Goal: Task Accomplishment & Management: Manage account settings

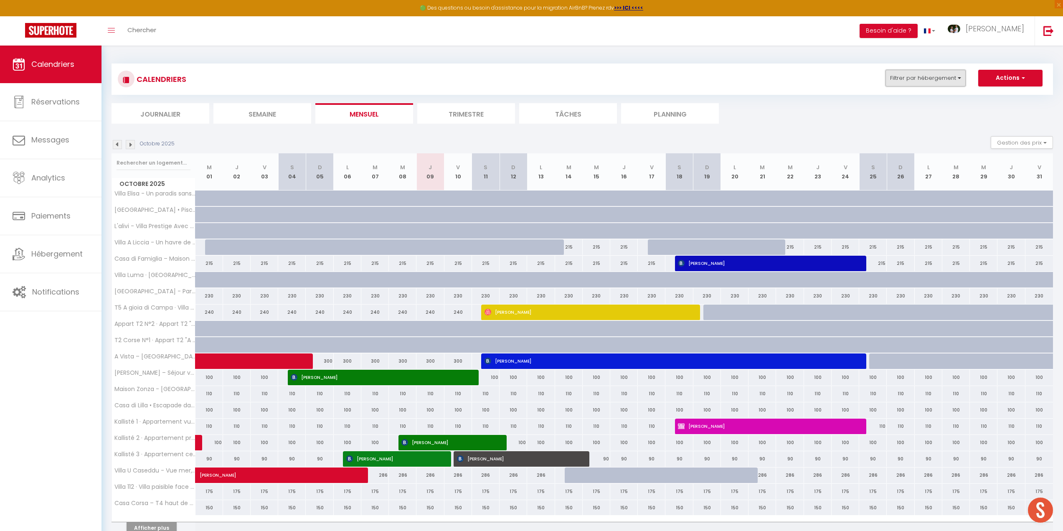
click at [916, 79] on button "Filtrer par hébergement" at bounding box center [926, 78] width 80 height 17
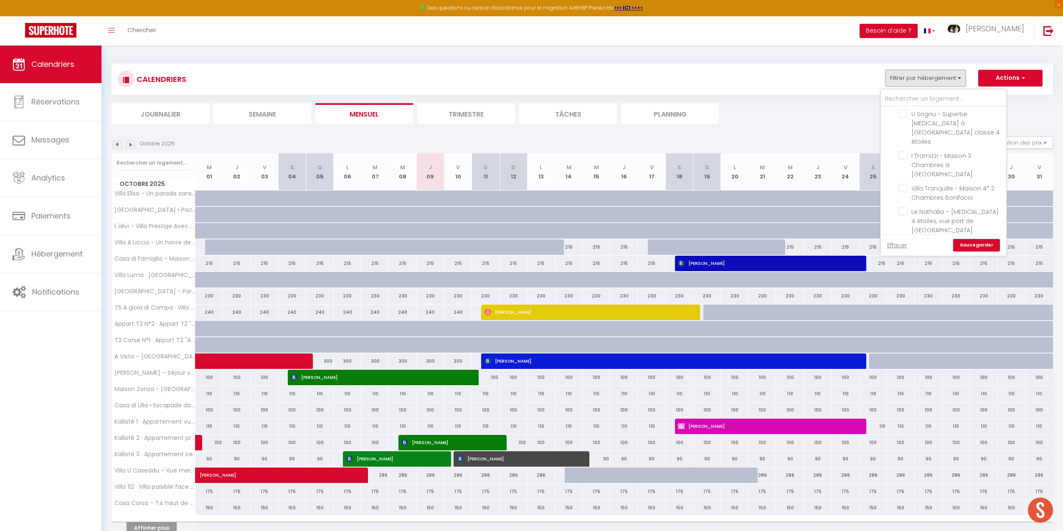
scroll to position [668, 0]
click at [905, 278] on input "Superbe studio - Terrasse 360° avec vue mer" at bounding box center [951, 282] width 104 height 8
checkbox input "true"
checkbox input "false"
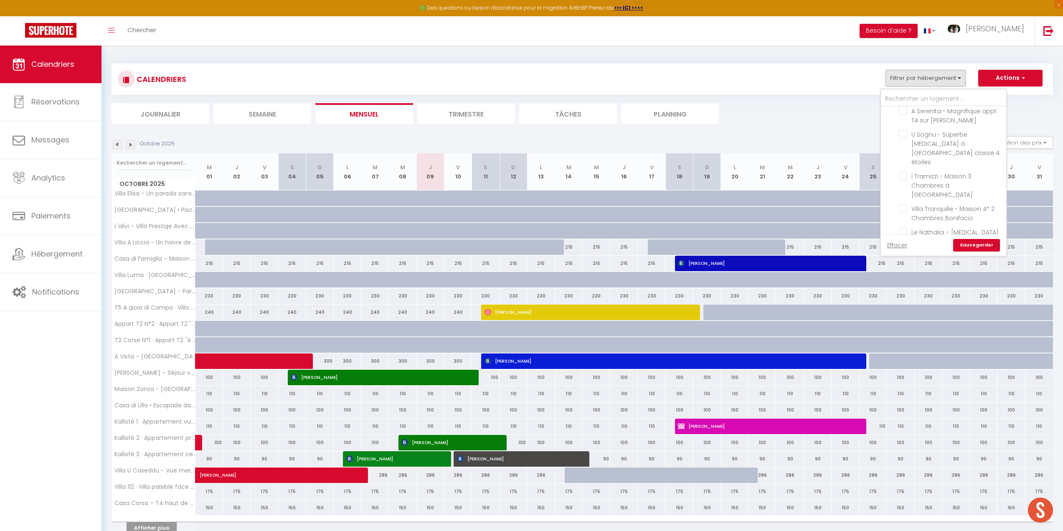
checkbox input "false"
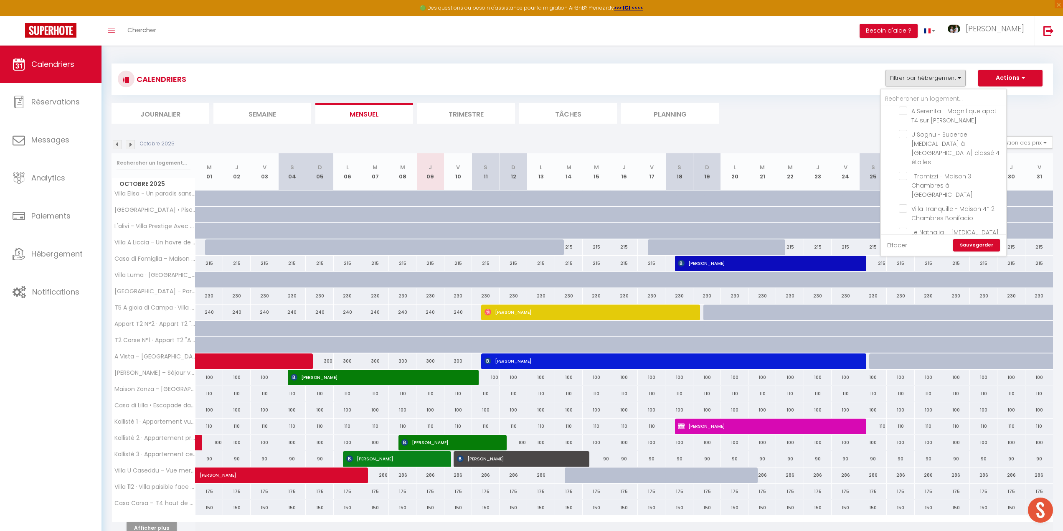
checkbox input "false"
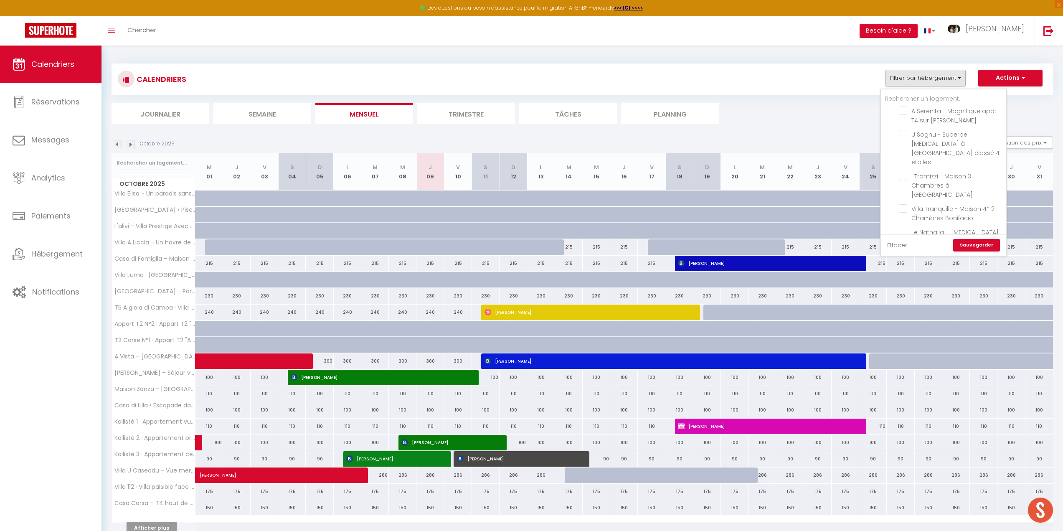
checkbox input "false"
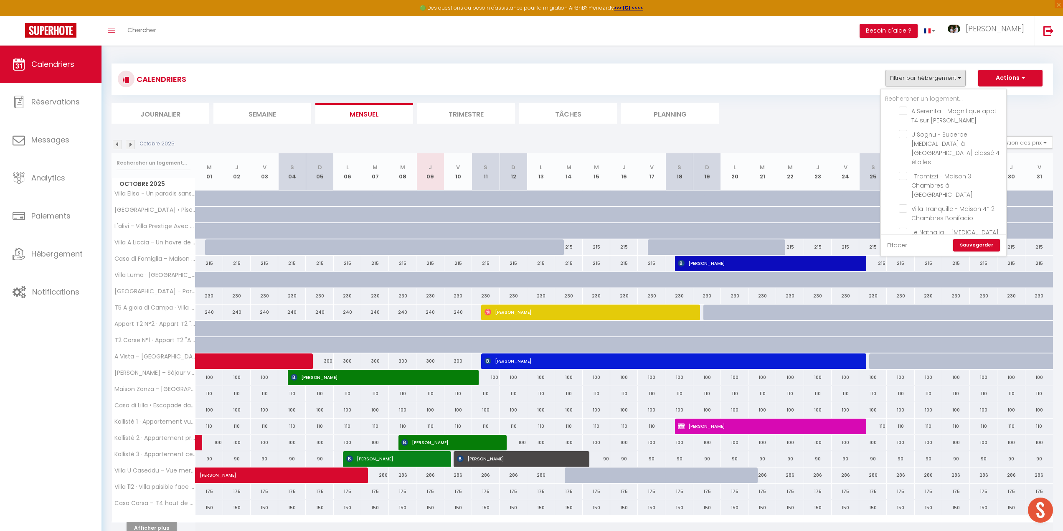
checkbox input "false"
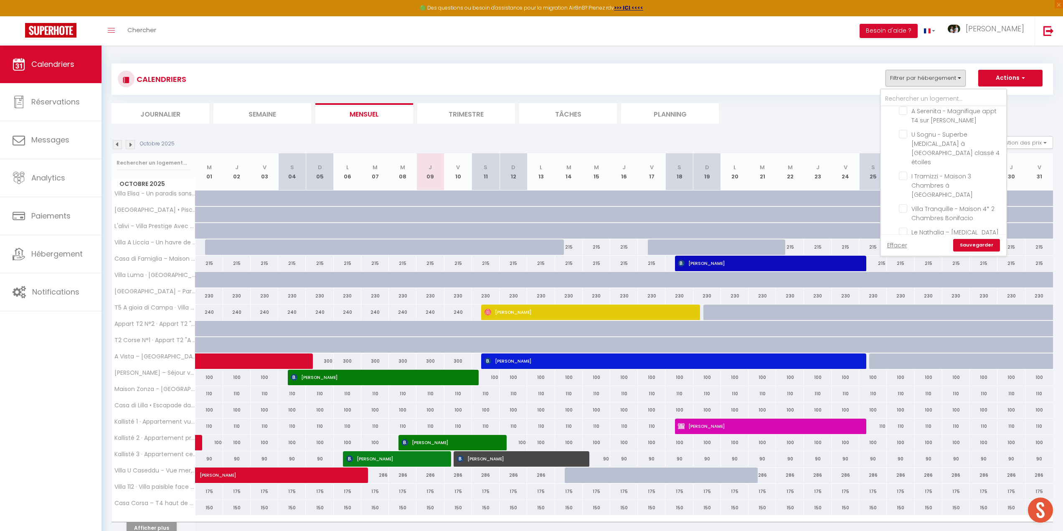
checkbox input "false"
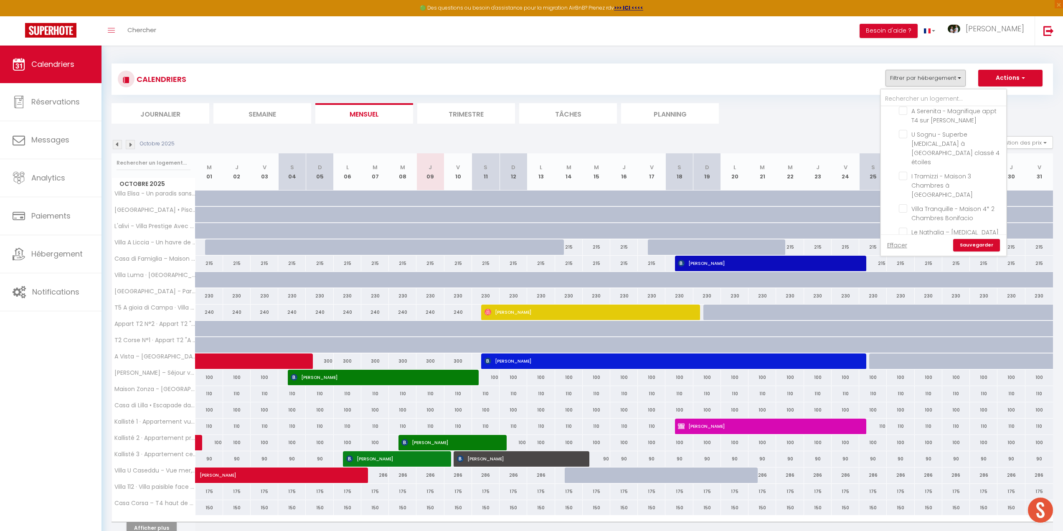
checkbox input "false"
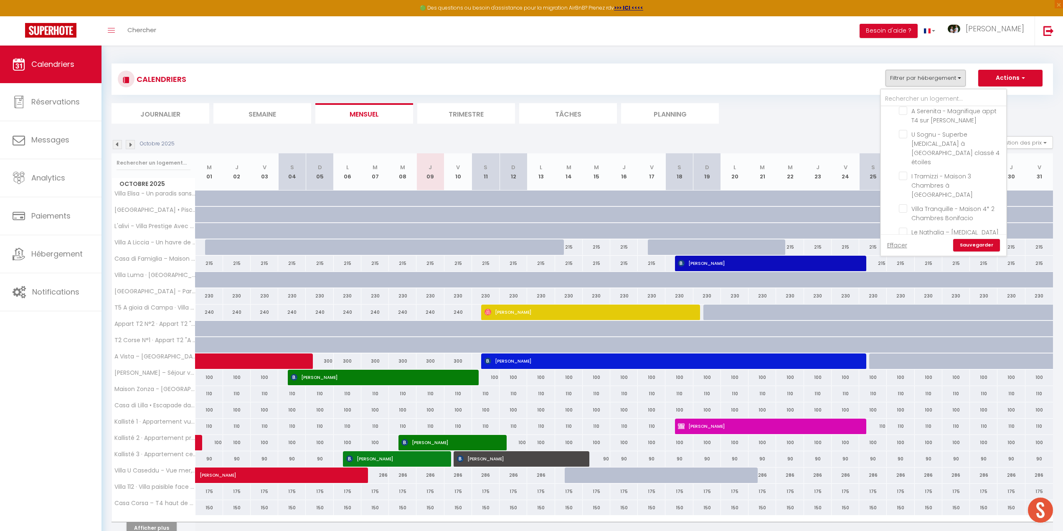
checkbox input "false"
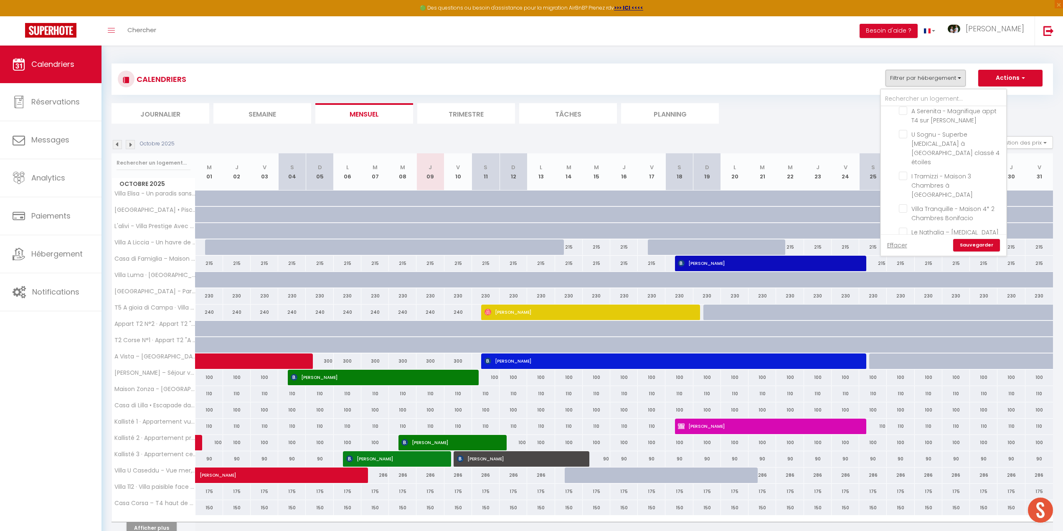
checkbox input "false"
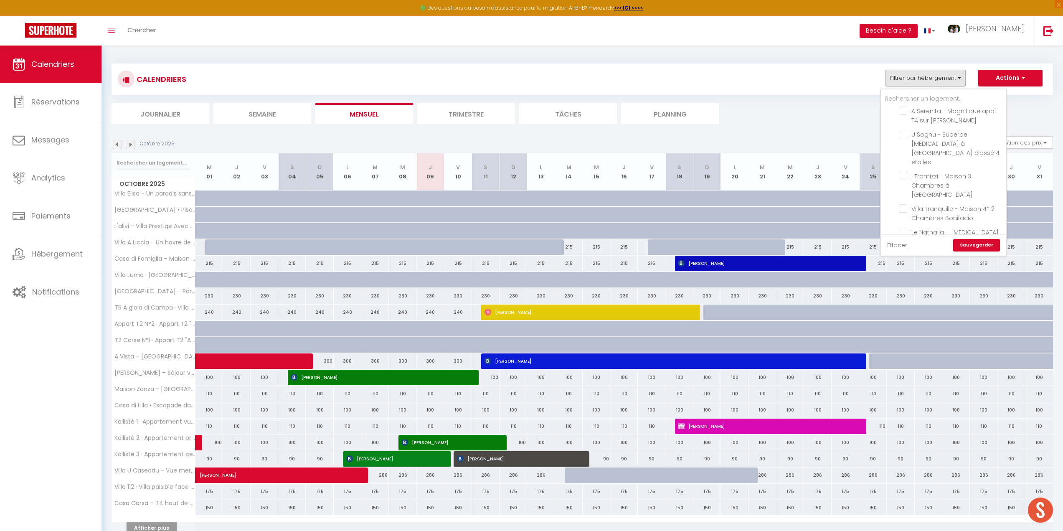
checkbox input "false"
click at [971, 244] on link "Sauvegarder" at bounding box center [976, 245] width 47 height 13
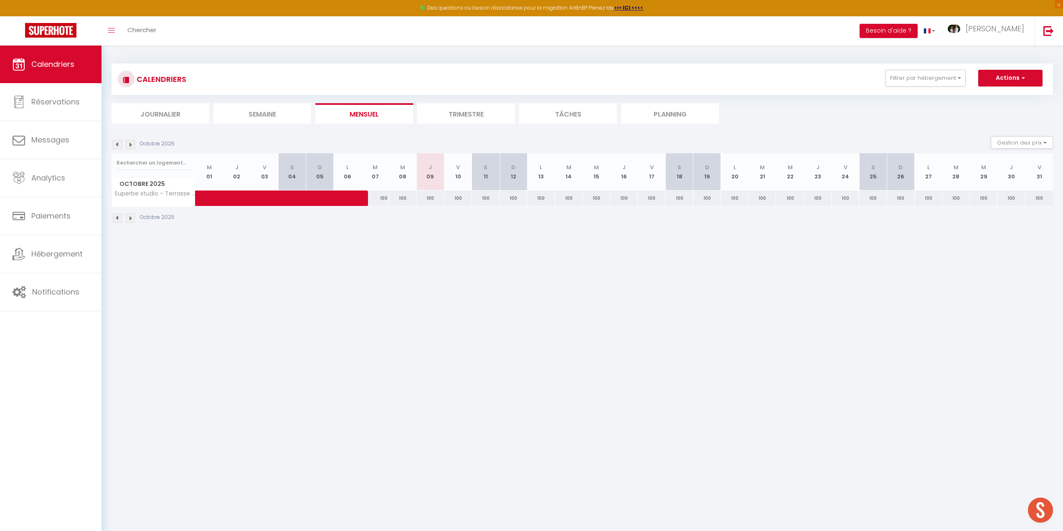
click at [128, 146] on img at bounding box center [130, 144] width 9 height 9
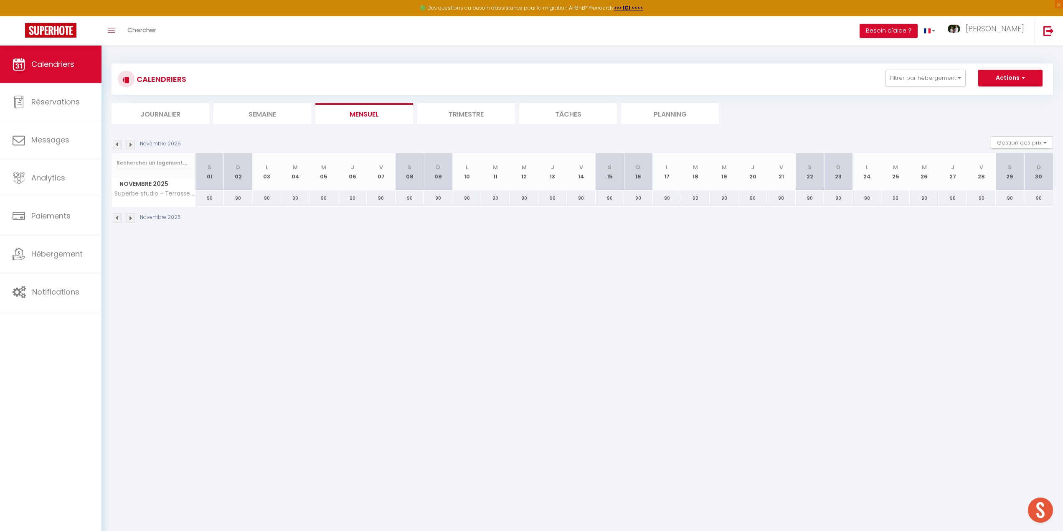
click at [128, 146] on img at bounding box center [130, 144] width 9 height 9
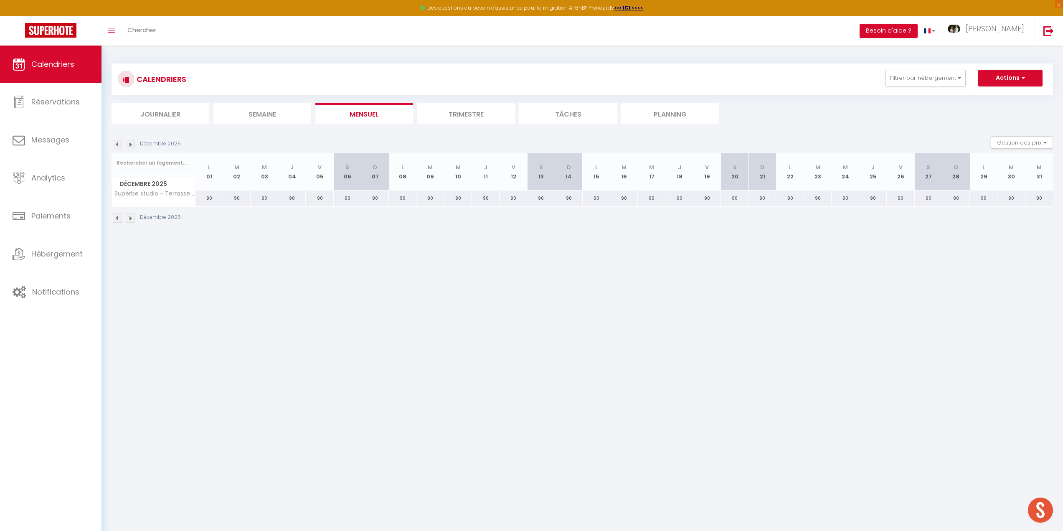
click at [128, 146] on img at bounding box center [130, 144] width 9 height 9
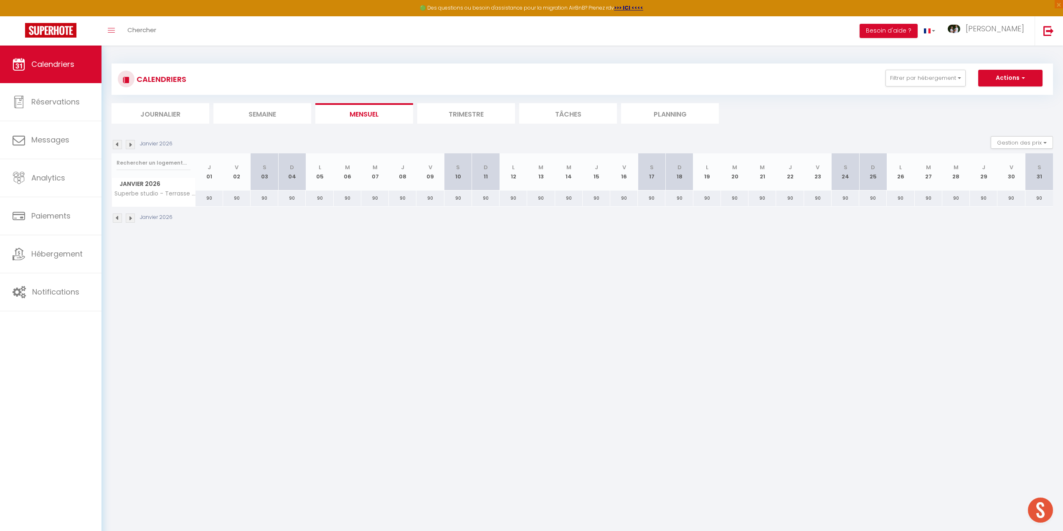
click at [128, 146] on img at bounding box center [130, 144] width 9 height 9
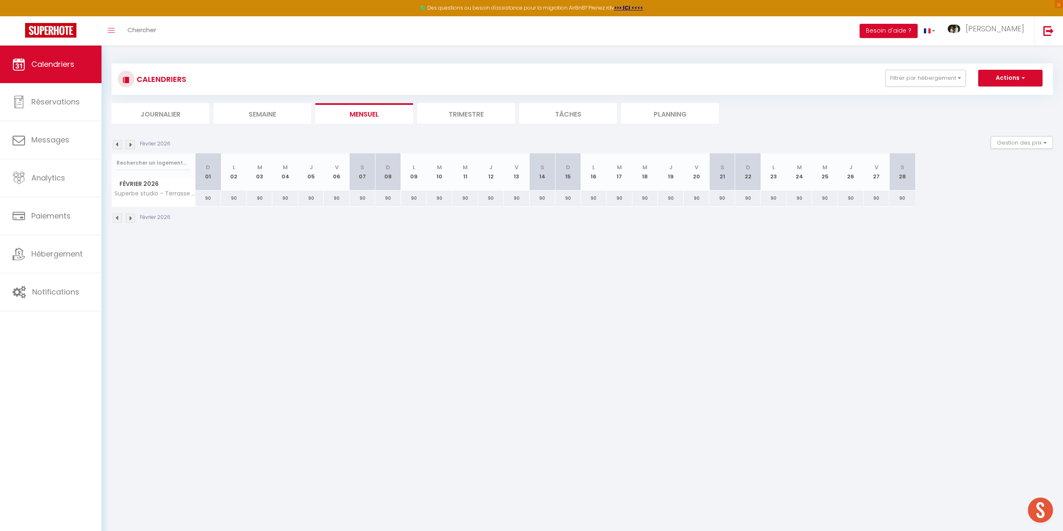
click at [128, 146] on img at bounding box center [130, 144] width 9 height 9
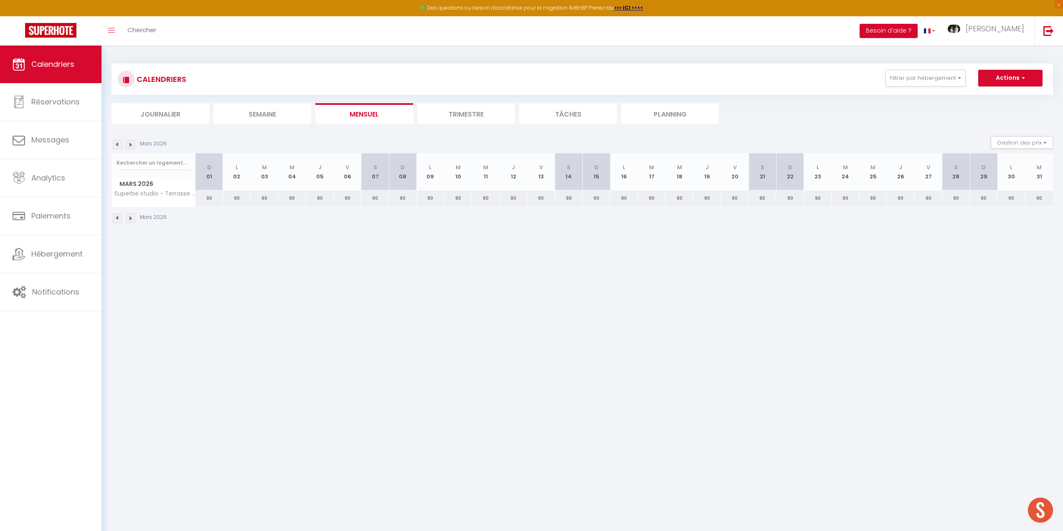
click at [128, 146] on img at bounding box center [130, 144] width 9 height 9
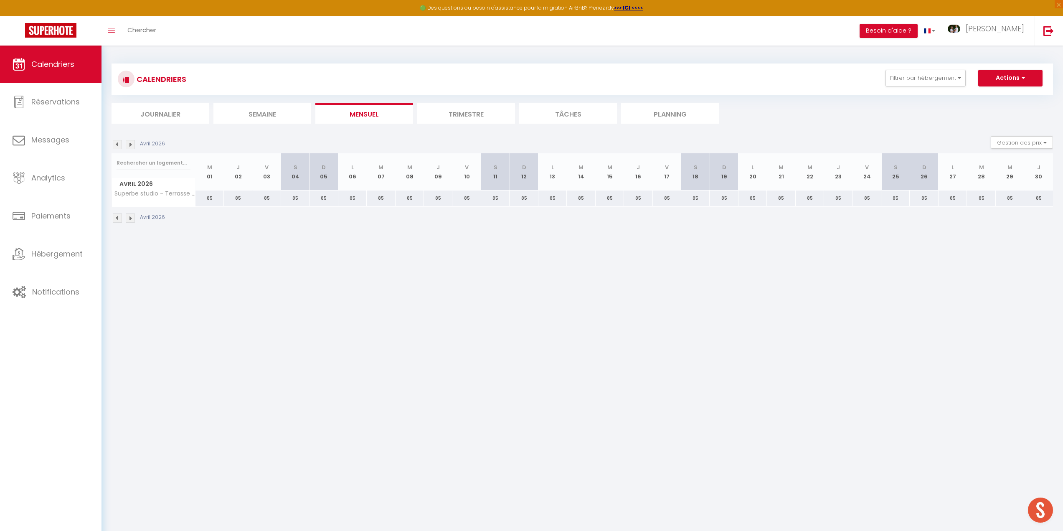
click at [128, 146] on img at bounding box center [130, 144] width 9 height 9
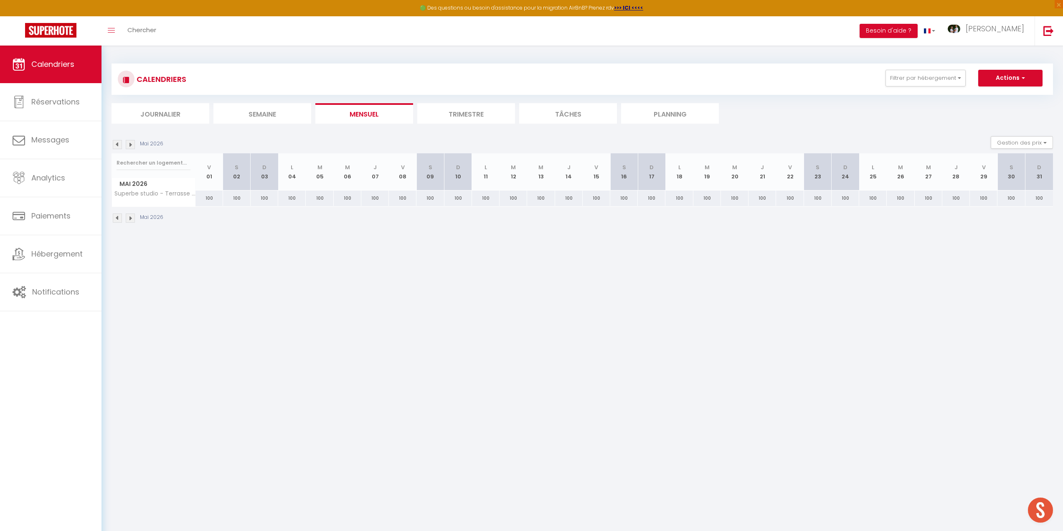
click at [119, 146] on img at bounding box center [117, 144] width 9 height 9
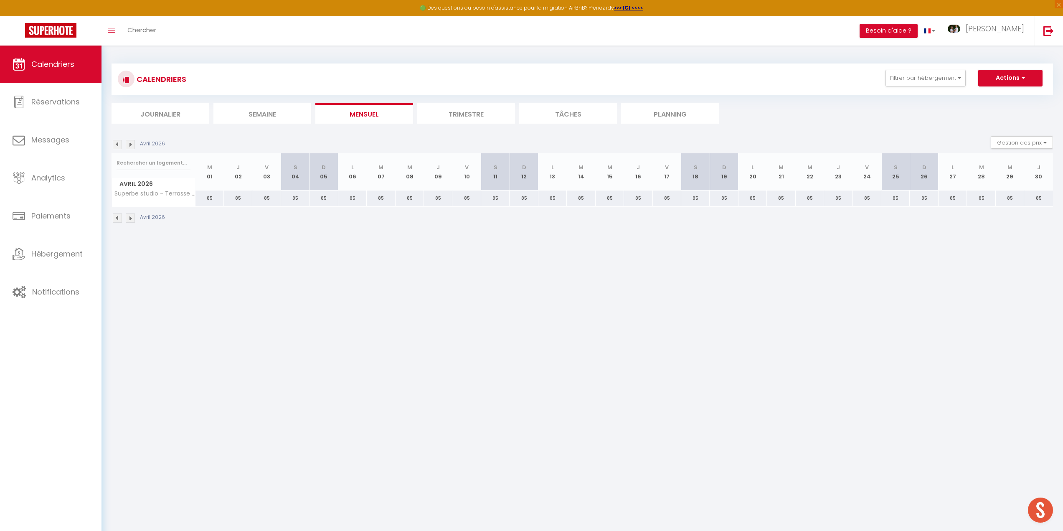
click at [119, 146] on img at bounding box center [117, 144] width 9 height 9
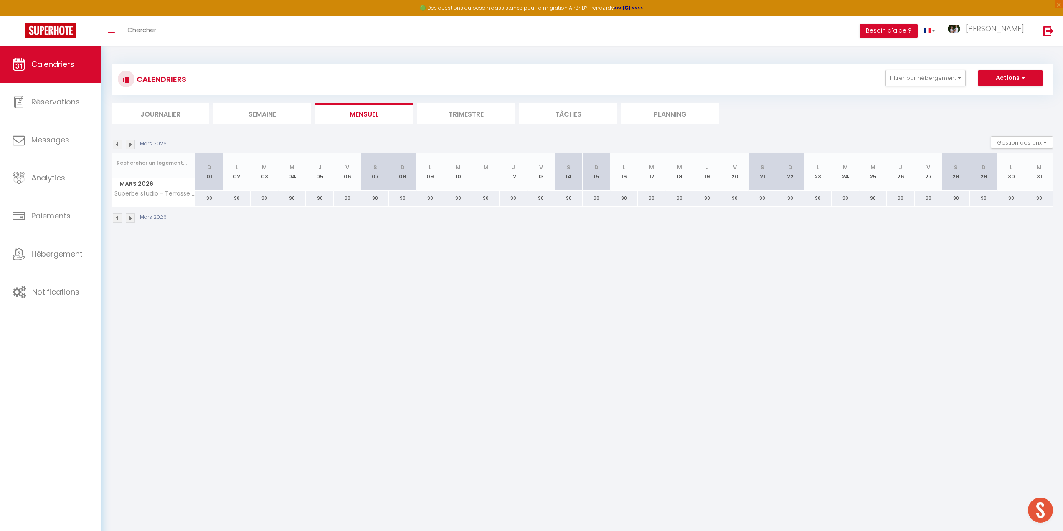
click at [131, 145] on img at bounding box center [130, 144] width 9 height 9
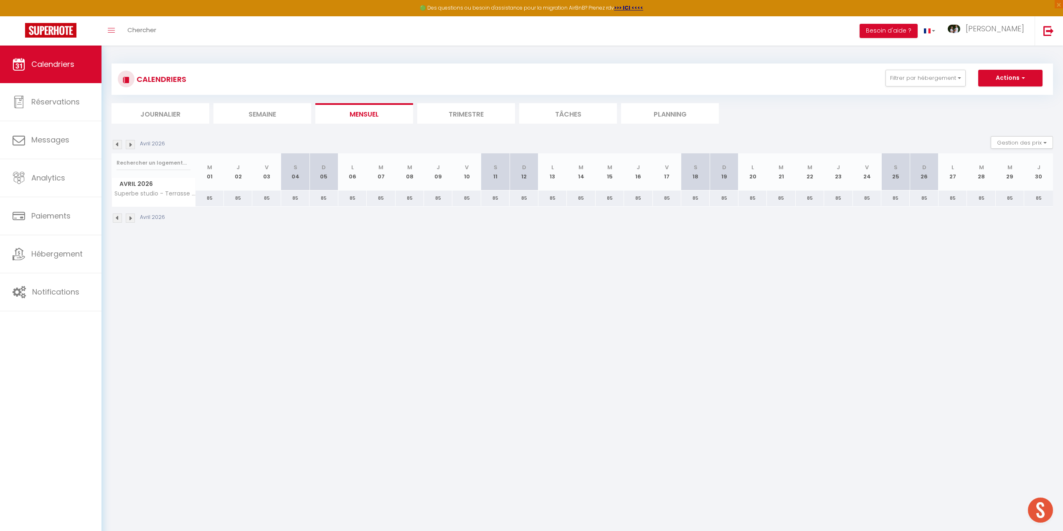
click at [210, 200] on div "85" at bounding box center [209, 197] width 28 height 15
type input "85"
type input "Mer 01 Avril 2026"
type input "Jeu 02 Avril 2026"
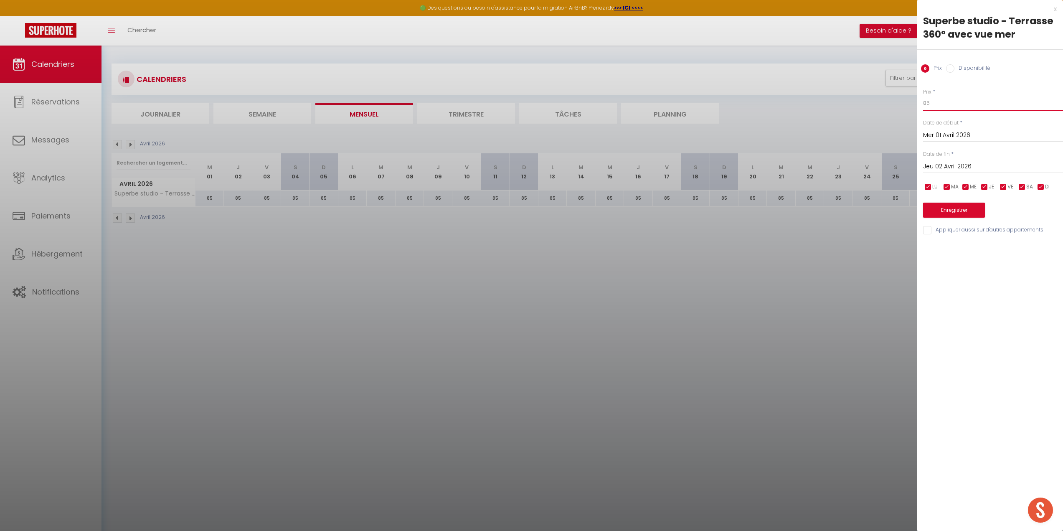
click at [938, 102] on input "85" at bounding box center [993, 103] width 140 height 15
type input "8"
type input "90"
click at [954, 167] on input "Jeu 02 Avril 2026" at bounding box center [993, 166] width 140 height 11
click at [1036, 182] on span ">" at bounding box center [1039, 181] width 18 height 17
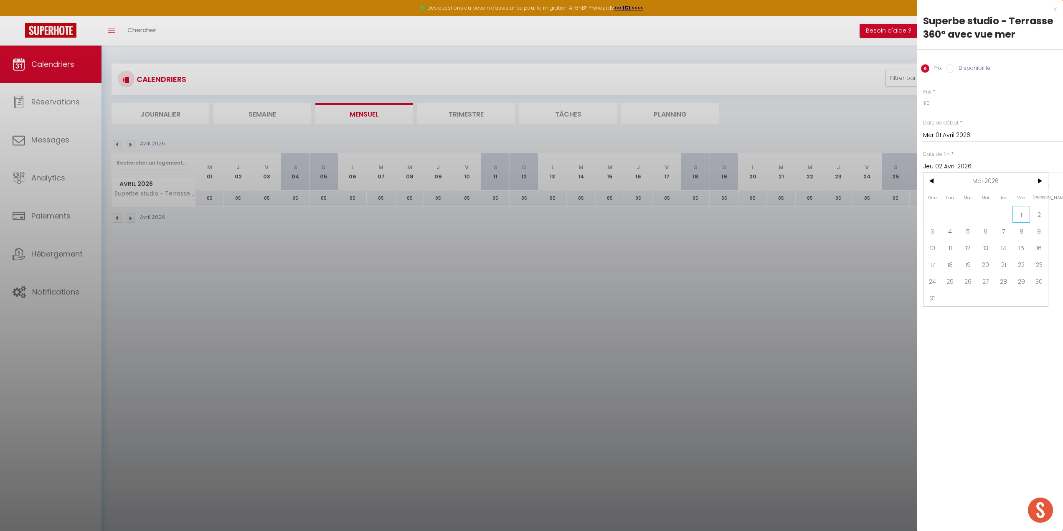
click at [1018, 216] on span "1" at bounding box center [1022, 214] width 18 height 17
type input "Ven 01 Mai 2026"
click at [963, 212] on button "Enregistrer" at bounding box center [954, 210] width 62 height 15
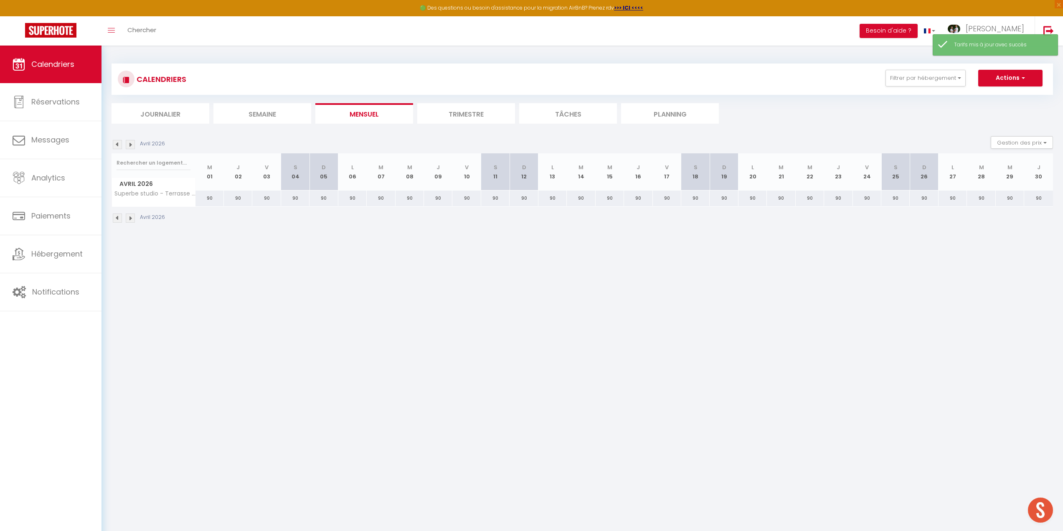
click at [129, 145] on img at bounding box center [130, 144] width 9 height 9
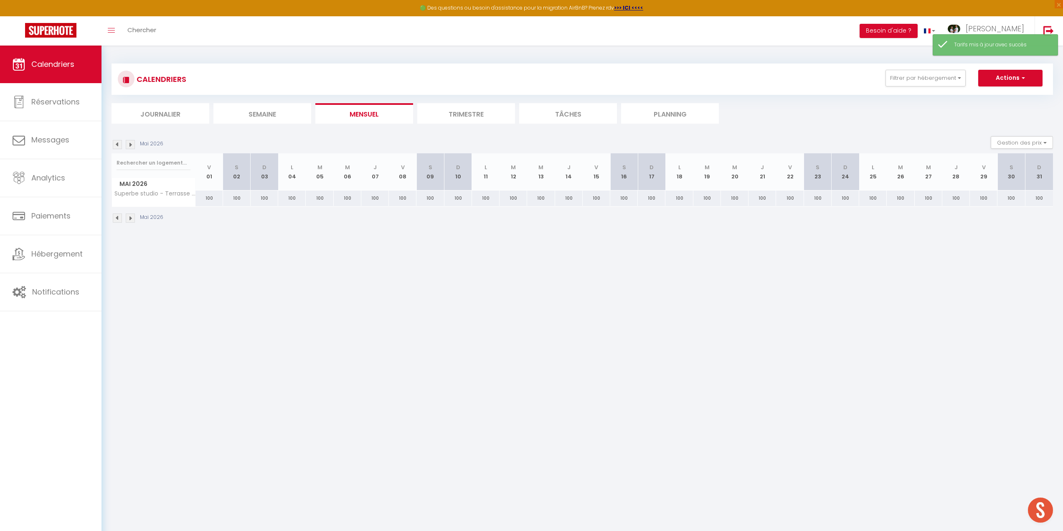
click at [129, 145] on img at bounding box center [130, 144] width 9 height 9
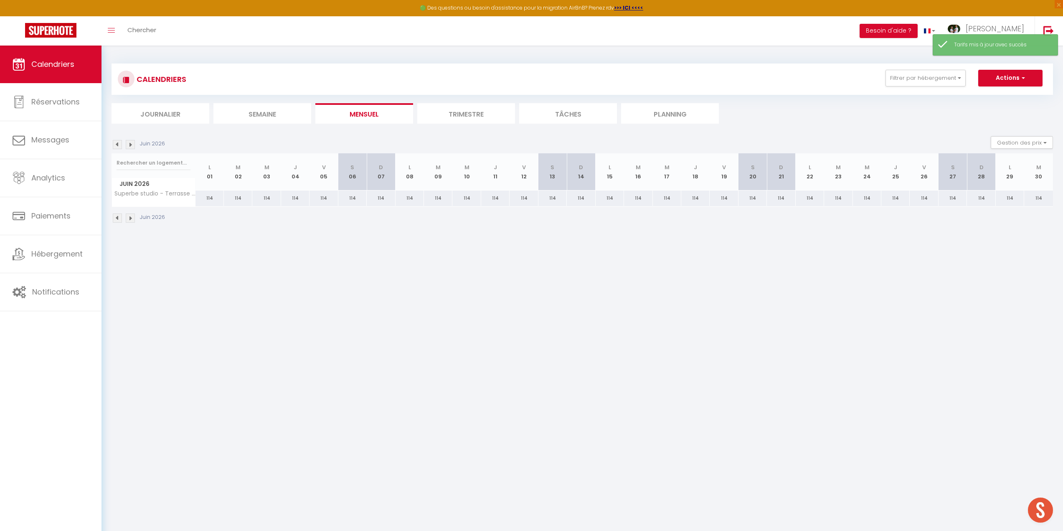
click at [129, 145] on img at bounding box center [130, 144] width 9 height 9
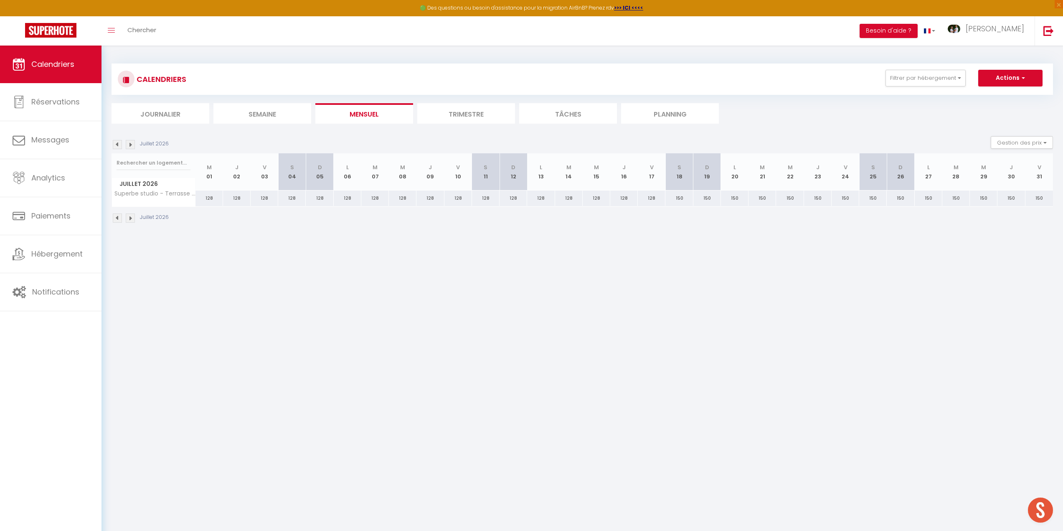
click at [129, 145] on img at bounding box center [130, 144] width 9 height 9
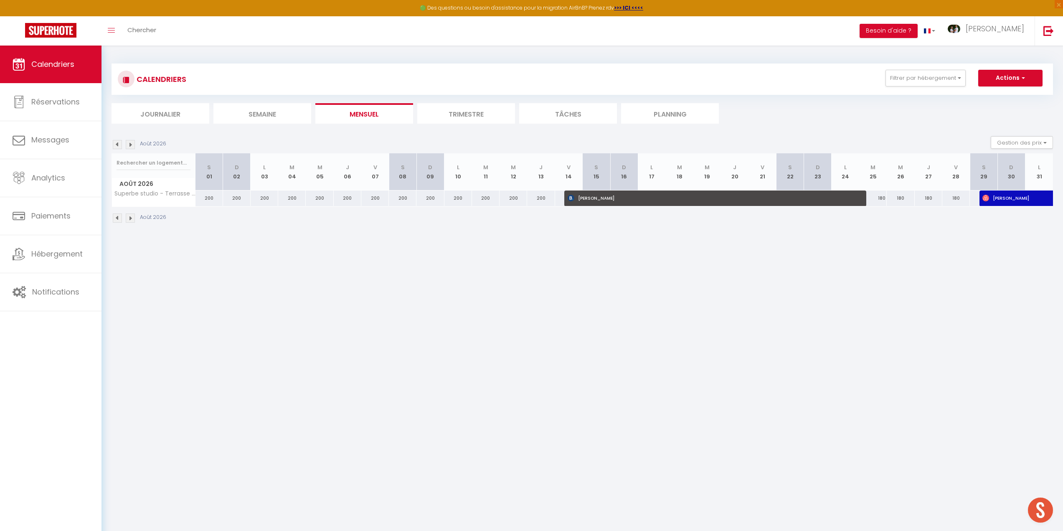
click at [133, 145] on img at bounding box center [130, 144] width 9 height 9
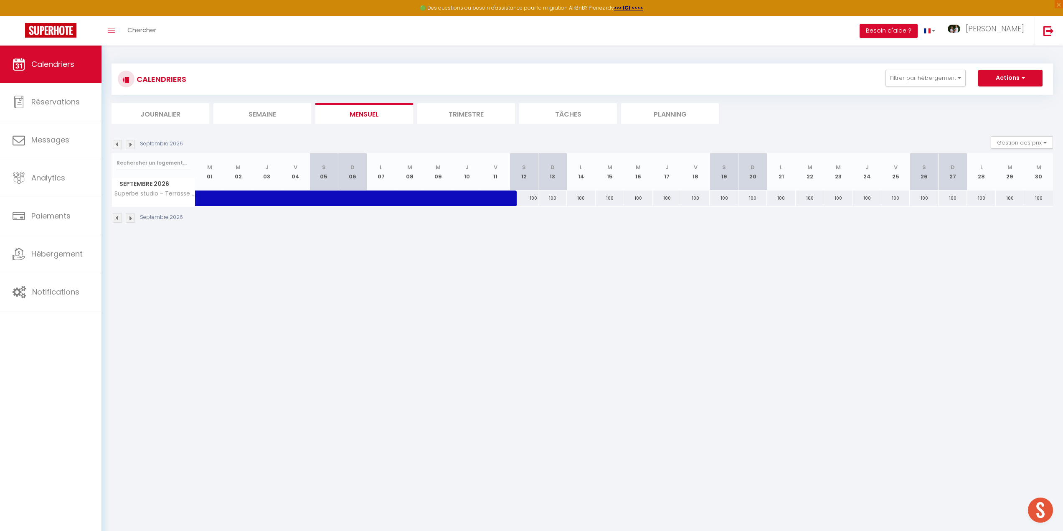
click at [116, 143] on img at bounding box center [117, 144] width 9 height 9
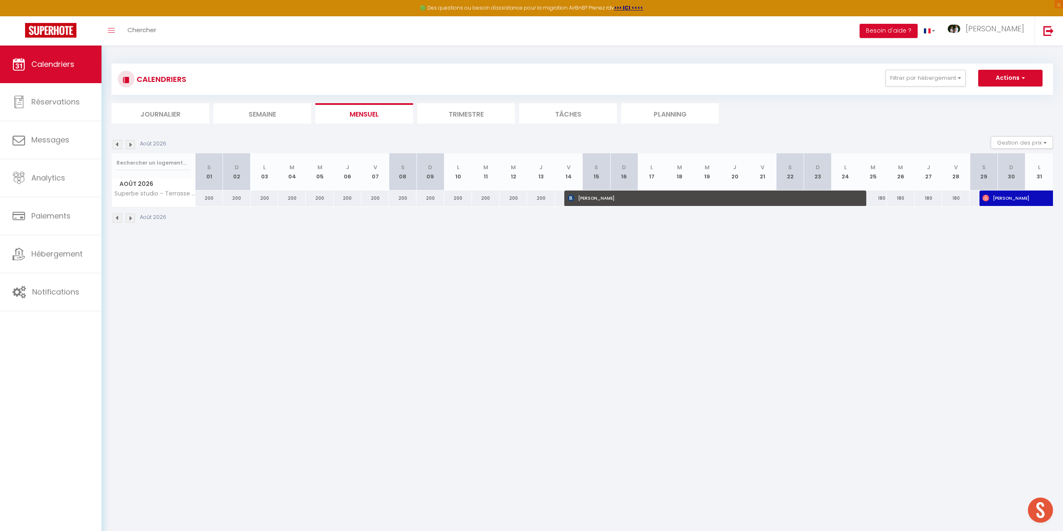
click at [118, 145] on img at bounding box center [117, 144] width 9 height 9
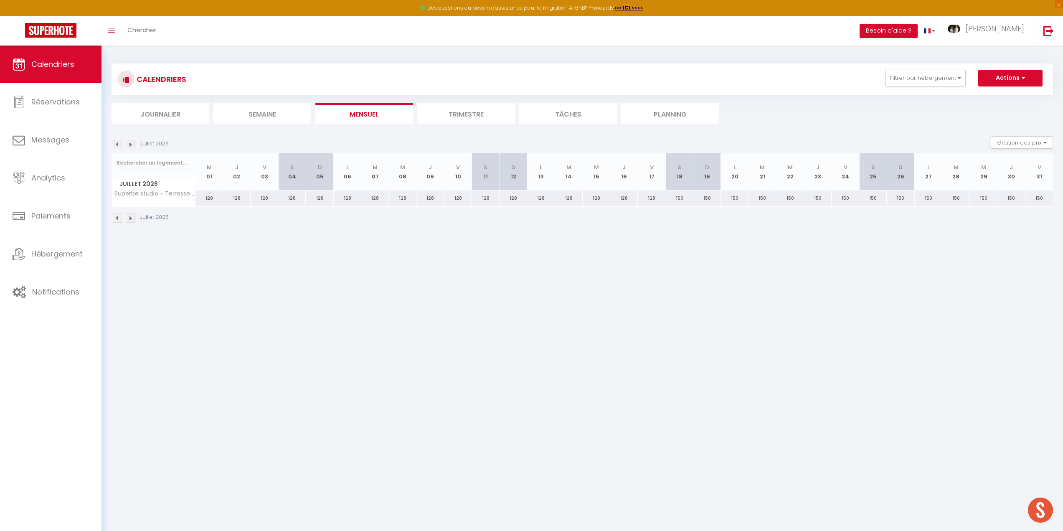
click at [118, 145] on img at bounding box center [117, 144] width 9 height 9
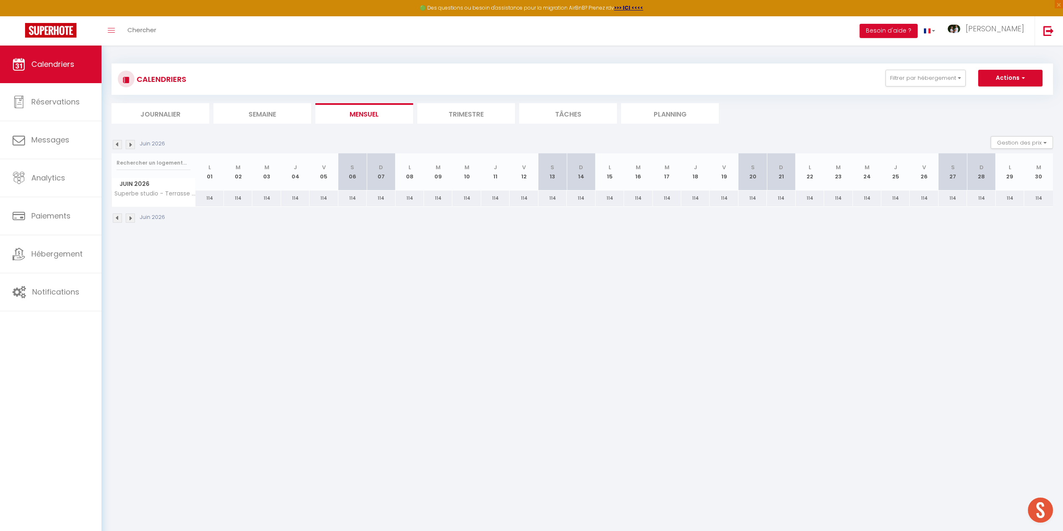
click at [118, 145] on img at bounding box center [117, 144] width 9 height 9
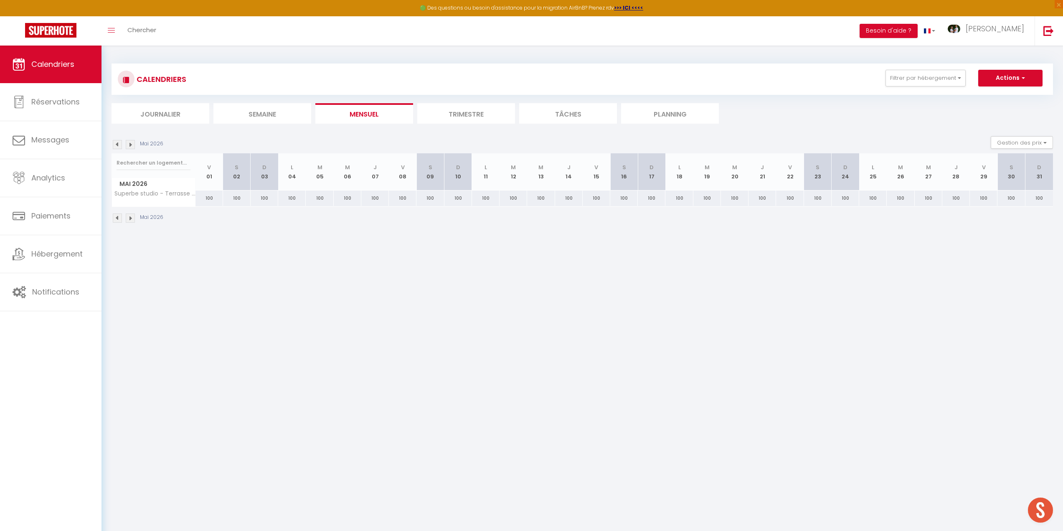
click at [118, 145] on img at bounding box center [117, 144] width 9 height 9
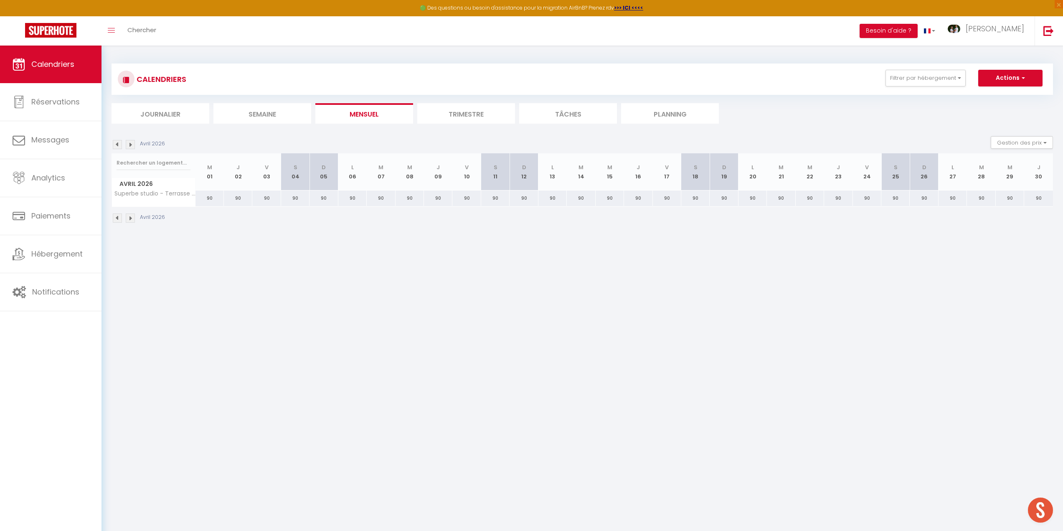
click at [118, 145] on img at bounding box center [117, 144] width 9 height 9
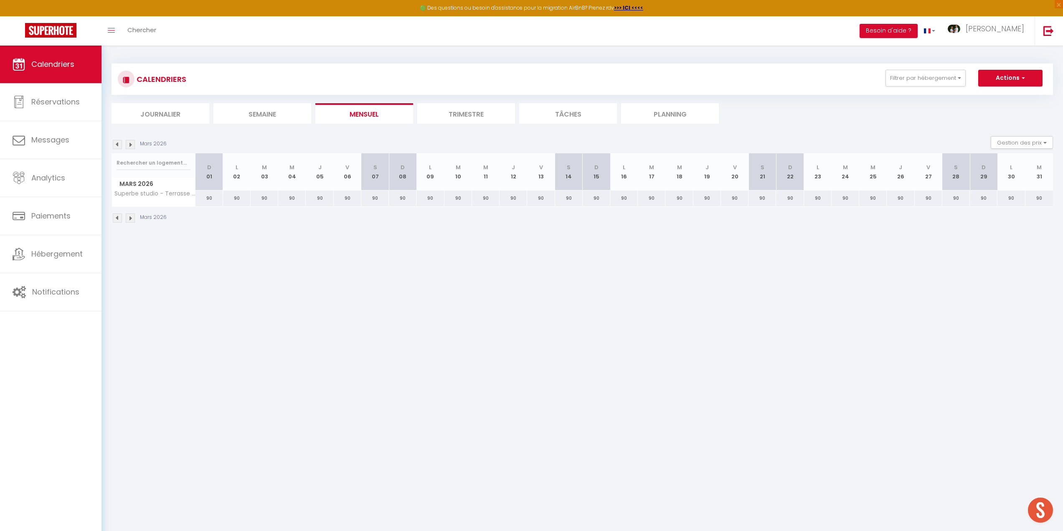
click at [118, 145] on img at bounding box center [117, 144] width 9 height 9
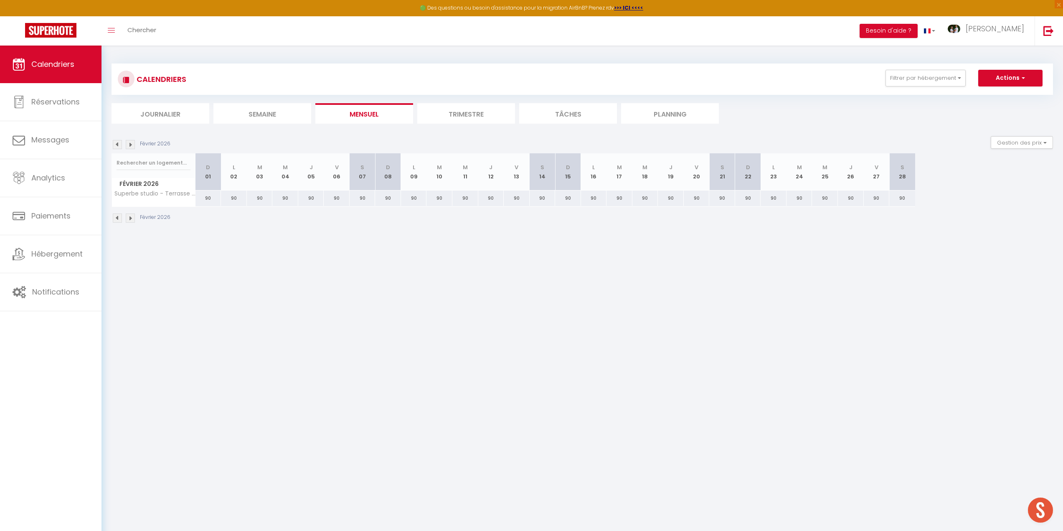
click at [118, 145] on img at bounding box center [117, 144] width 9 height 9
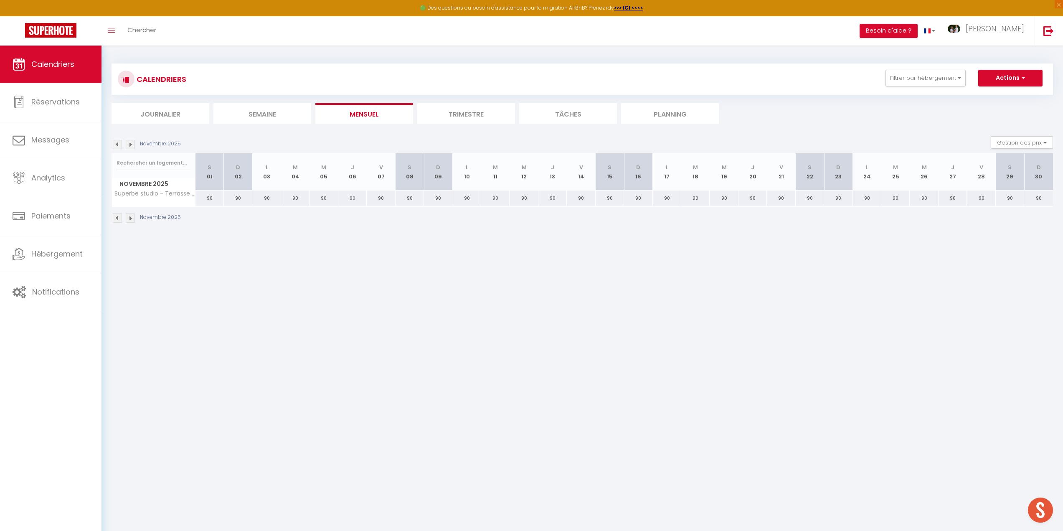
click at [118, 145] on img at bounding box center [117, 144] width 9 height 9
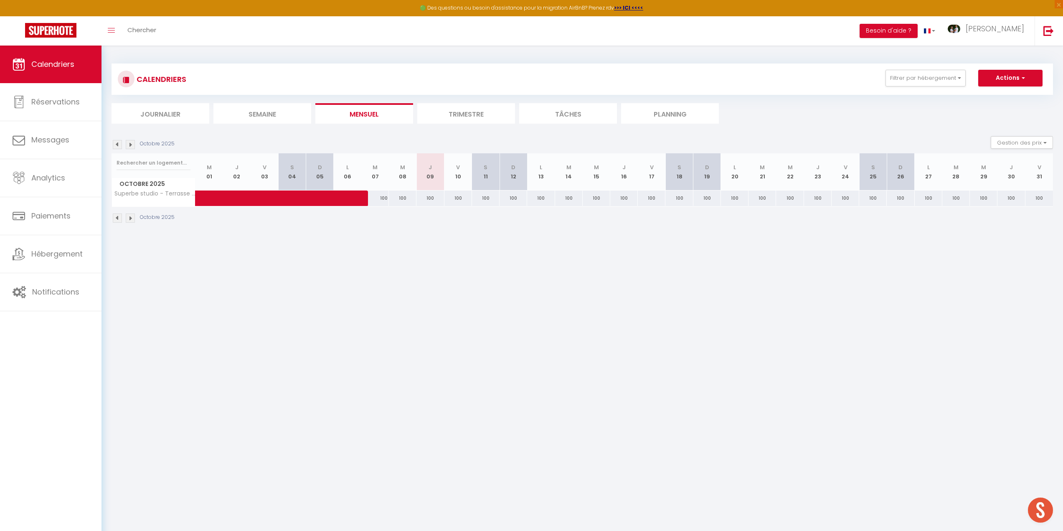
click at [118, 145] on img at bounding box center [117, 144] width 9 height 9
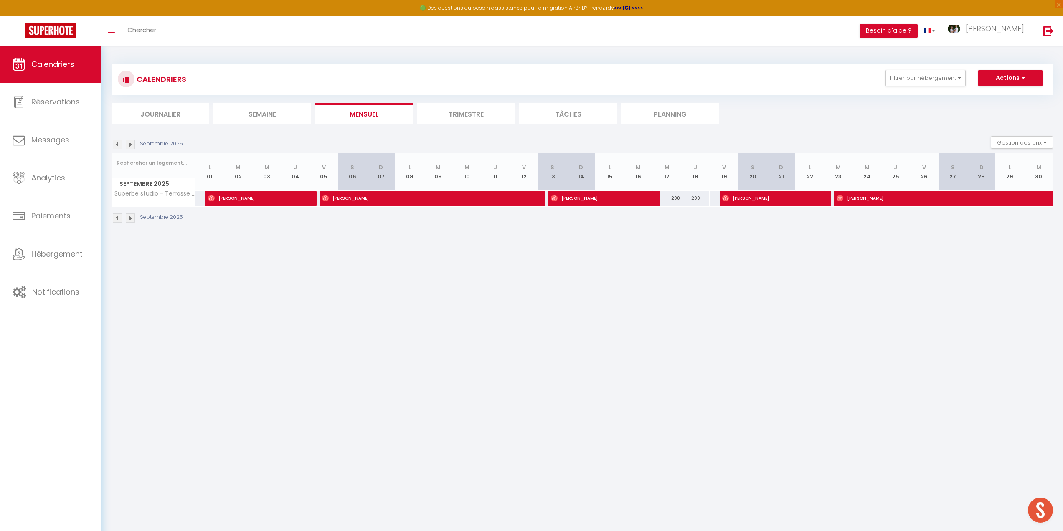
click at [118, 145] on img at bounding box center [117, 144] width 9 height 9
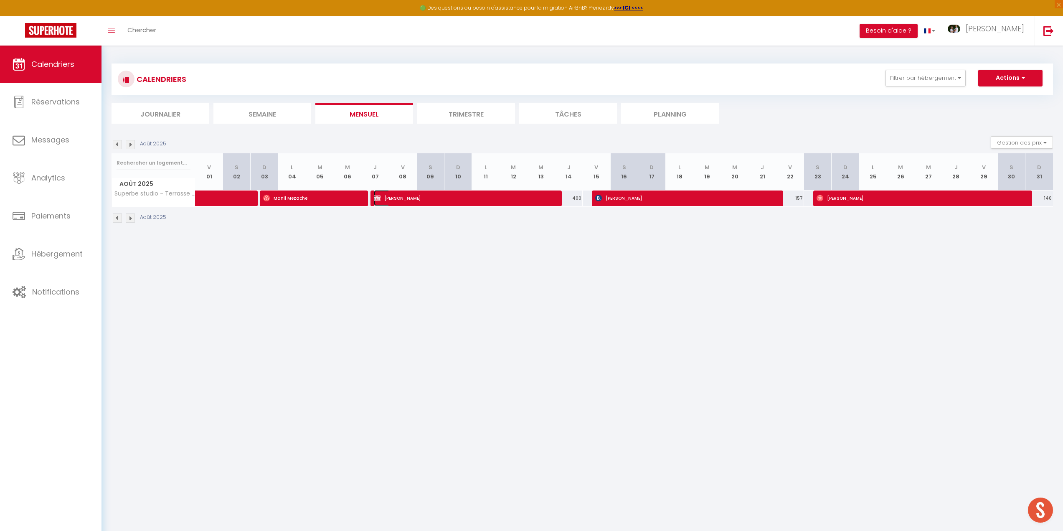
click at [421, 199] on span "[PERSON_NAME]" at bounding box center [461, 198] width 175 height 16
select select "OK"
select select "1"
select select "0"
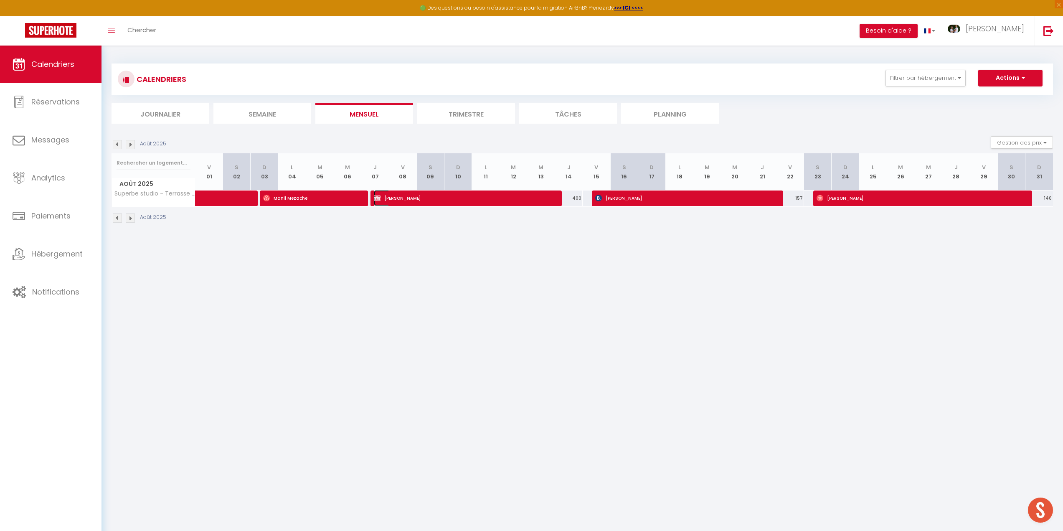
select select "1"
select select
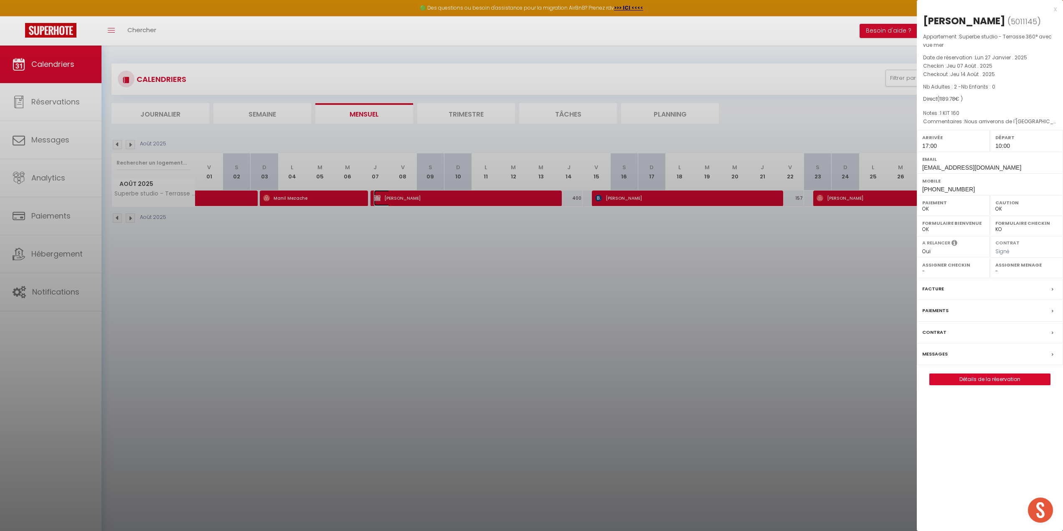
select select "41741"
click at [970, 385] on link "Détails de la réservation" at bounding box center [990, 379] width 120 height 11
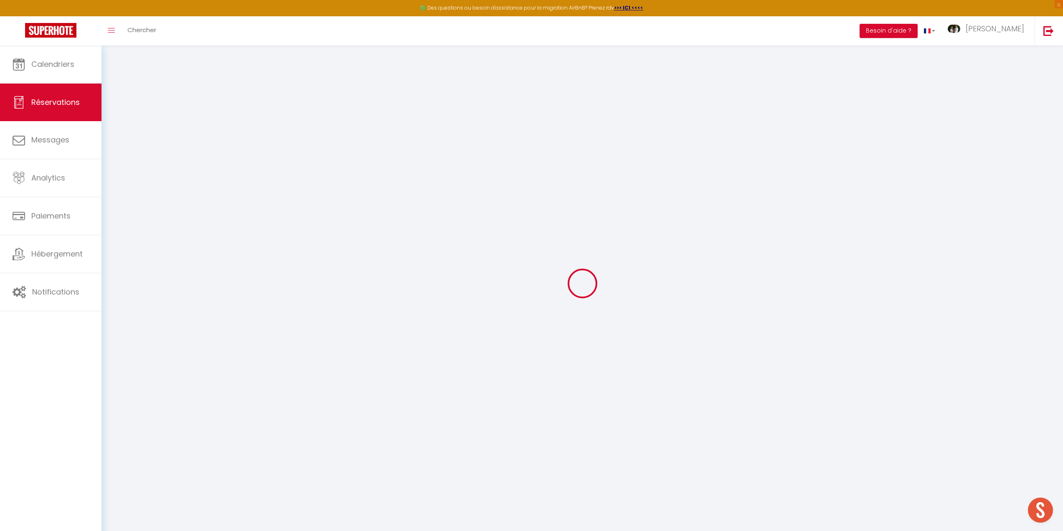
type input "[PERSON_NAME]"
type input "Tanguy"
type input "[EMAIL_ADDRESS][DOMAIN_NAME]"
type input "[PHONE_NUMBER]"
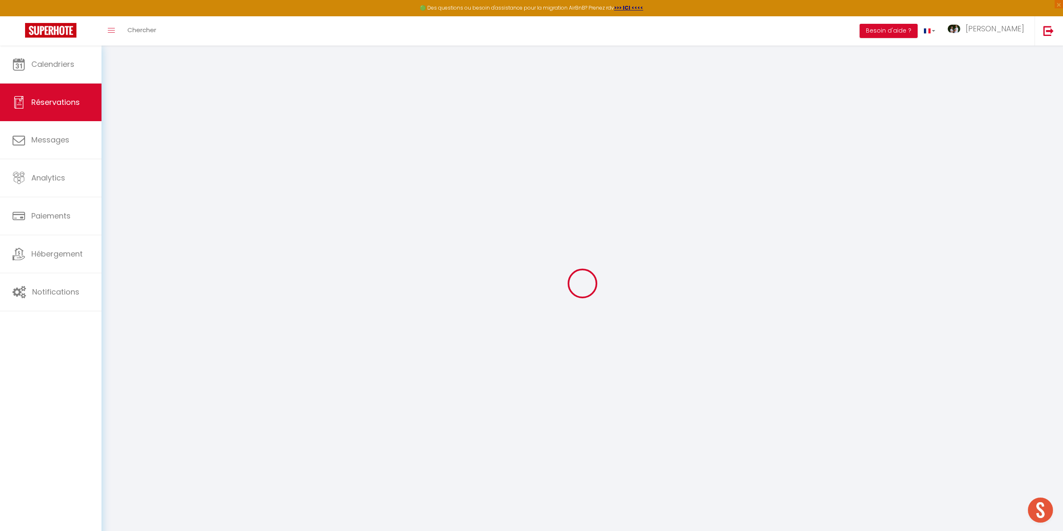
type input "[PHONE_NUMBER]"
type input "59000"
type input "LILLE"
select select "FR"
select select "58685"
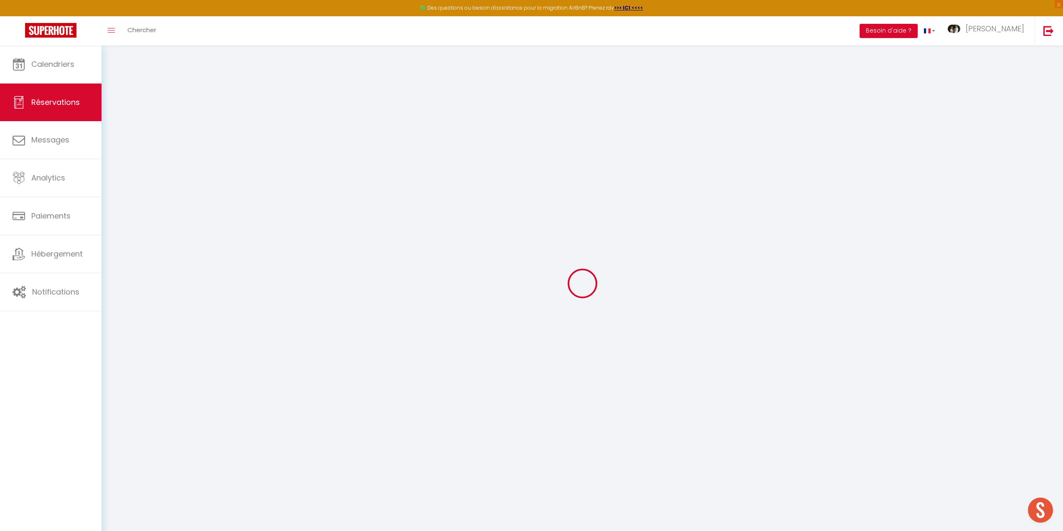
select select "1"
type input "[DATE]"
select select
type input "[DEMOGRAPHIC_DATA][DATE]"
select select
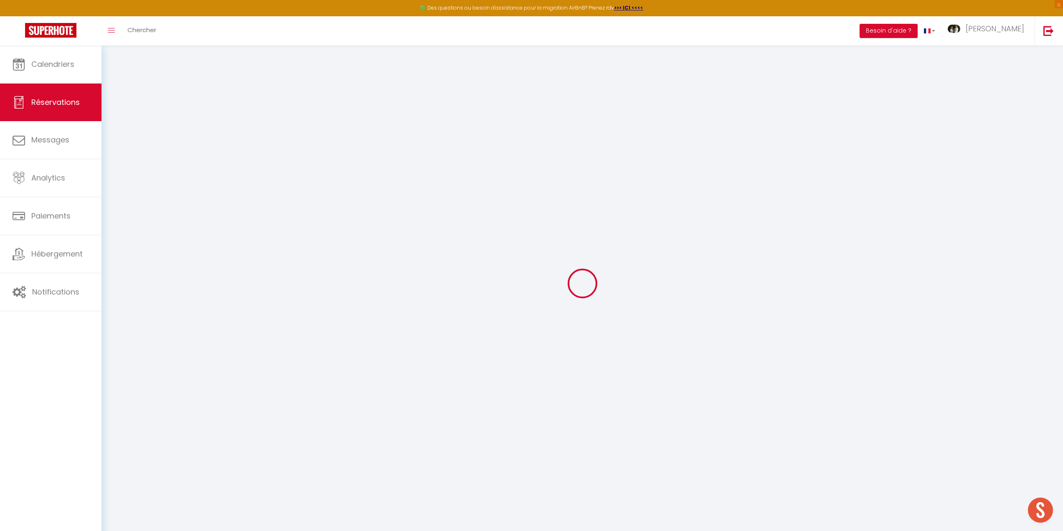
type input "2"
select select "12"
select select
type input "1099"
checkbox input "false"
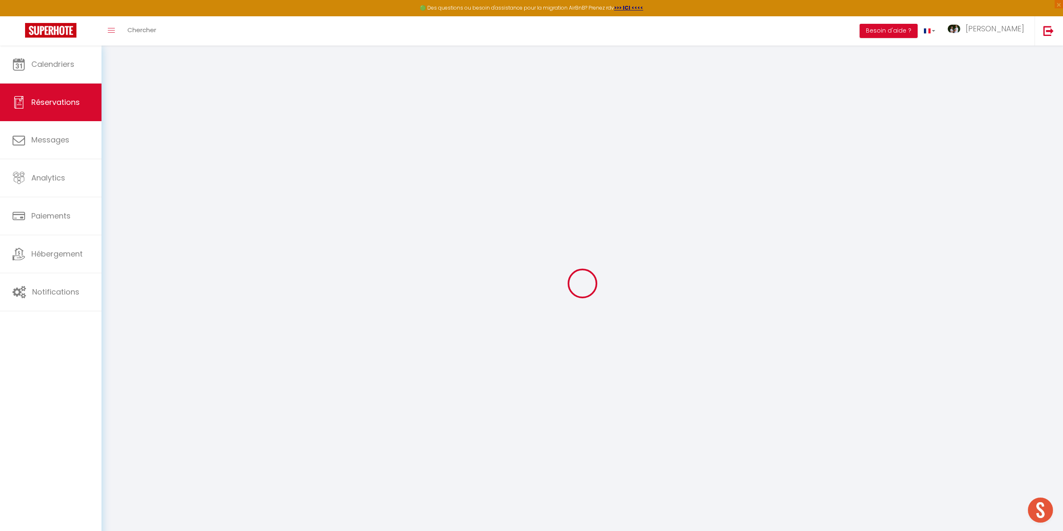
type input "0"
type input "45"
type input "36"
type input "0"
select select
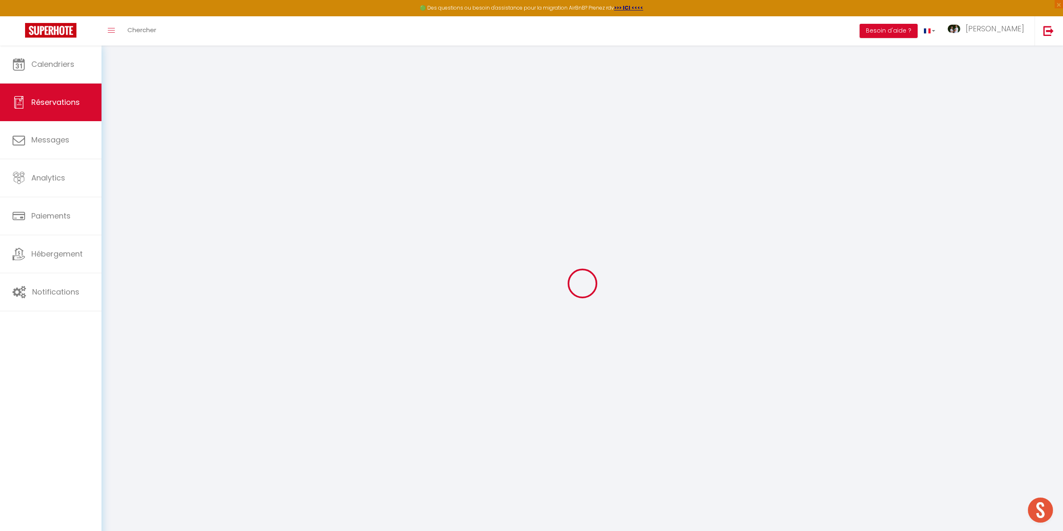
select select
select select "15"
checkbox input "false"
select select
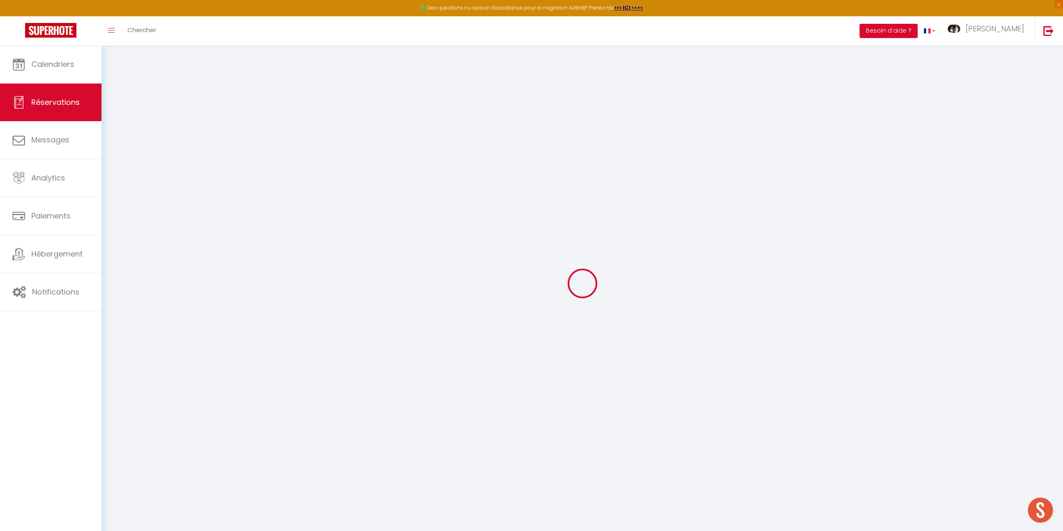
checkbox input "false"
select select
checkbox input "false"
select select
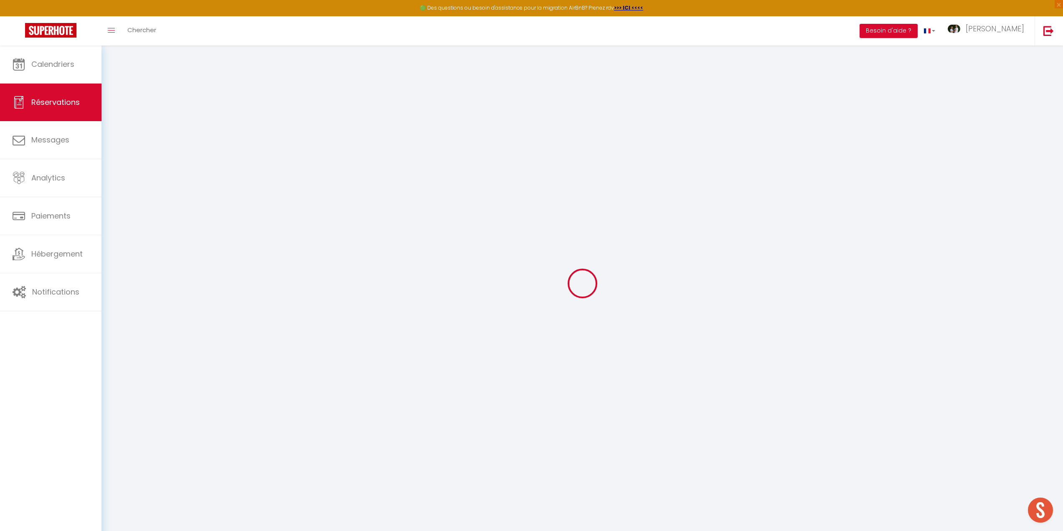
select select
checkbox input "false"
type textarea "Nous arriverons de l'[GEOGRAPHIC_DATA] avec un véhicule de location."
type textarea "1 KIT 160"
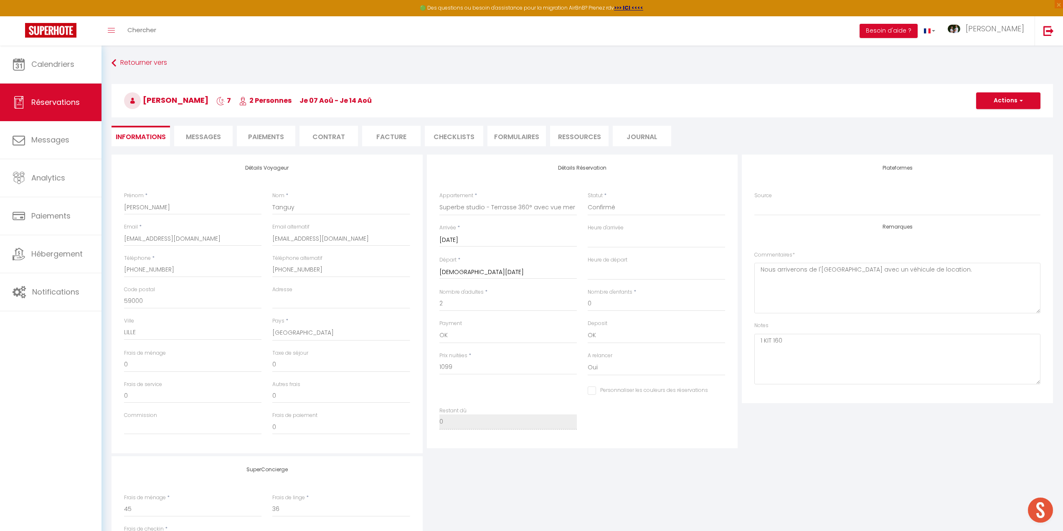
type input "45"
type input "45.78"
select select
checkbox input "false"
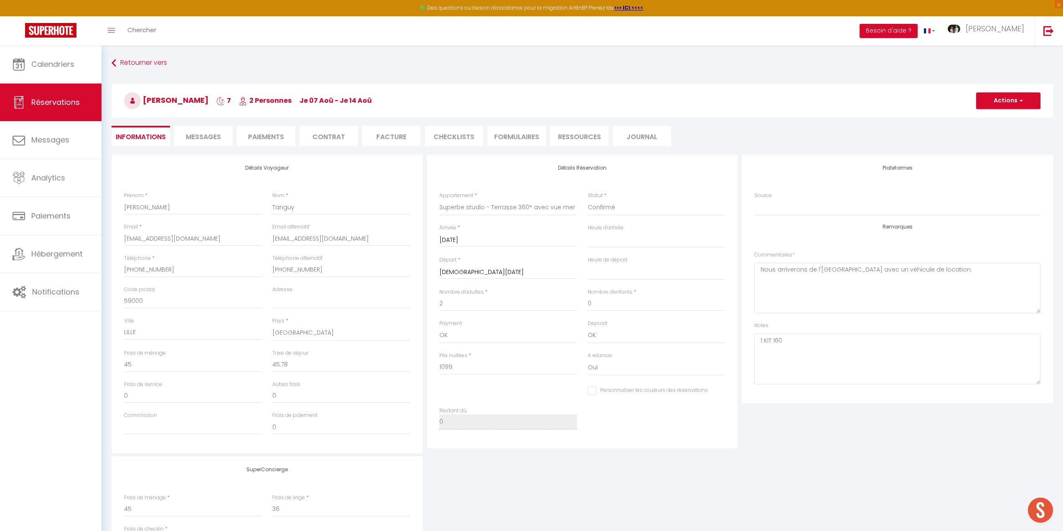
select select "17:00"
select select "10:00"
click at [77, 70] on link "Calendriers" at bounding box center [51, 65] width 102 height 38
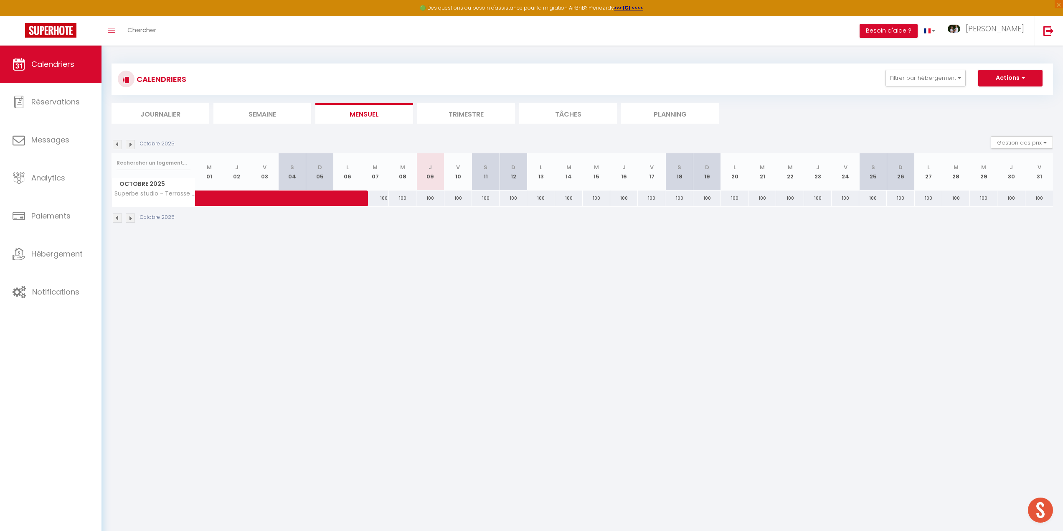
click at [119, 218] on img at bounding box center [117, 217] width 9 height 9
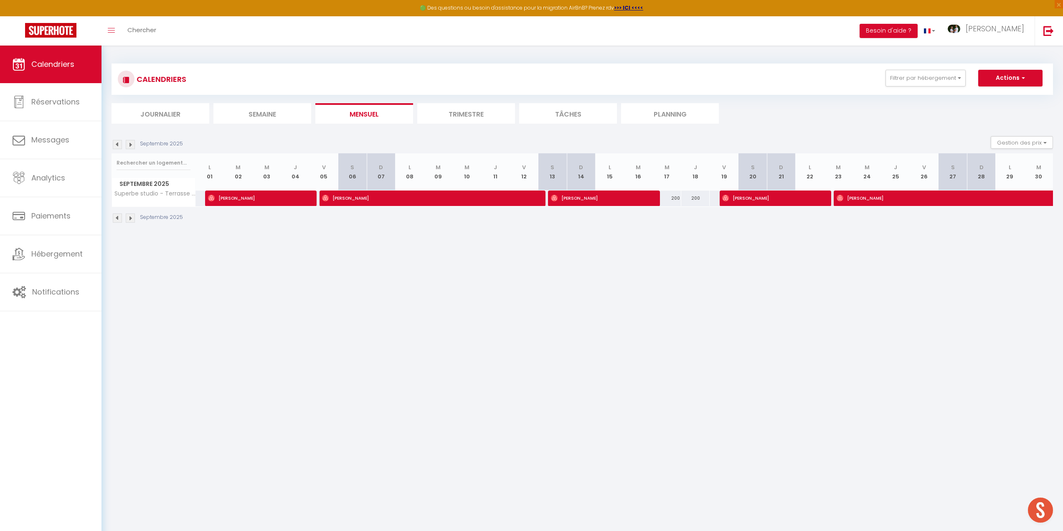
click at [119, 218] on img at bounding box center [117, 217] width 9 height 9
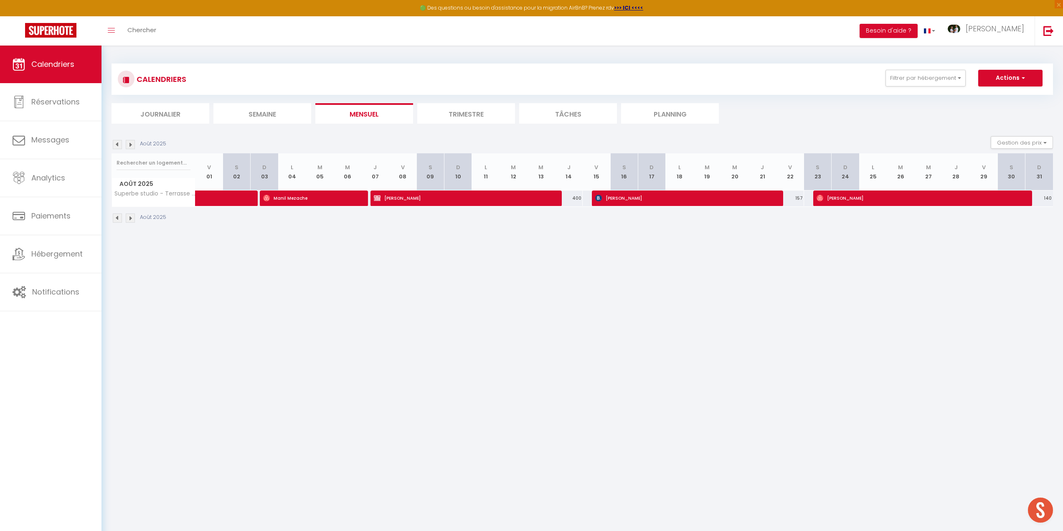
click at [119, 218] on img at bounding box center [117, 217] width 9 height 9
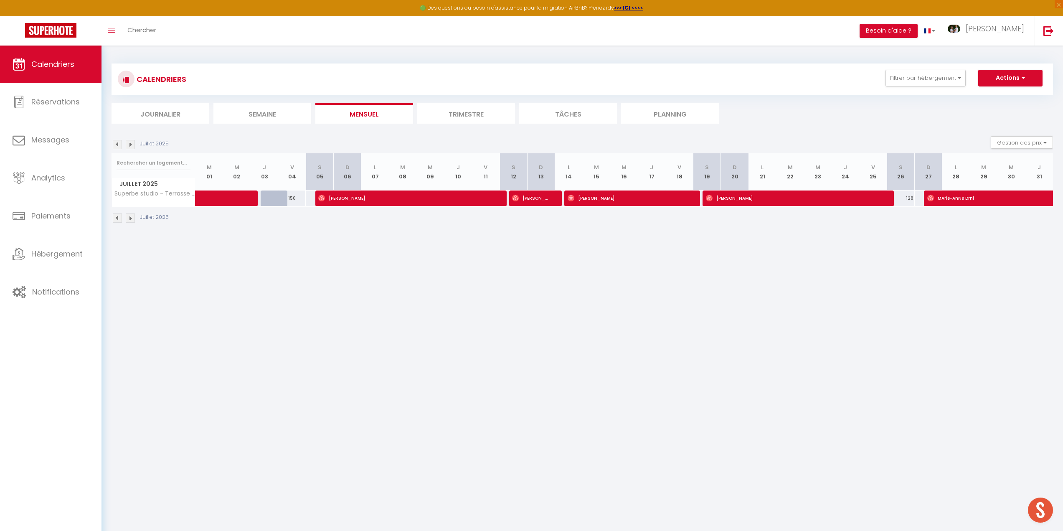
click at [119, 218] on img at bounding box center [117, 217] width 9 height 9
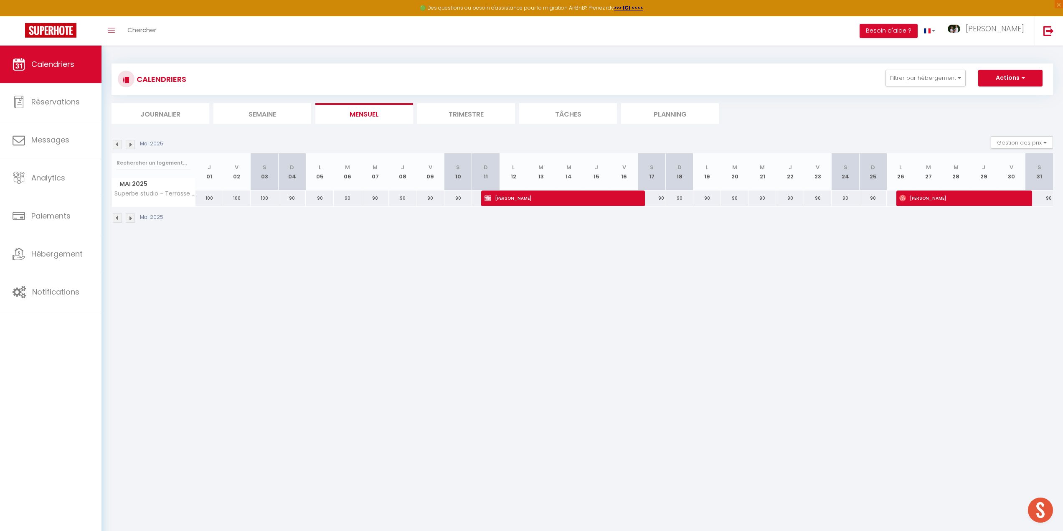
click at [119, 218] on img at bounding box center [117, 217] width 9 height 9
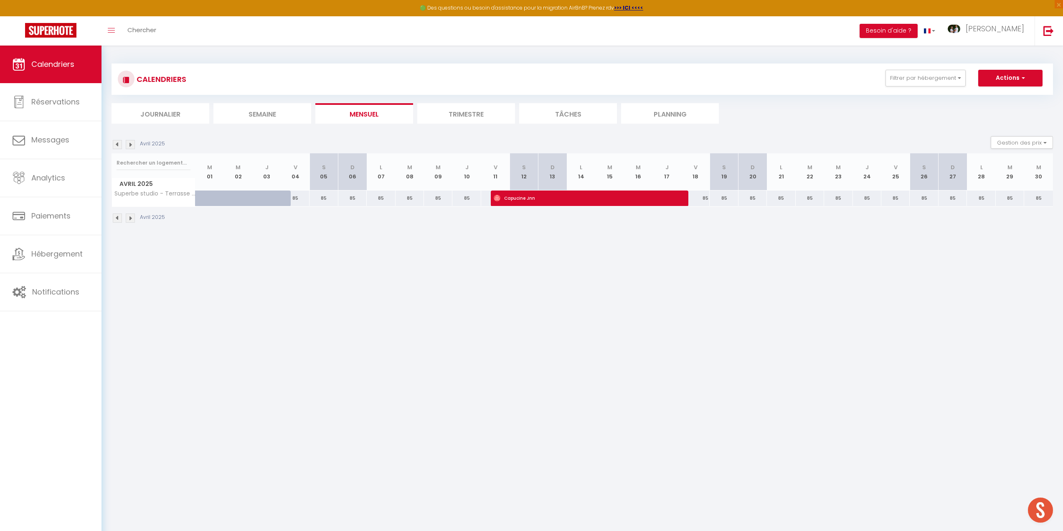
click at [119, 218] on img at bounding box center [117, 217] width 9 height 9
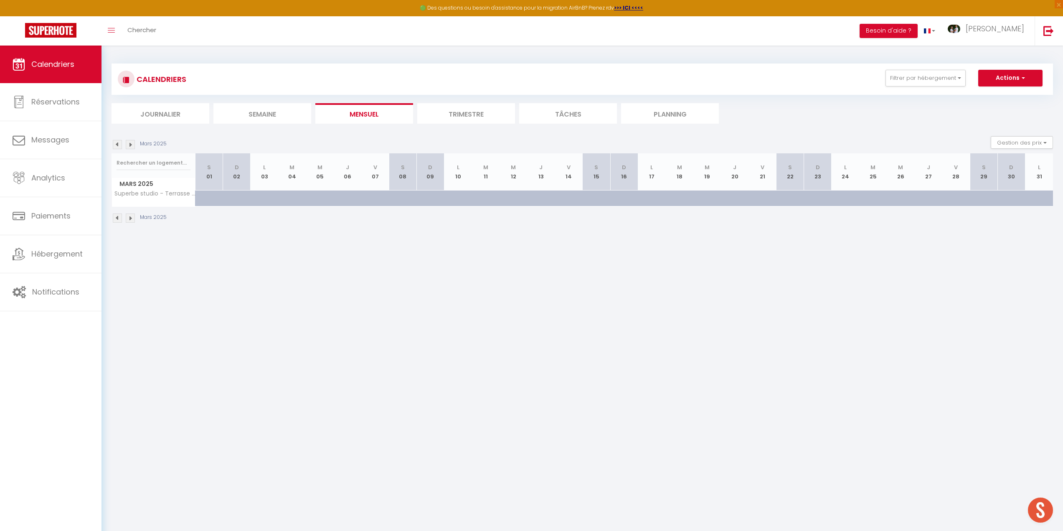
click at [119, 218] on img at bounding box center [117, 217] width 9 height 9
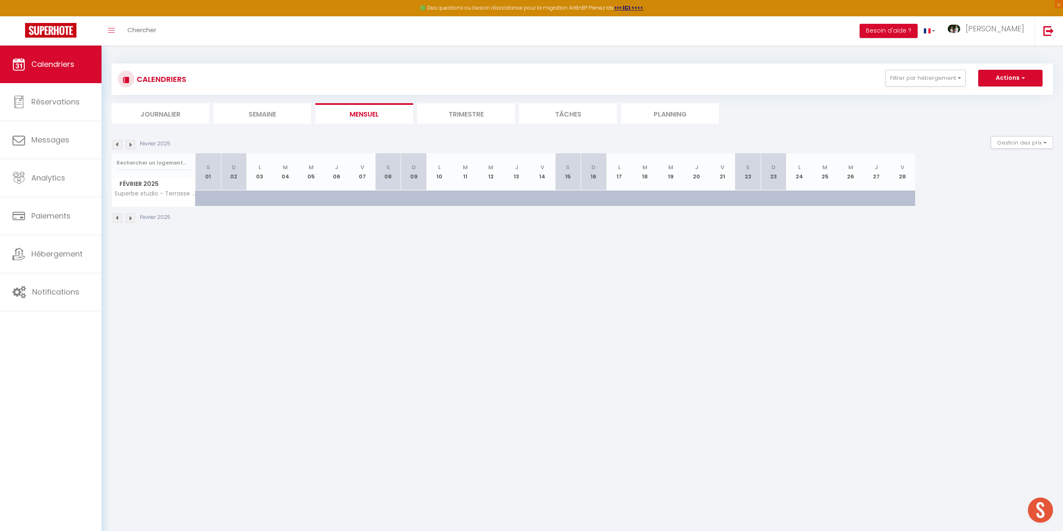
click at [119, 218] on img at bounding box center [117, 217] width 9 height 9
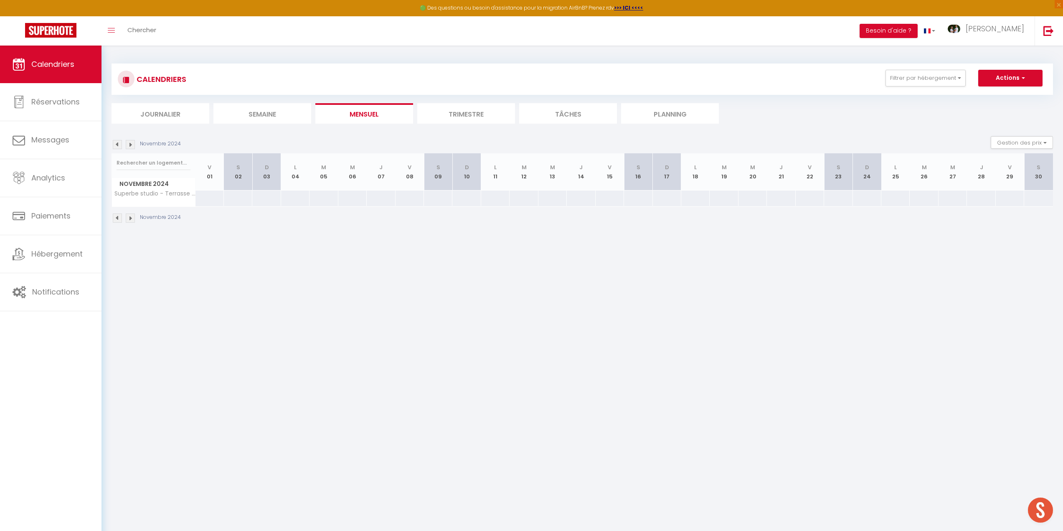
click at [119, 218] on img at bounding box center [117, 217] width 9 height 9
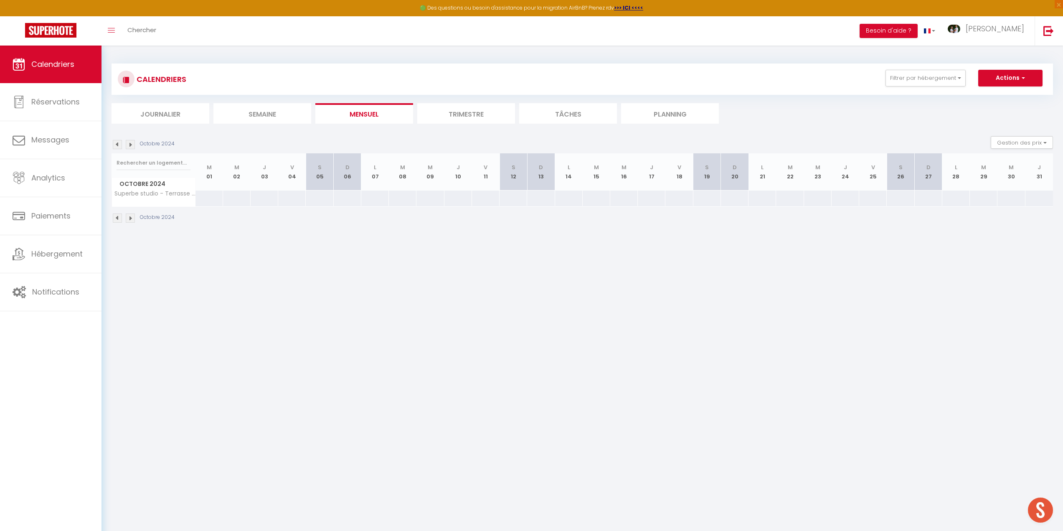
click at [119, 218] on img at bounding box center [117, 217] width 9 height 9
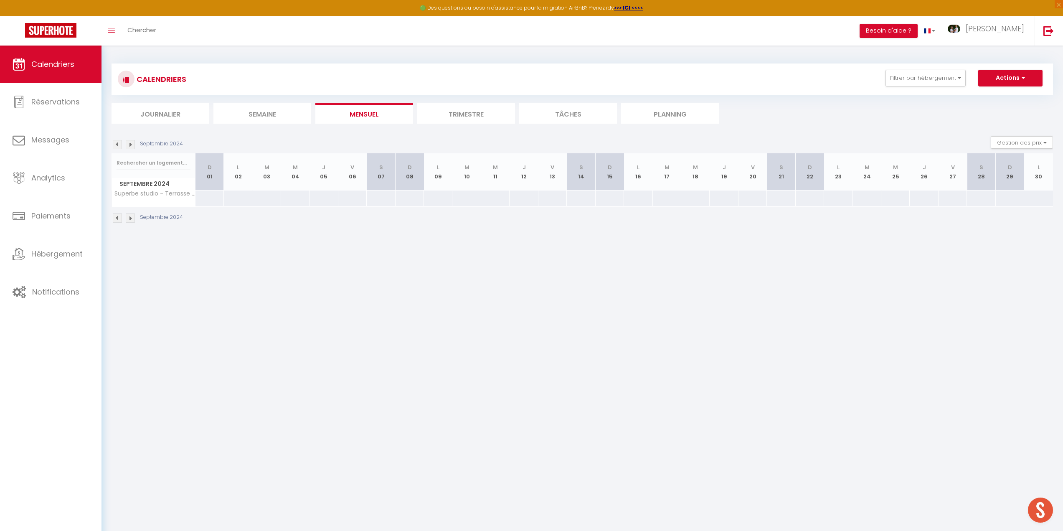
click at [119, 218] on img at bounding box center [117, 217] width 9 height 9
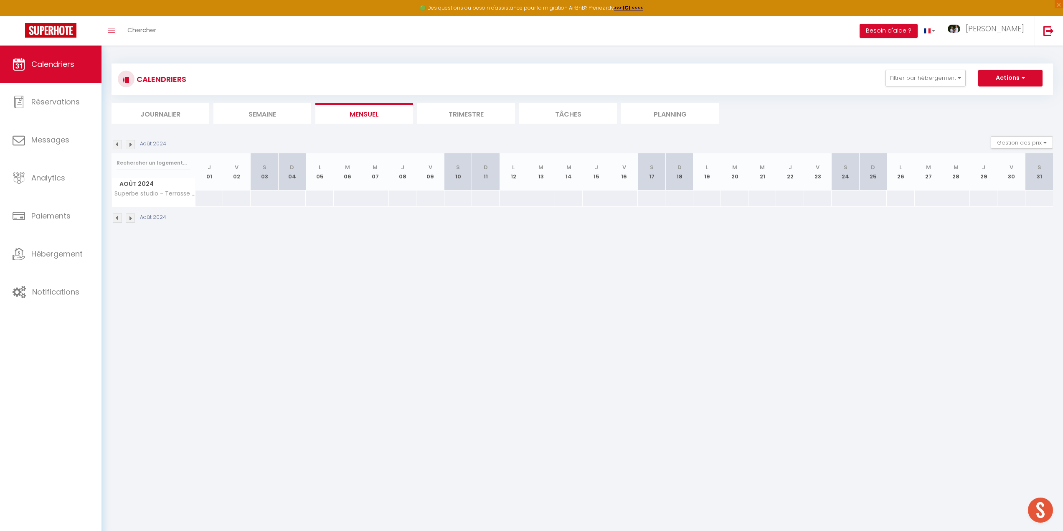
click at [119, 218] on img at bounding box center [117, 217] width 9 height 9
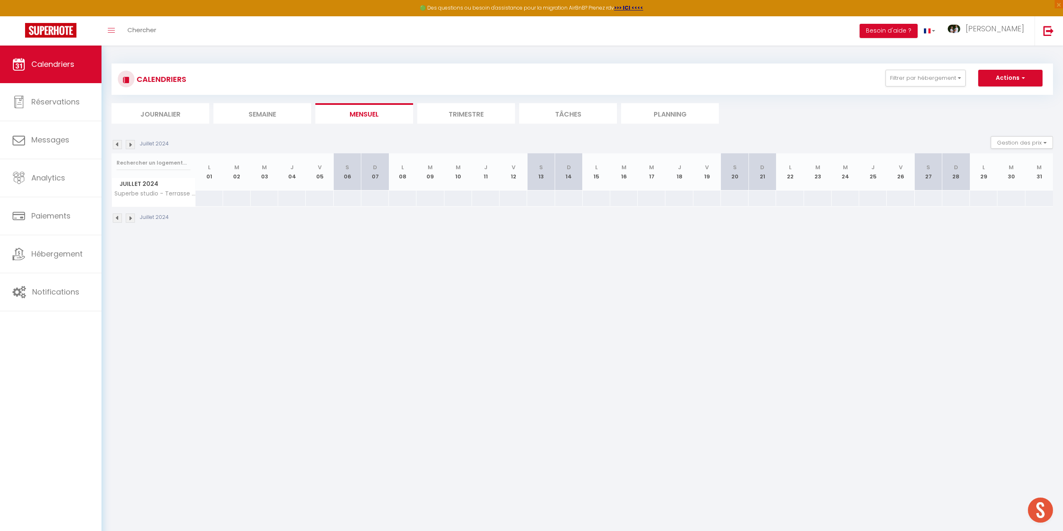
click at [119, 218] on img at bounding box center [117, 217] width 9 height 9
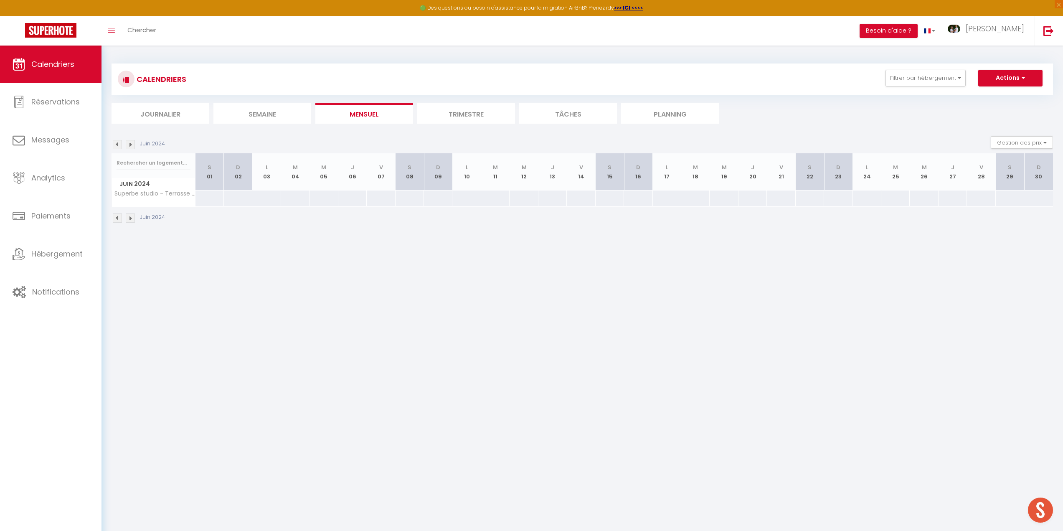
click at [133, 217] on img at bounding box center [130, 217] width 9 height 9
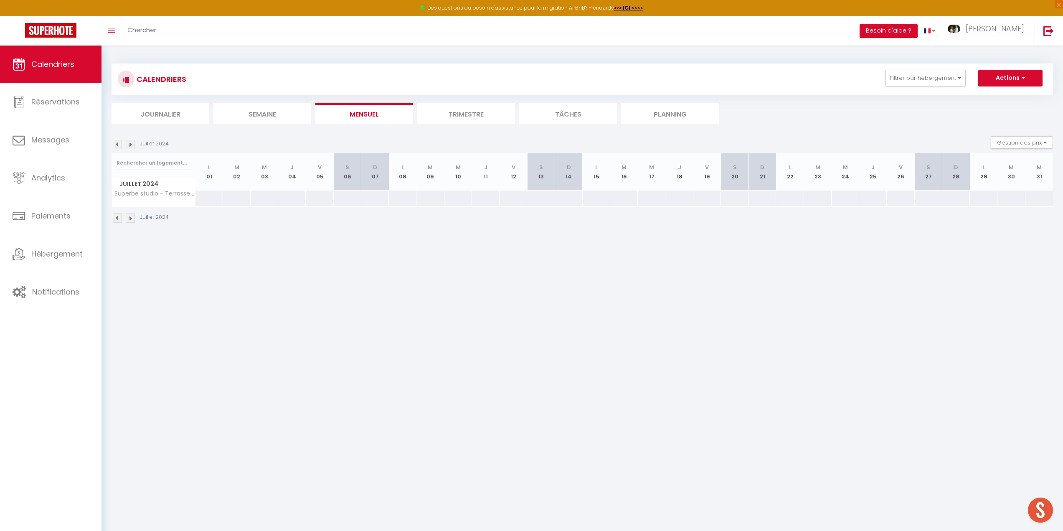
click at [133, 217] on img at bounding box center [130, 217] width 9 height 9
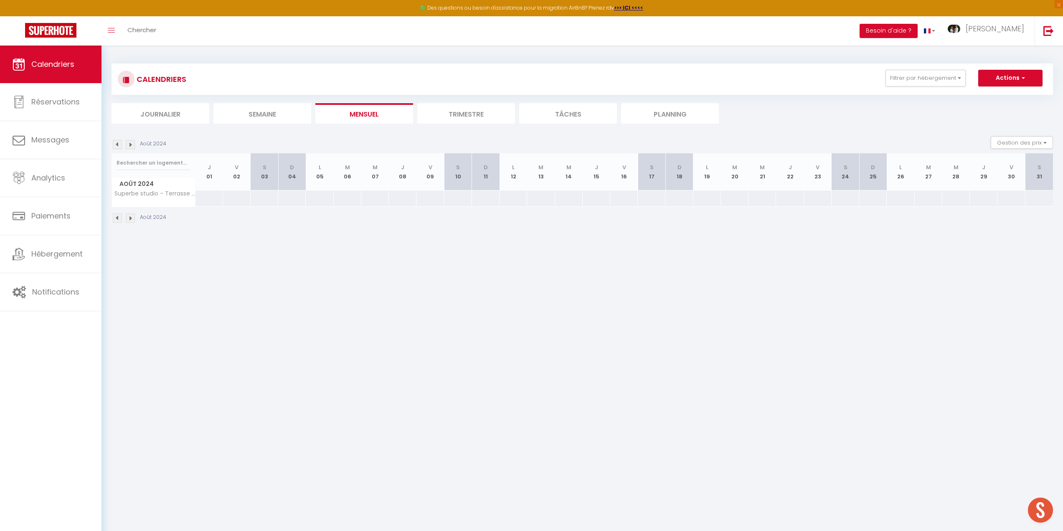
click at [133, 217] on img at bounding box center [130, 217] width 9 height 9
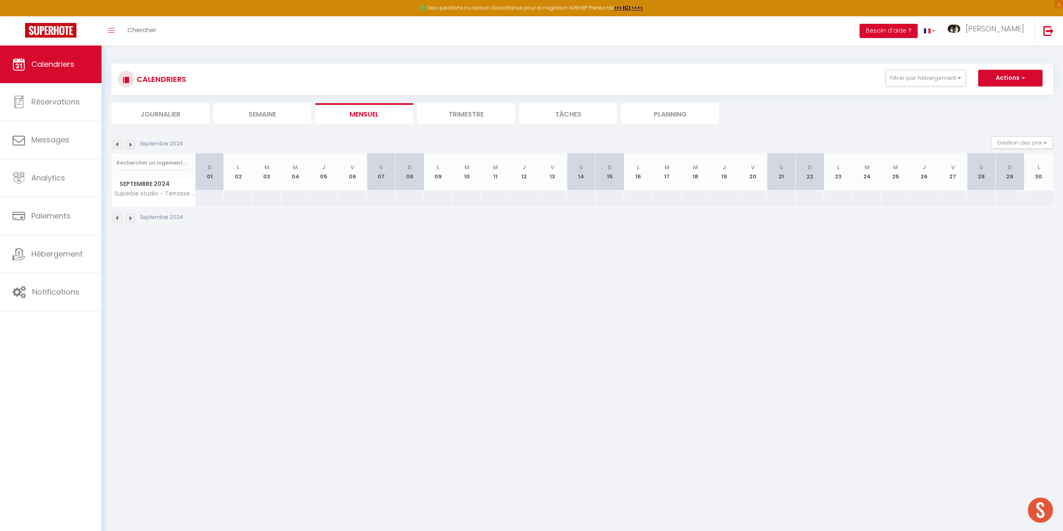
click at [133, 217] on img at bounding box center [130, 217] width 9 height 9
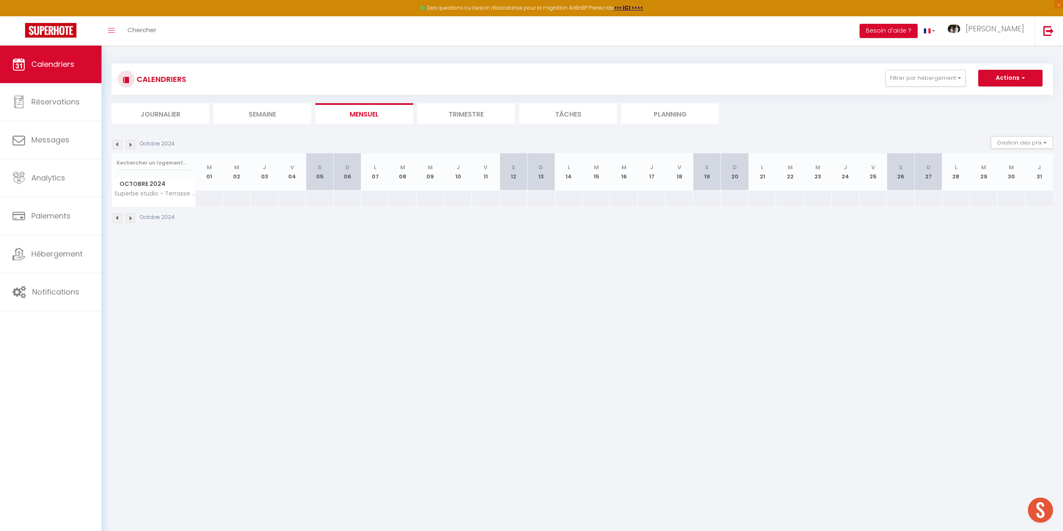
click at [133, 217] on img at bounding box center [130, 217] width 9 height 9
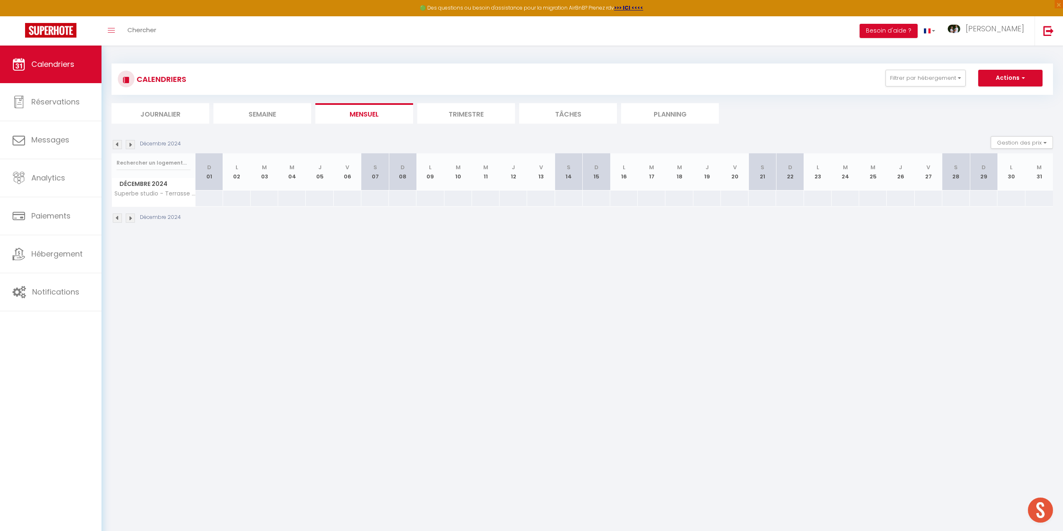
click at [133, 217] on img at bounding box center [130, 217] width 9 height 9
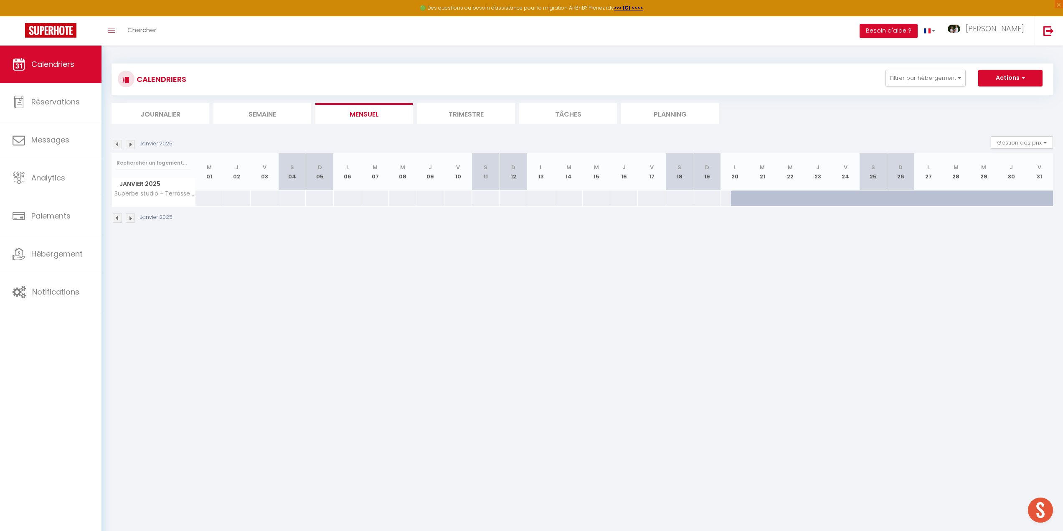
click at [133, 217] on img at bounding box center [130, 217] width 9 height 9
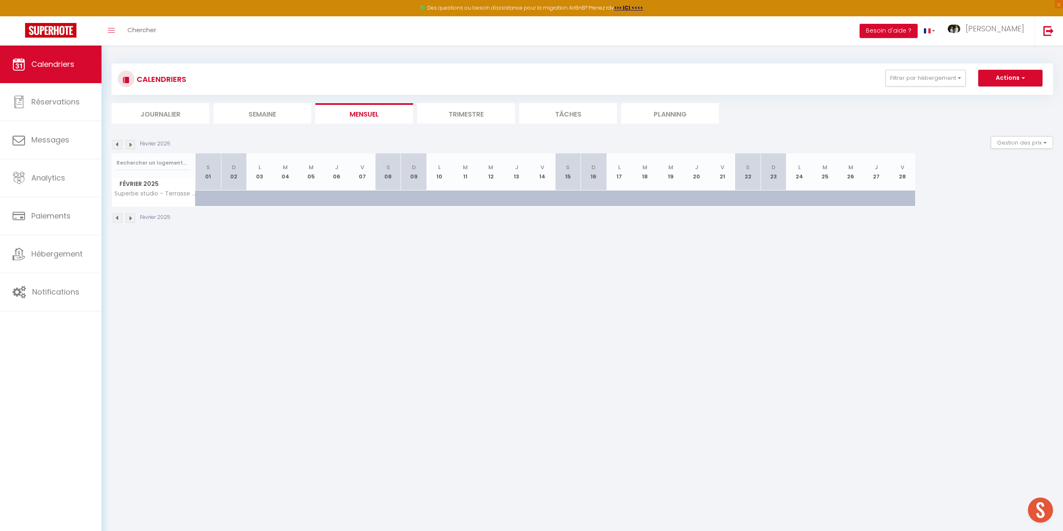
click at [133, 217] on img at bounding box center [130, 217] width 9 height 9
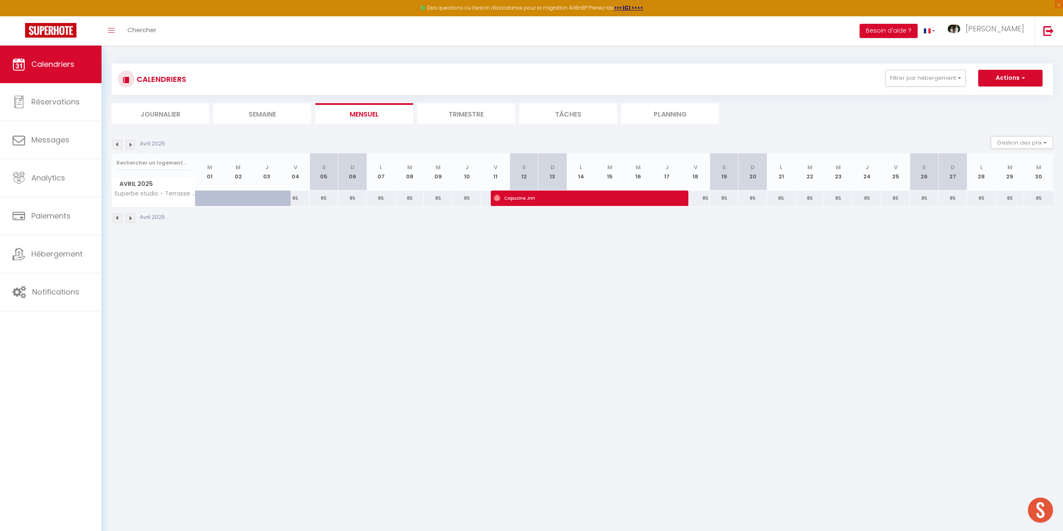
click at [129, 218] on img at bounding box center [130, 217] width 9 height 9
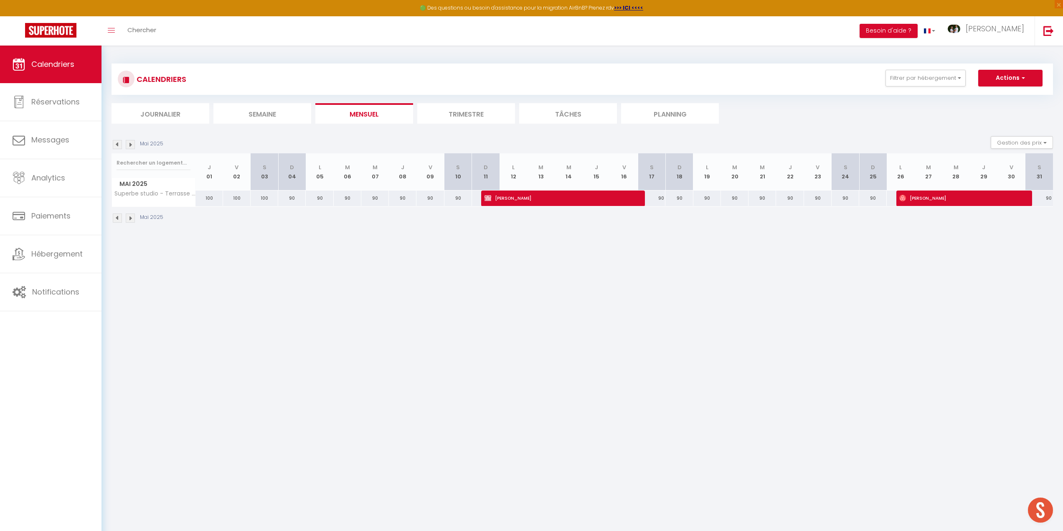
click at [129, 218] on img at bounding box center [130, 217] width 9 height 9
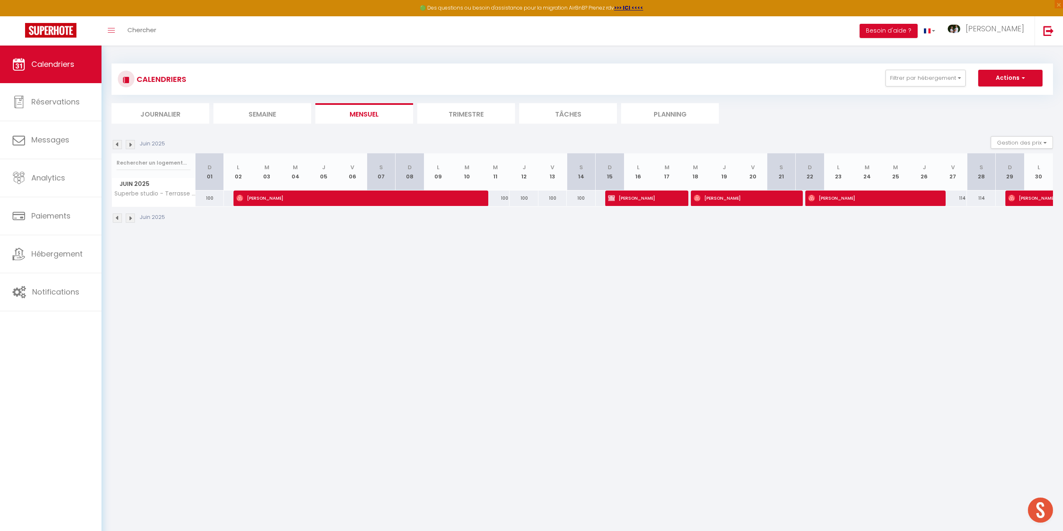
click at [129, 218] on img at bounding box center [130, 217] width 9 height 9
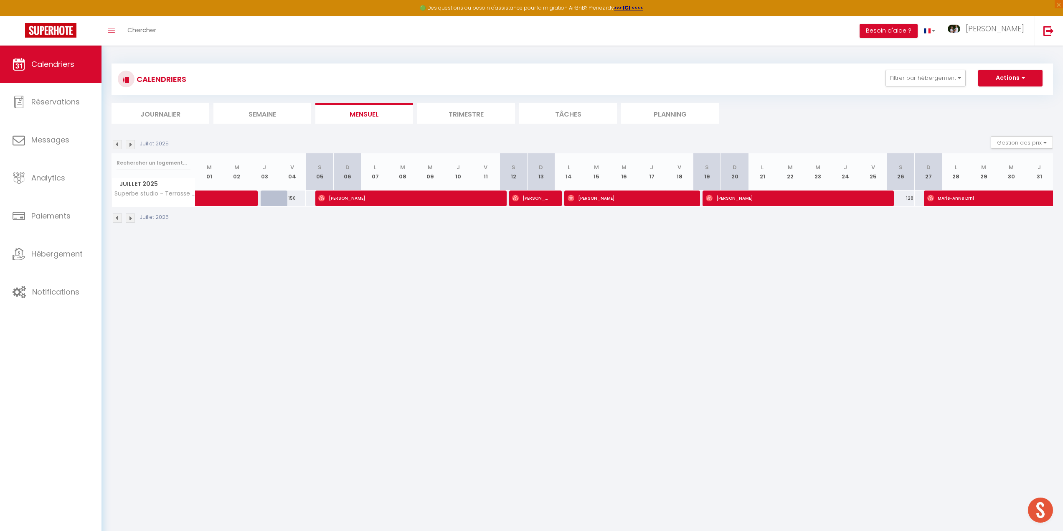
click at [129, 218] on img at bounding box center [130, 217] width 9 height 9
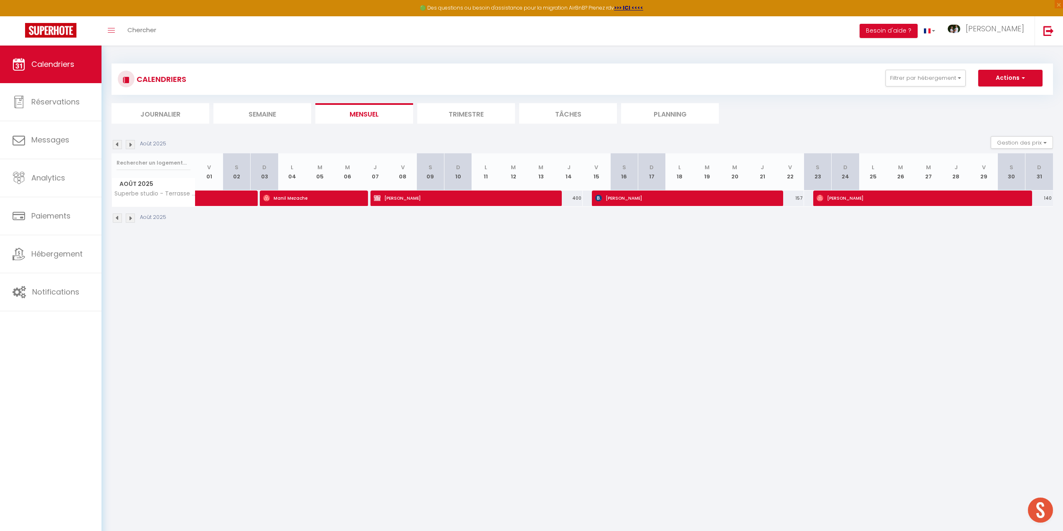
click at [129, 218] on img at bounding box center [130, 217] width 9 height 9
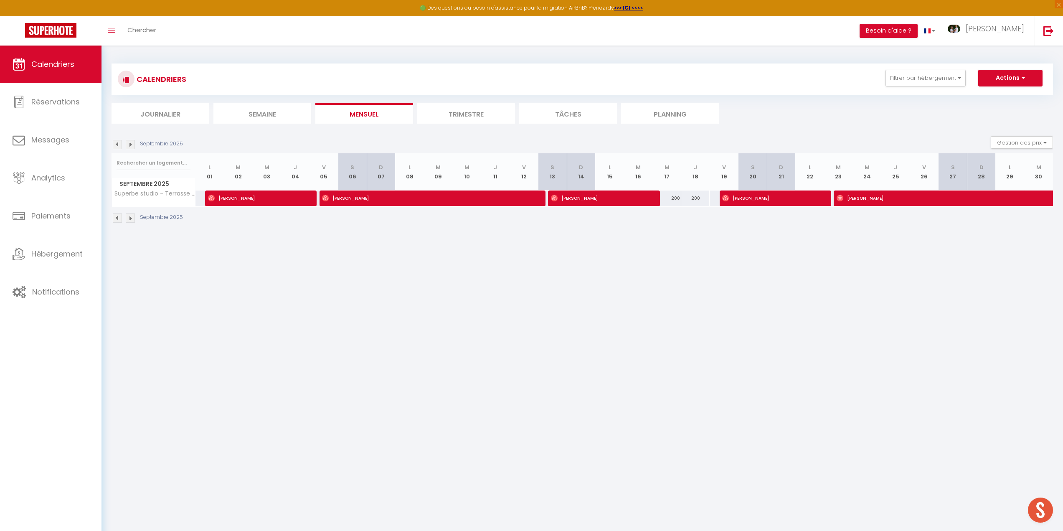
click at [129, 218] on img at bounding box center [130, 217] width 9 height 9
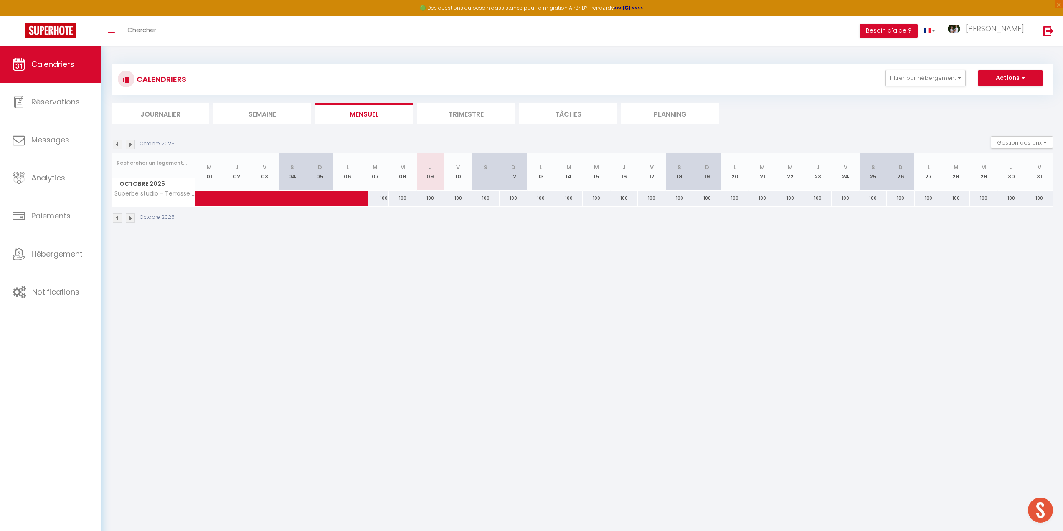
click at [129, 218] on img at bounding box center [130, 217] width 9 height 9
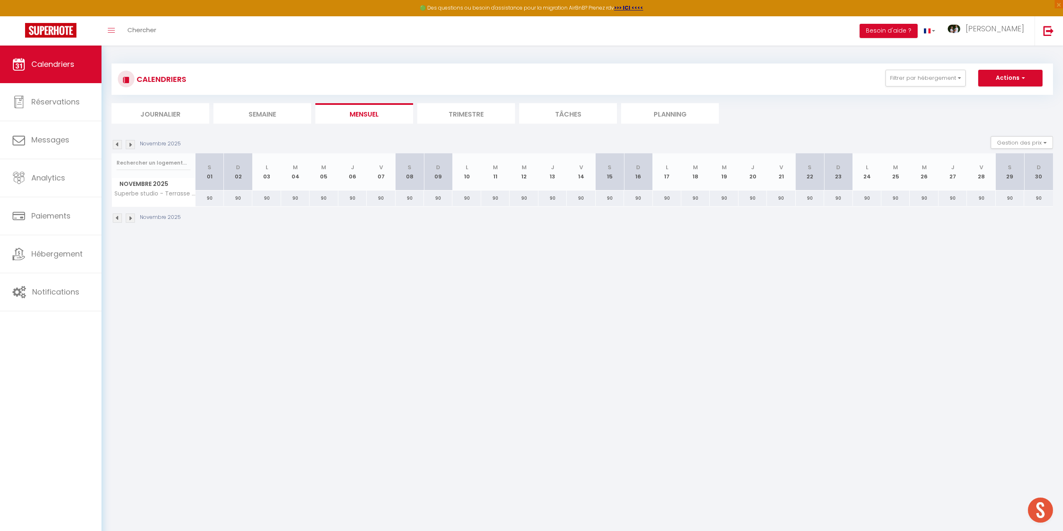
click at [129, 218] on img at bounding box center [130, 217] width 9 height 9
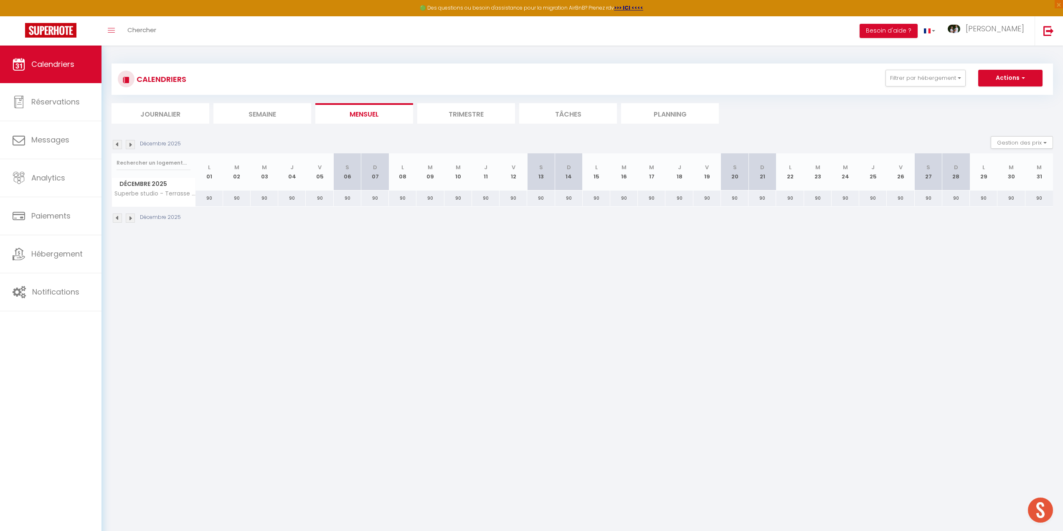
click at [129, 218] on img at bounding box center [130, 217] width 9 height 9
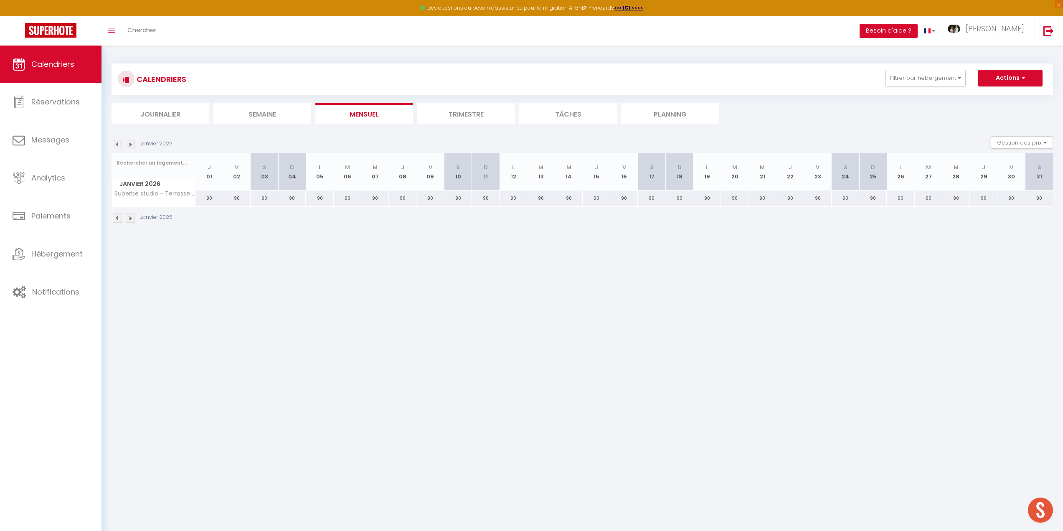
click at [129, 218] on img at bounding box center [130, 217] width 9 height 9
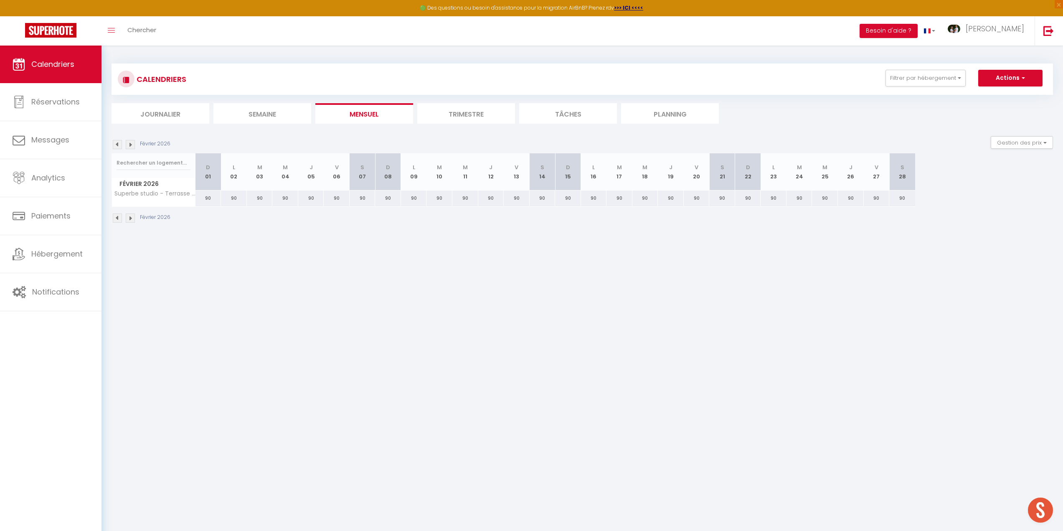
click at [129, 218] on img at bounding box center [130, 217] width 9 height 9
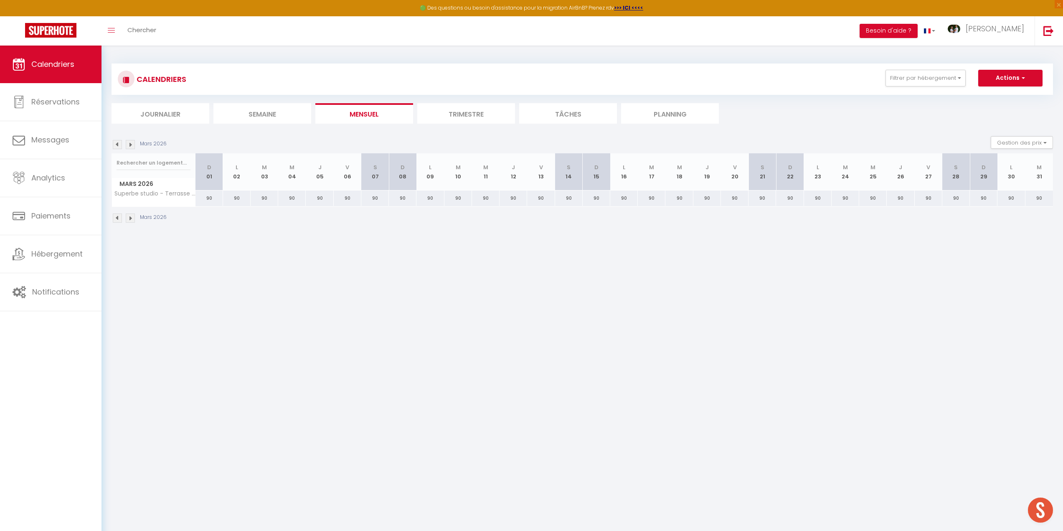
click at [129, 218] on img at bounding box center [130, 217] width 9 height 9
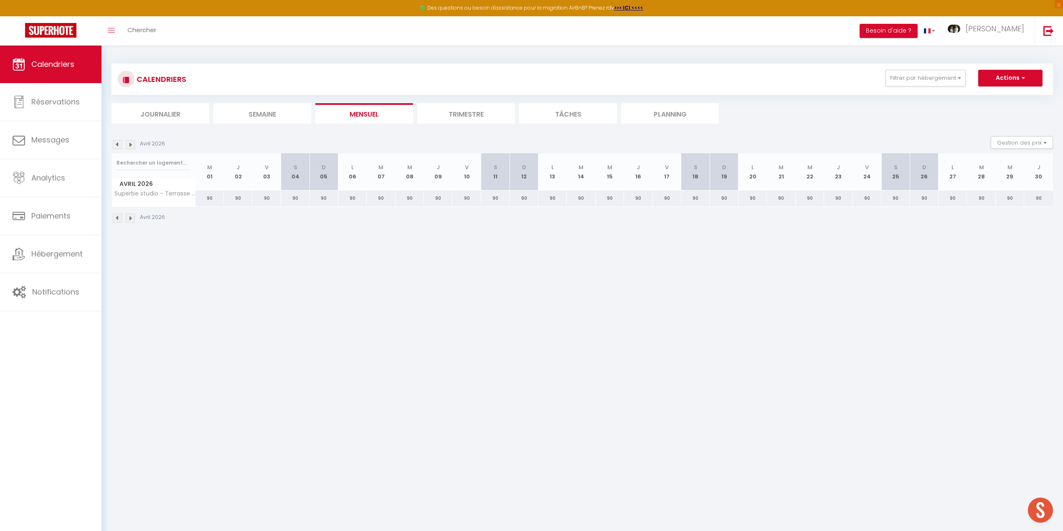
click at [129, 218] on img at bounding box center [130, 217] width 9 height 9
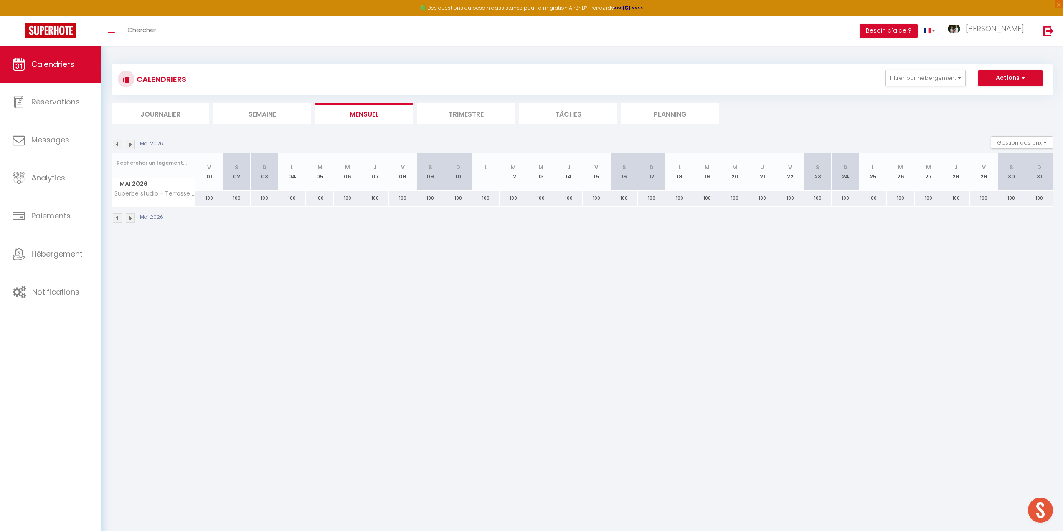
click at [129, 218] on img at bounding box center [130, 217] width 9 height 9
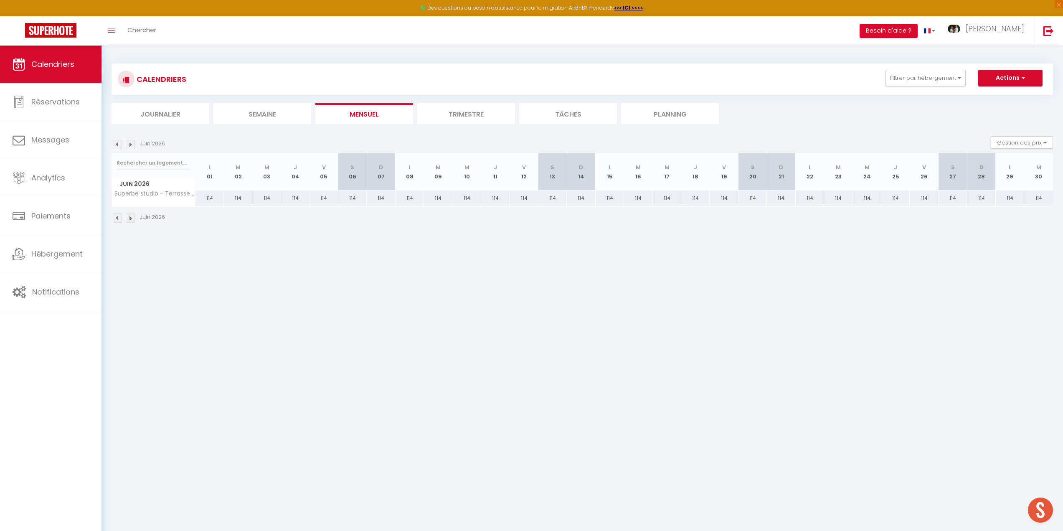
click at [129, 218] on img at bounding box center [130, 217] width 9 height 9
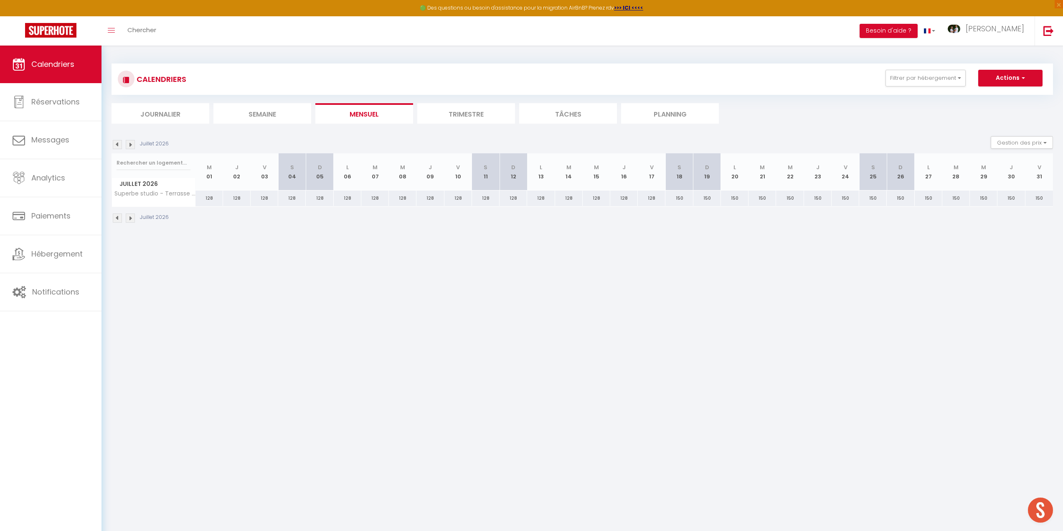
click at [117, 218] on img at bounding box center [117, 217] width 9 height 9
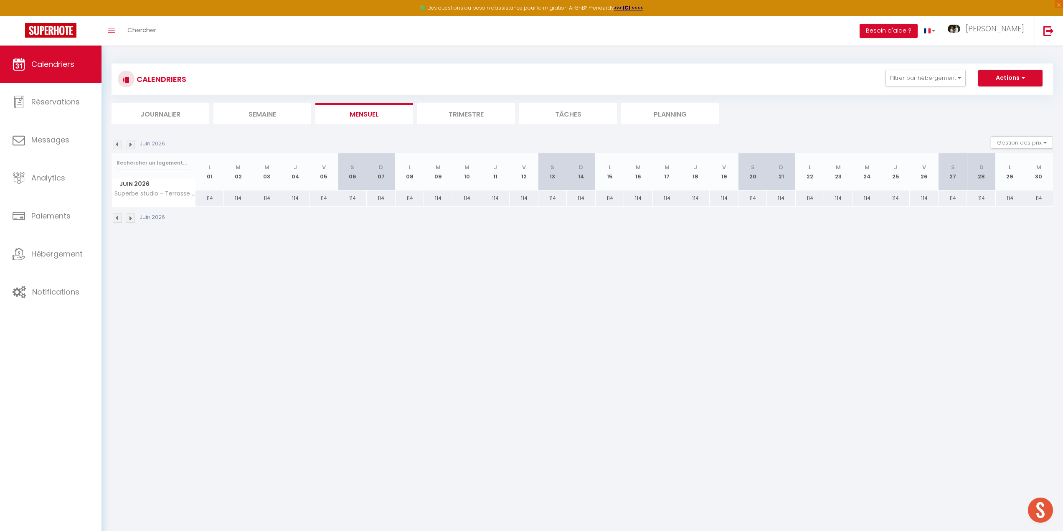
click at [129, 219] on img at bounding box center [130, 217] width 9 height 9
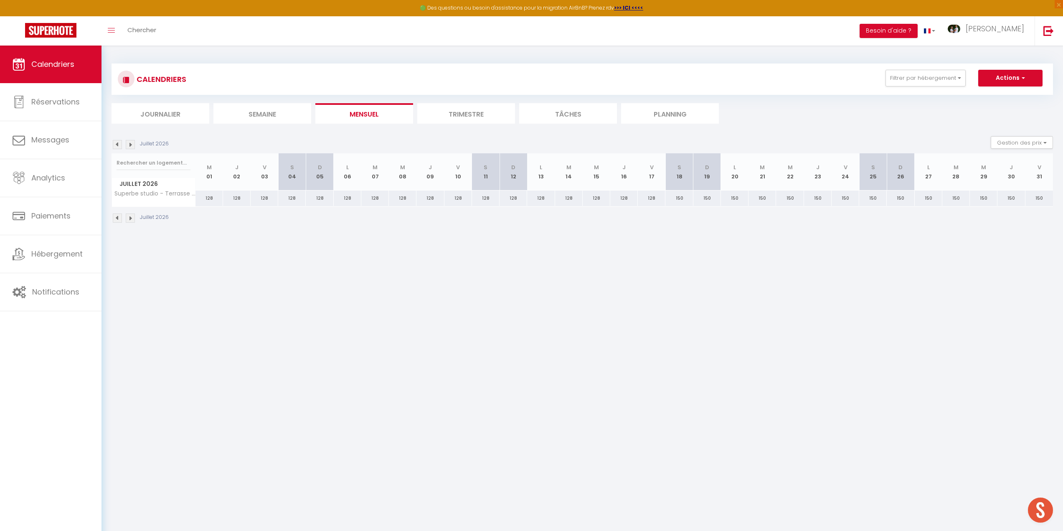
click at [129, 219] on img at bounding box center [130, 217] width 9 height 9
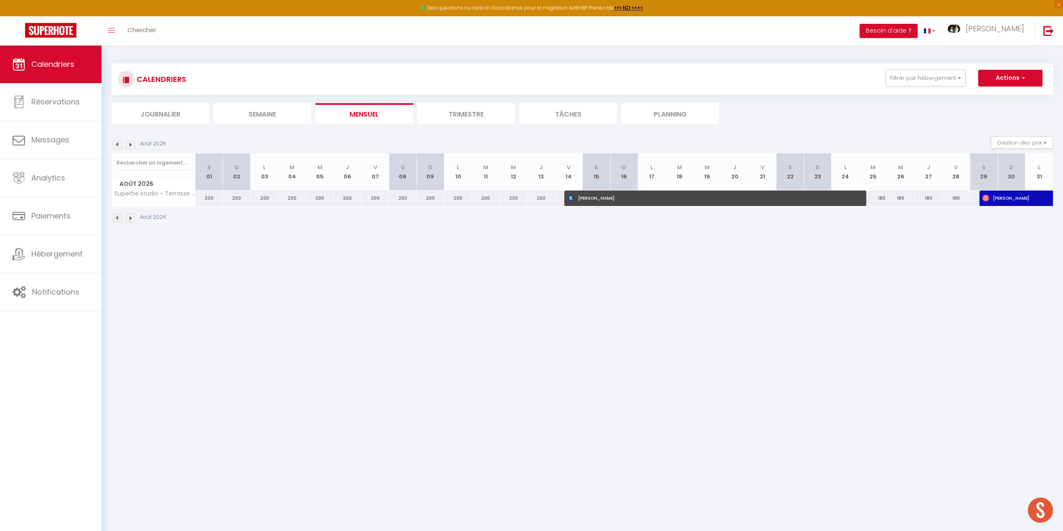
click at [119, 218] on img at bounding box center [117, 217] width 9 height 9
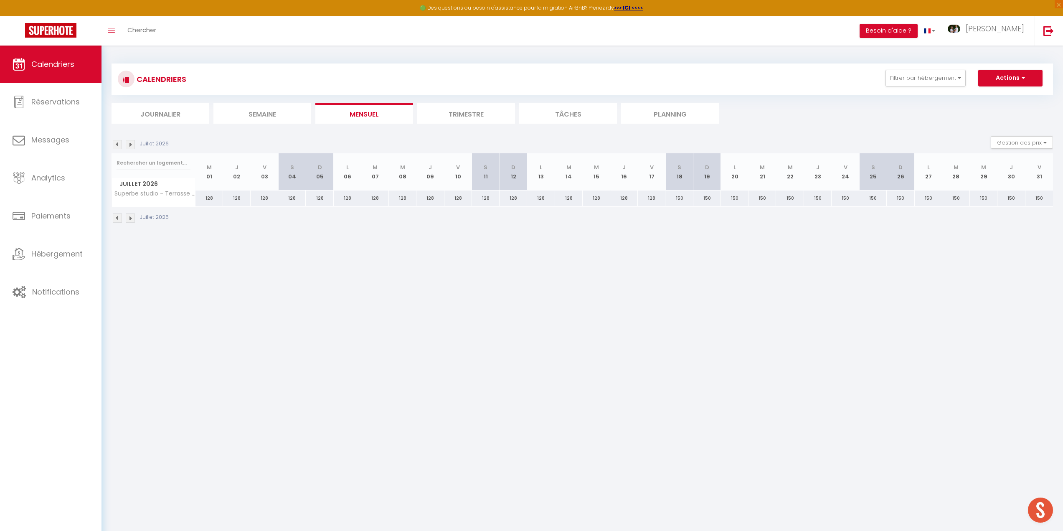
click at [119, 218] on img at bounding box center [117, 217] width 9 height 9
click at [699, 199] on div "90" at bounding box center [695, 197] width 28 height 15
type input "90"
type input "[PERSON_NAME][DATE]"
type input "Dim 19 Avril 2026"
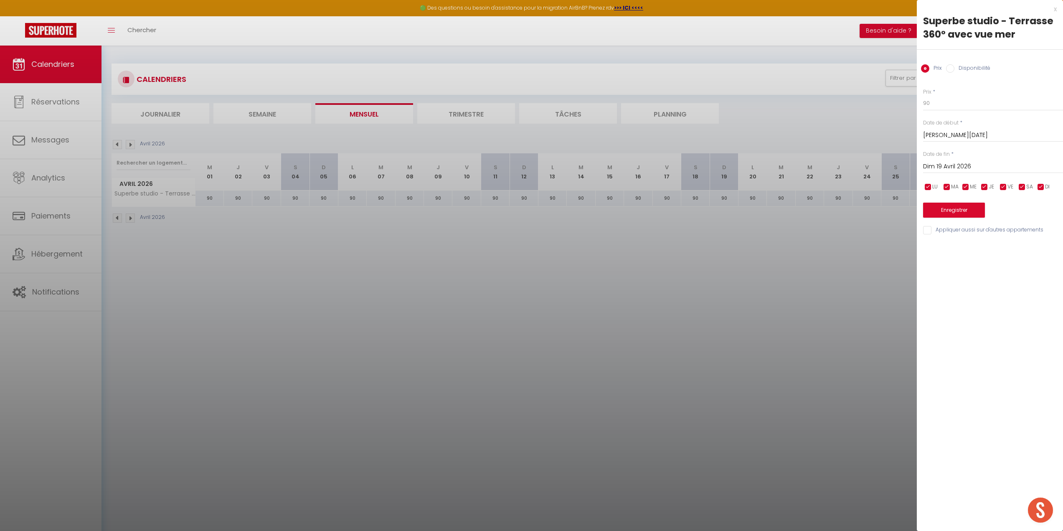
click at [939, 114] on div "Prix * 90 Statut * Disponible Indisponible Date de début * [DATE] < [DATE] > Di…" at bounding box center [990, 157] width 146 height 158
click at [939, 107] on input "90" at bounding box center [993, 103] width 140 height 15
type input "9"
type input "110"
click at [951, 168] on input "Dim 19 Avril 2026" at bounding box center [993, 166] width 140 height 11
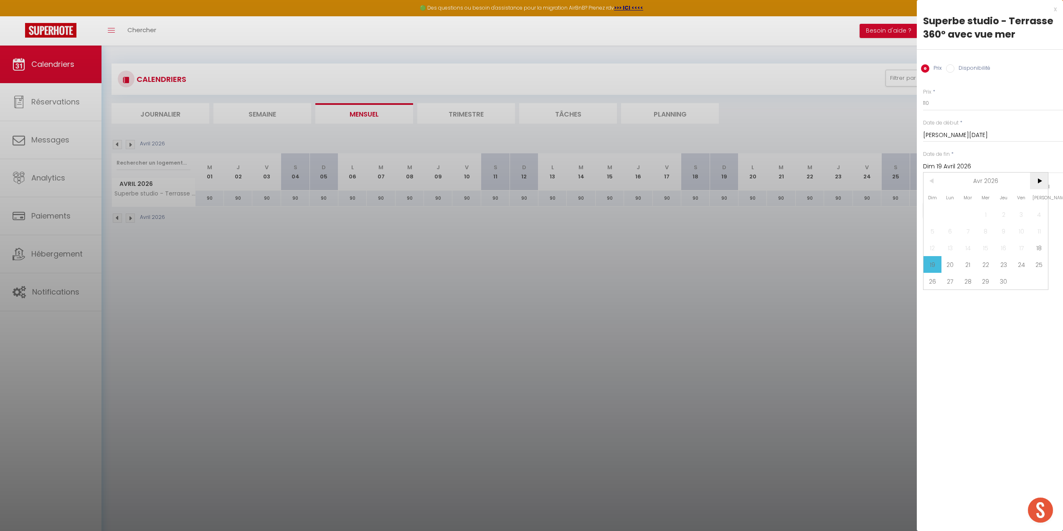
click at [1040, 182] on span ">" at bounding box center [1039, 181] width 18 height 17
click at [1024, 213] on span "1" at bounding box center [1022, 214] width 18 height 17
type input "Ven 01 Mai 2026"
click at [965, 214] on button "Enregistrer" at bounding box center [954, 210] width 62 height 15
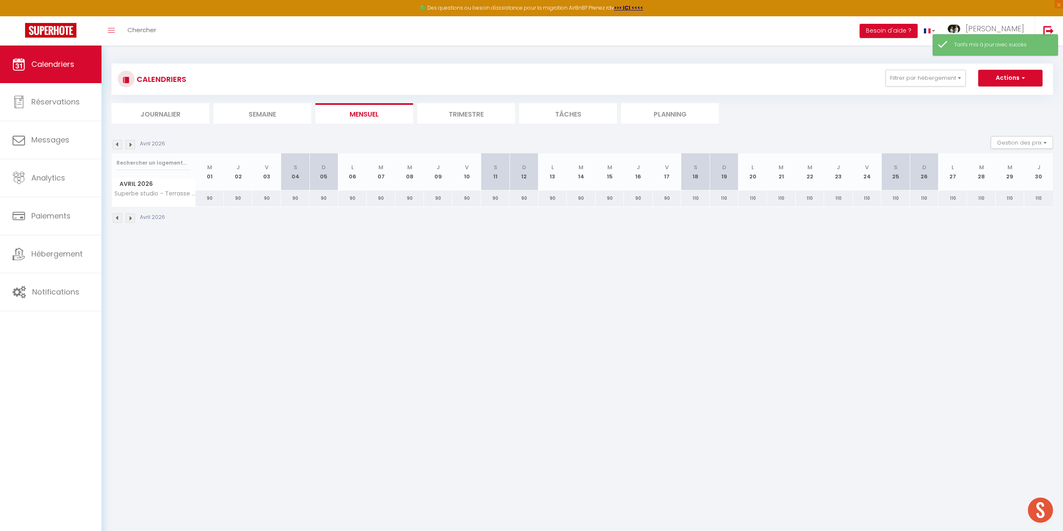
click at [129, 143] on img at bounding box center [130, 144] width 9 height 9
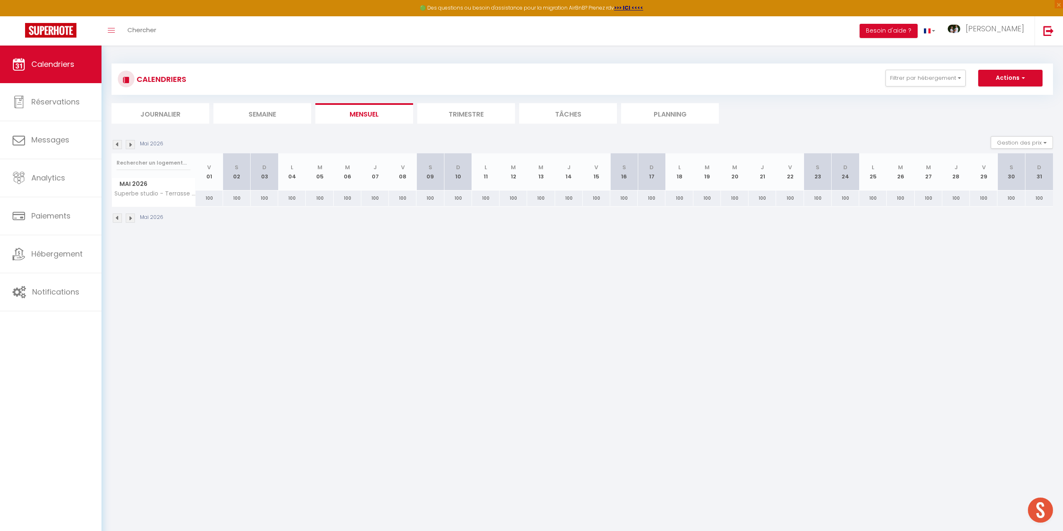
click at [132, 220] on img at bounding box center [130, 217] width 9 height 9
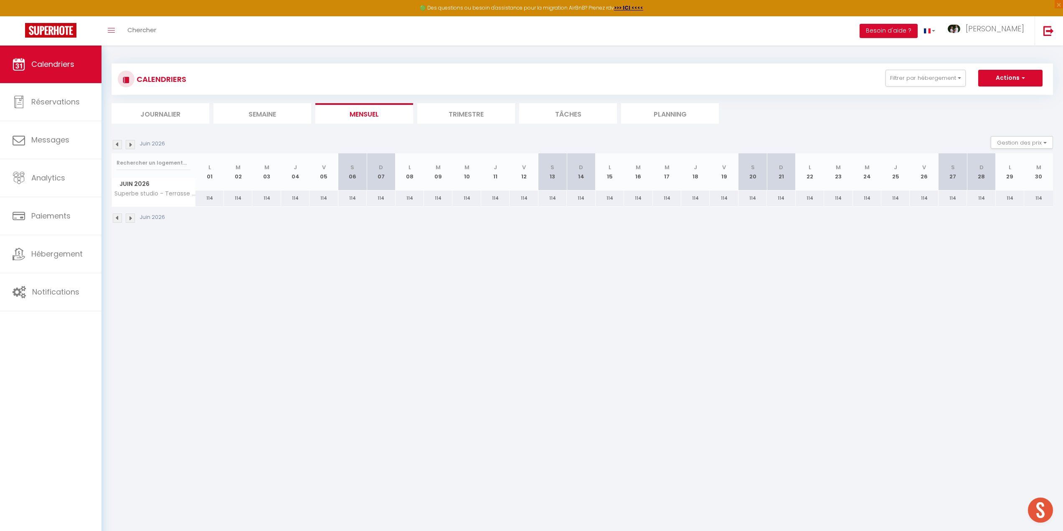
click at [129, 220] on img at bounding box center [130, 217] width 9 height 9
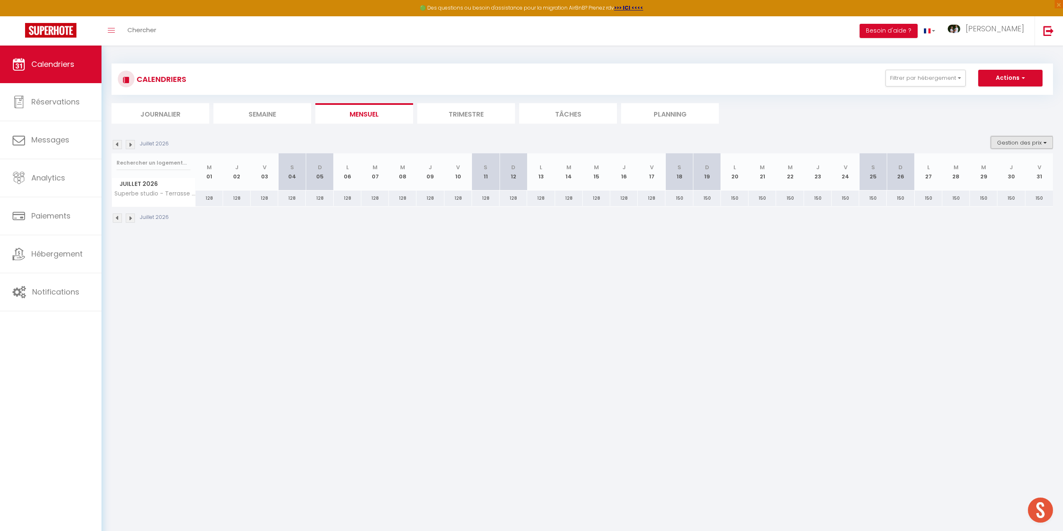
click at [1023, 139] on button "Gestion des prix" at bounding box center [1022, 142] width 62 height 13
click at [982, 166] on input "Nb Nuits minimum" at bounding box center [1014, 168] width 75 height 8
checkbox input "true"
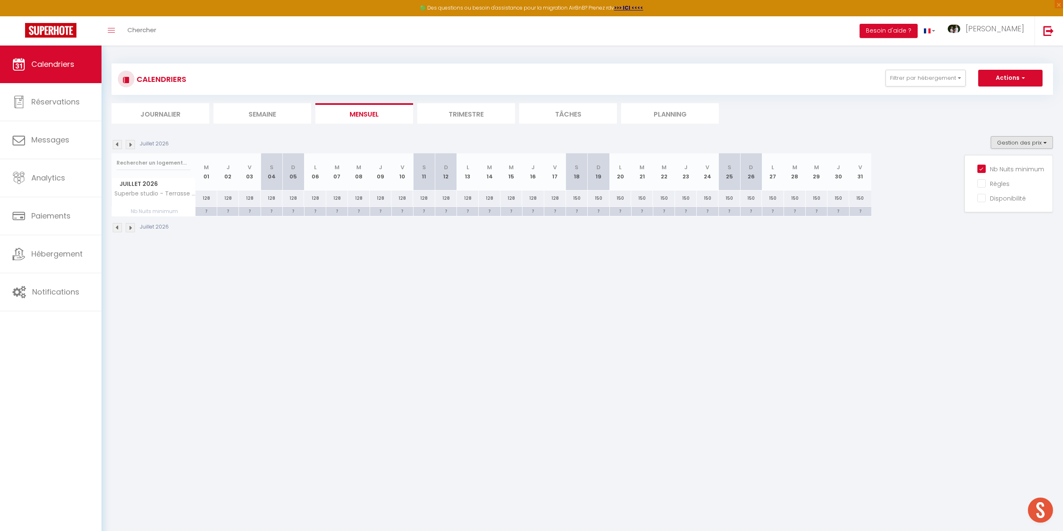
click at [462, 289] on body "🟢 Des questions ou besoin d'assistance pour la migration AirBnB? Prenez rdv >>>…" at bounding box center [531, 311] width 1063 height 531
click at [205, 199] on div "128" at bounding box center [206, 197] width 22 height 15
type input "128"
type input "Mer 01 Juillet 2026"
type input "Jeu 02 Juillet 2026"
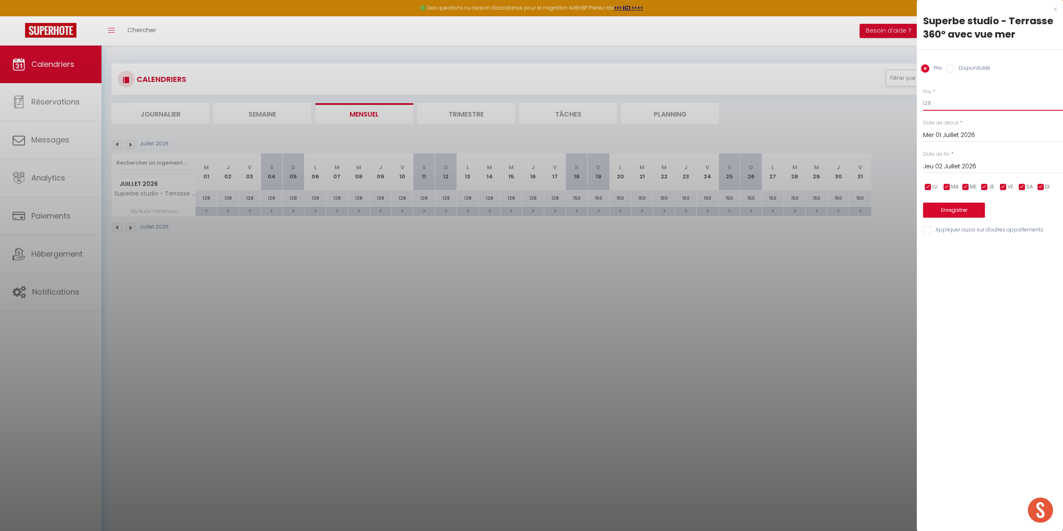
click at [951, 104] on input "128" at bounding box center [993, 103] width 140 height 15
type input "140"
click at [961, 164] on input "Jeu 02 Juillet 2026" at bounding box center [993, 166] width 140 height 11
click at [1038, 249] on span "18" at bounding box center [1039, 247] width 18 height 17
type input "[DATE]"
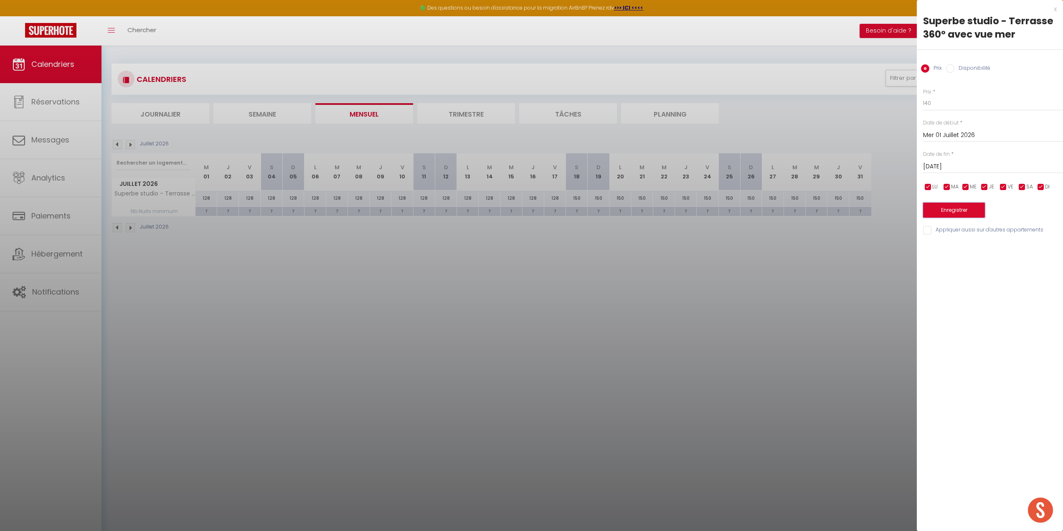
click at [951, 211] on button "Enregistrer" at bounding box center [954, 210] width 62 height 15
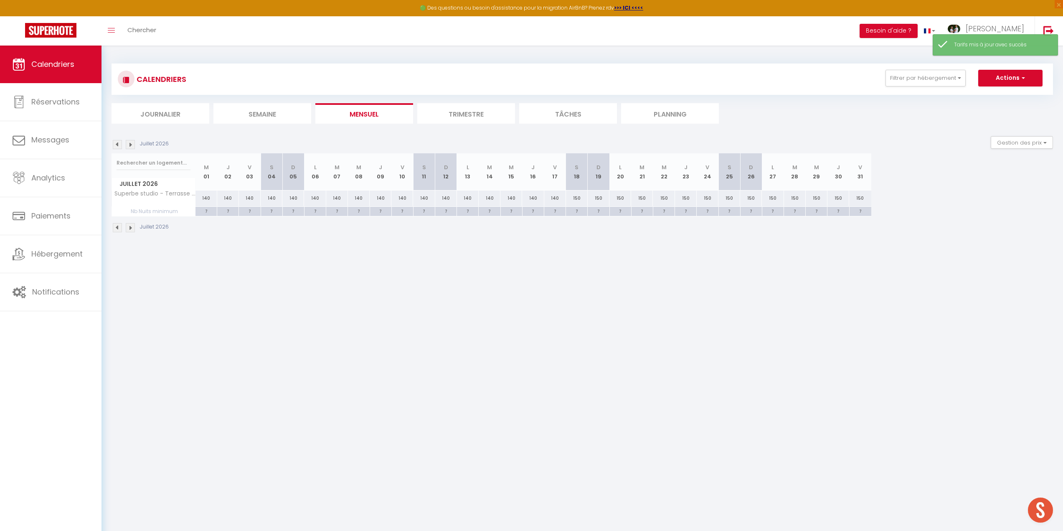
click at [117, 146] on img at bounding box center [117, 144] width 9 height 9
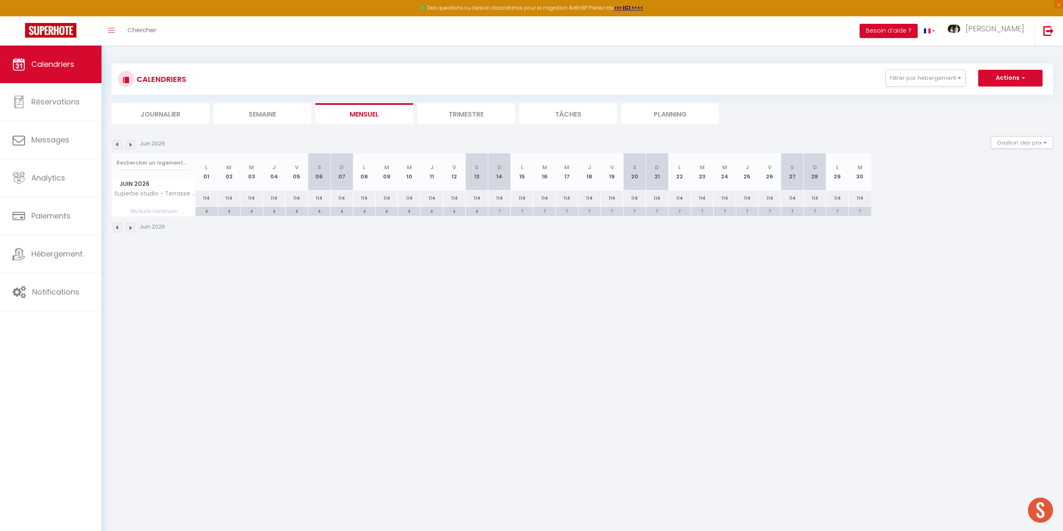
click at [129, 143] on img at bounding box center [130, 144] width 9 height 9
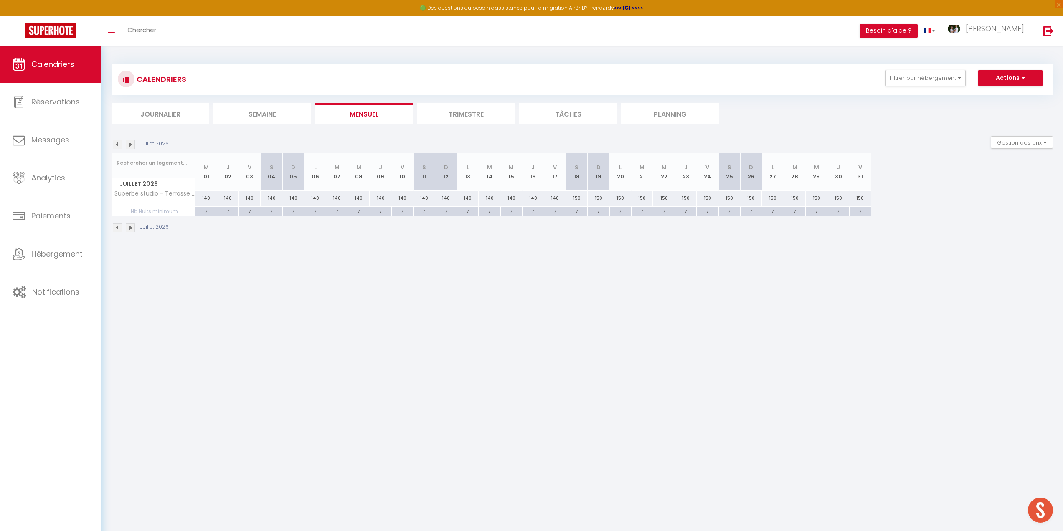
click at [118, 143] on img at bounding box center [117, 144] width 9 height 9
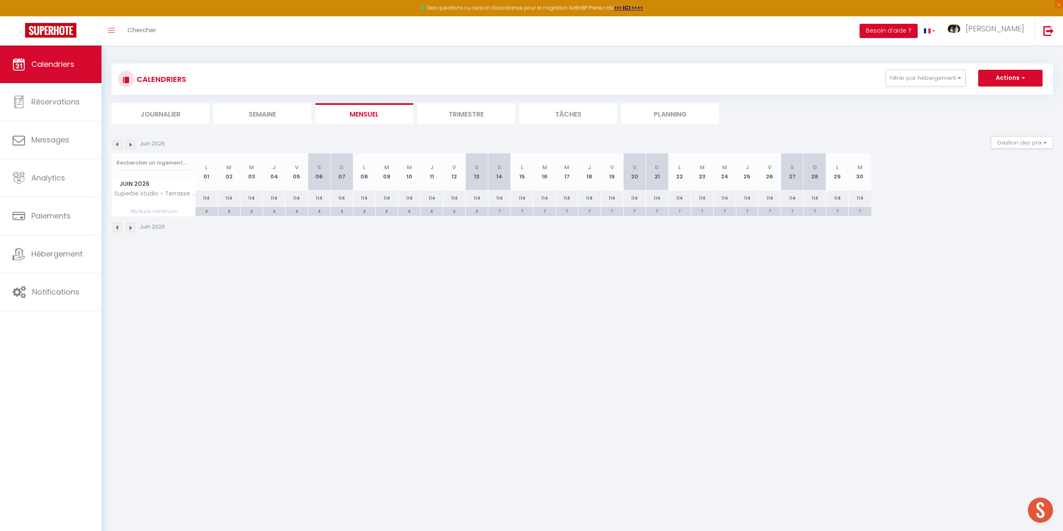
click at [523, 195] on div "114" at bounding box center [522, 197] width 23 height 15
type input "114"
type input "Lun 15 Juin 2026"
type input "[DATE]"
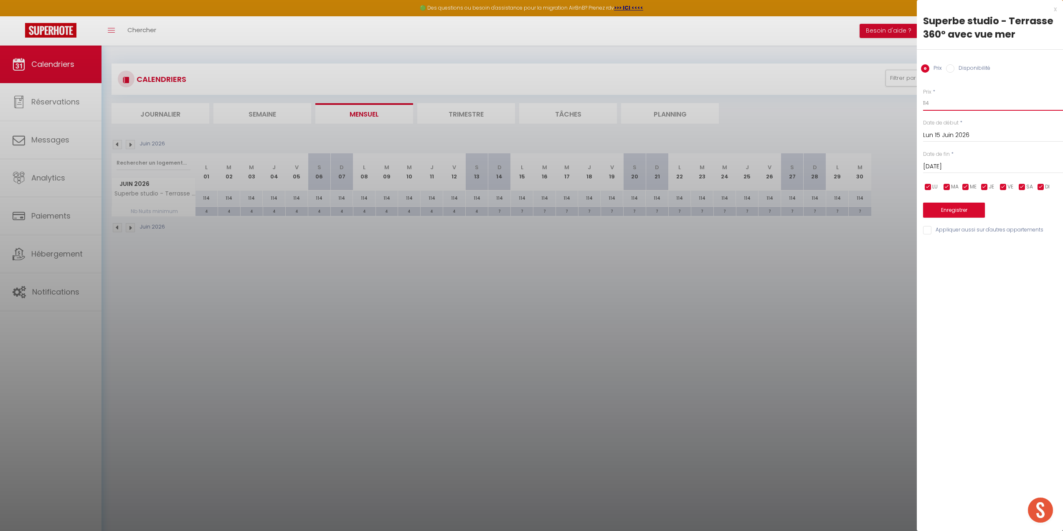
click at [936, 98] on input "114" at bounding box center [993, 103] width 140 height 15
type input "130"
click at [970, 165] on input "[DATE]" at bounding box center [993, 166] width 140 height 11
click at [1040, 184] on span ">" at bounding box center [1039, 181] width 18 height 17
click at [986, 216] on span "1" at bounding box center [986, 214] width 18 height 17
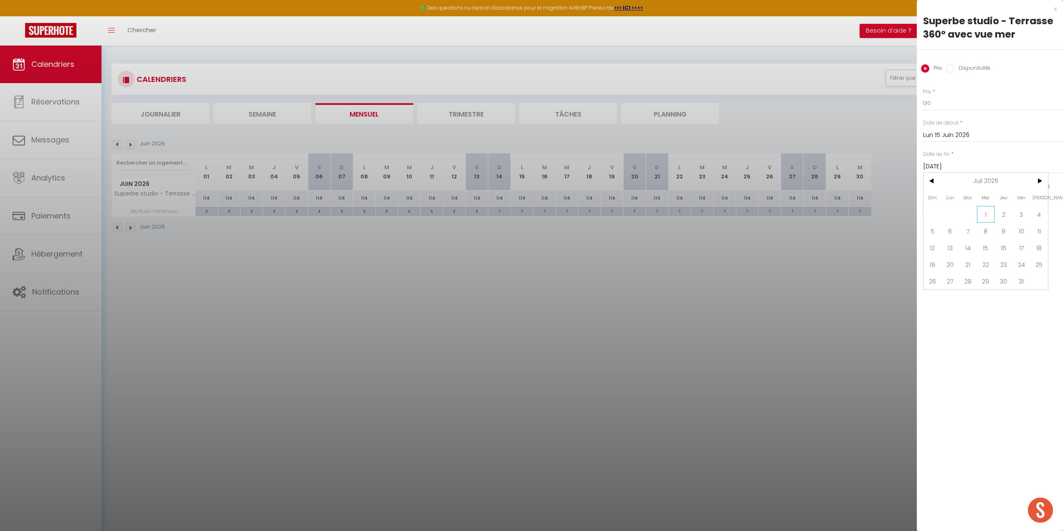
type input "Mer 01 Juillet 2026"
click at [957, 211] on button "Enregistrer" at bounding box center [954, 210] width 62 height 15
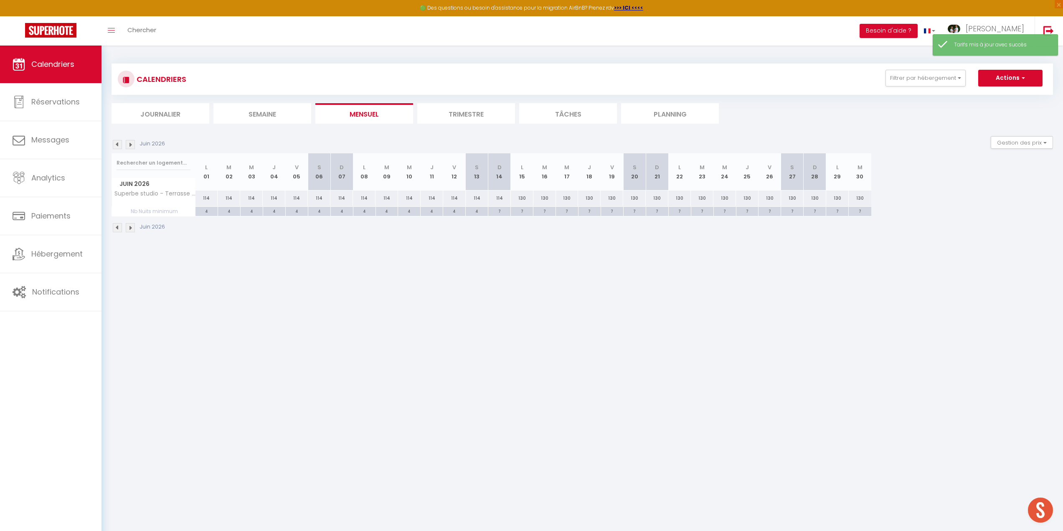
click at [130, 145] on img at bounding box center [130, 144] width 9 height 9
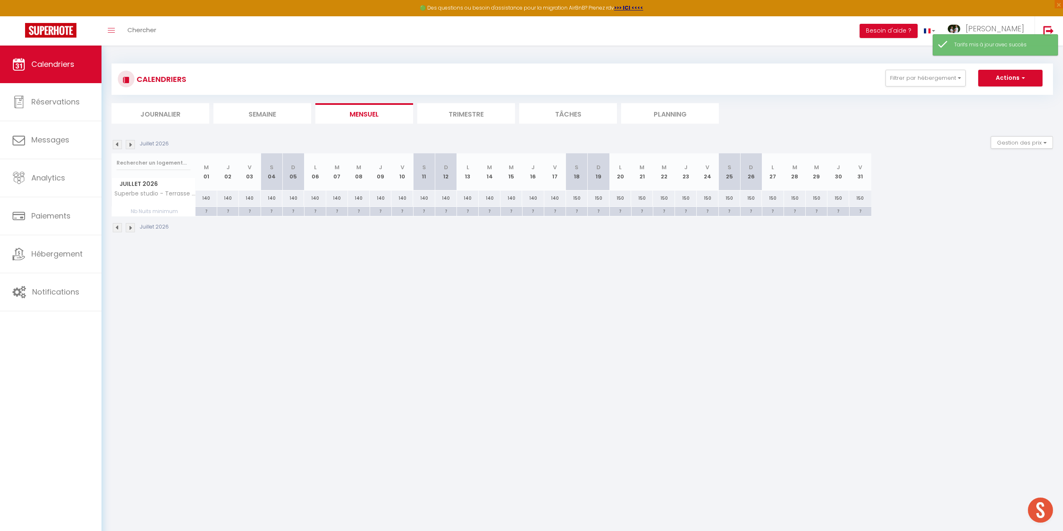
click at [130, 145] on img at bounding box center [130, 144] width 9 height 9
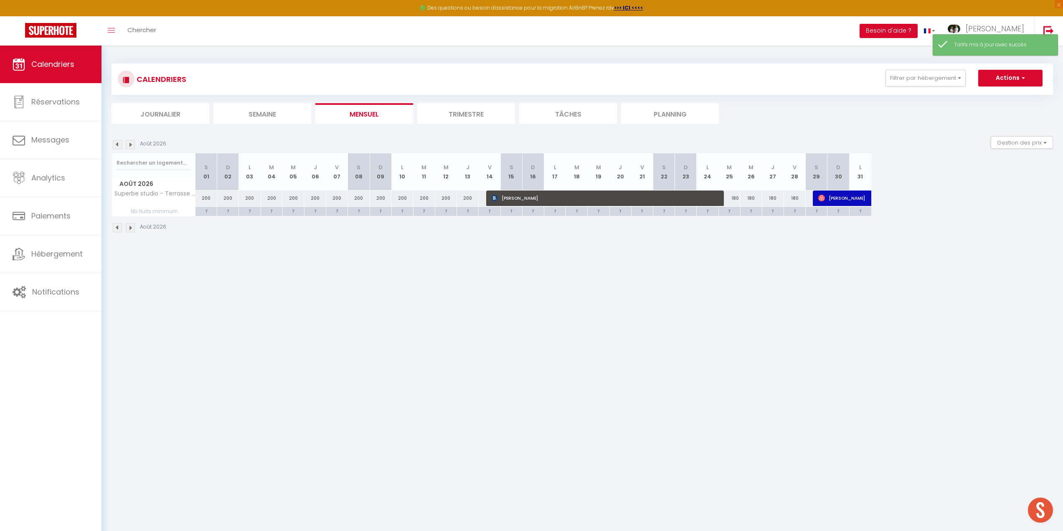
click at [130, 145] on img at bounding box center [130, 144] width 9 height 9
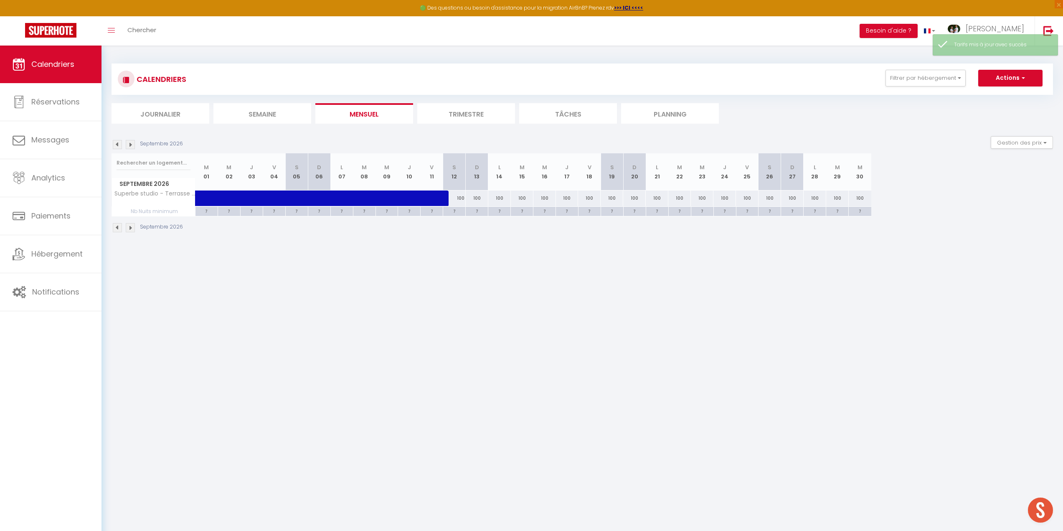
click at [460, 197] on div "100" at bounding box center [454, 197] width 23 height 15
type input "100"
type input "[DATE]"
type input "Dim 13 Septembre 2026"
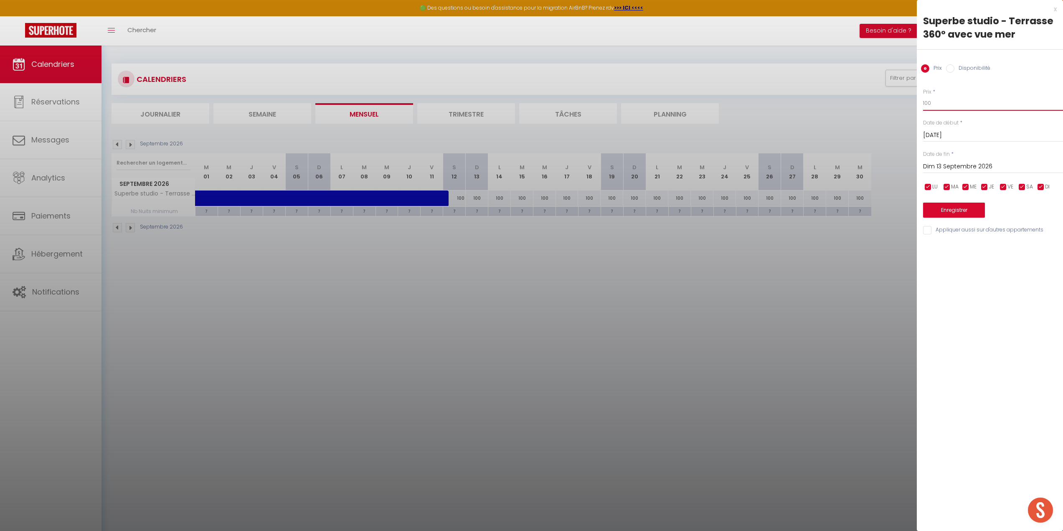
click at [934, 100] on input "100" at bounding box center [993, 103] width 140 height 15
type input "130"
click at [949, 167] on input "Dim 13 Septembre 2026" at bounding box center [993, 166] width 140 height 11
click at [1038, 182] on span ">" at bounding box center [1039, 181] width 18 height 17
click at [999, 217] on span "1" at bounding box center [1004, 214] width 18 height 17
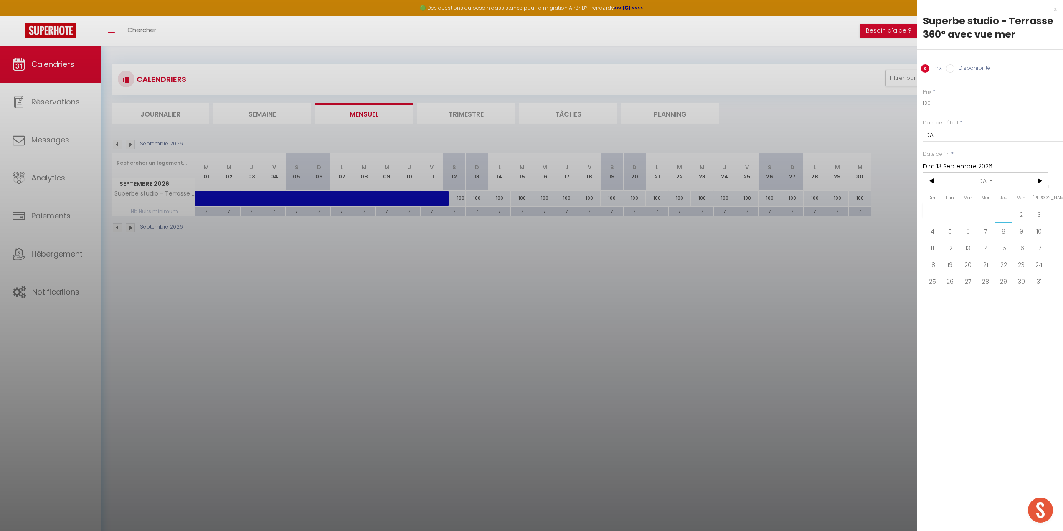
type input "Jeu 01 Octobre 2026"
click at [957, 209] on button "Enregistrer" at bounding box center [954, 210] width 62 height 15
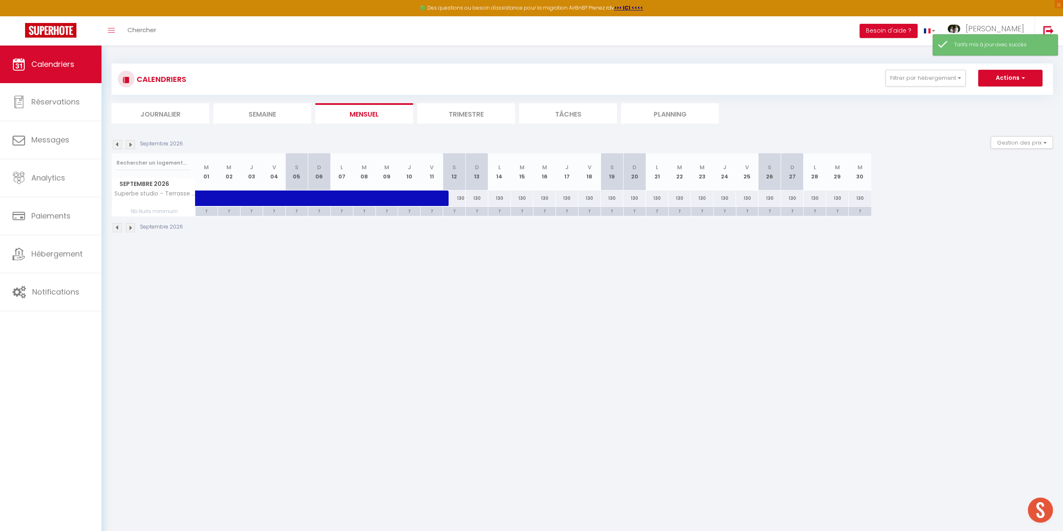
click at [129, 144] on img at bounding box center [130, 144] width 9 height 9
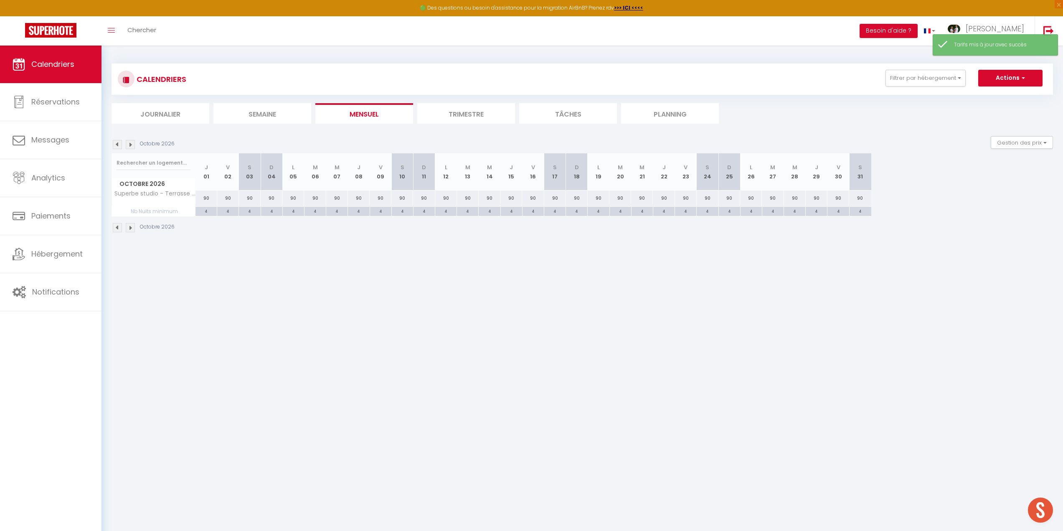
click at [208, 196] on div "90" at bounding box center [206, 197] width 22 height 15
type input "90"
type input "Jeu 01 Octobre 2026"
type input "Ven 02 Octobre 2026"
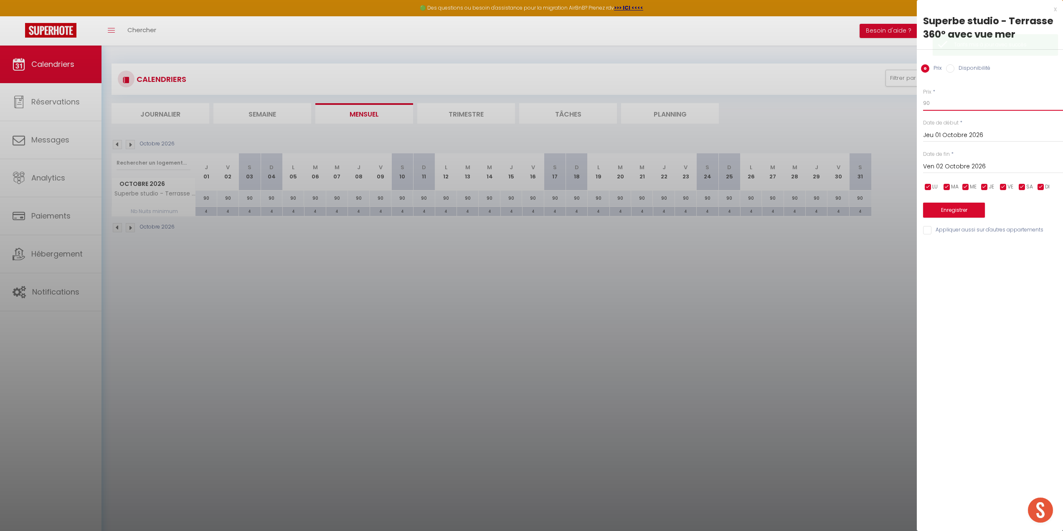
click at [933, 103] on input "90" at bounding box center [993, 103] width 140 height 15
type input "9"
type input "100"
click at [944, 161] on div "[DATE] < [DATE] > Dim Lun Mar Mer Jeu Ven Sam 1 2 3 4 5 6 7 8 9 10 11 12 13 14 …" at bounding box center [993, 165] width 140 height 15
click at [986, 165] on input "Ven 02 Octobre 2026" at bounding box center [993, 166] width 140 height 11
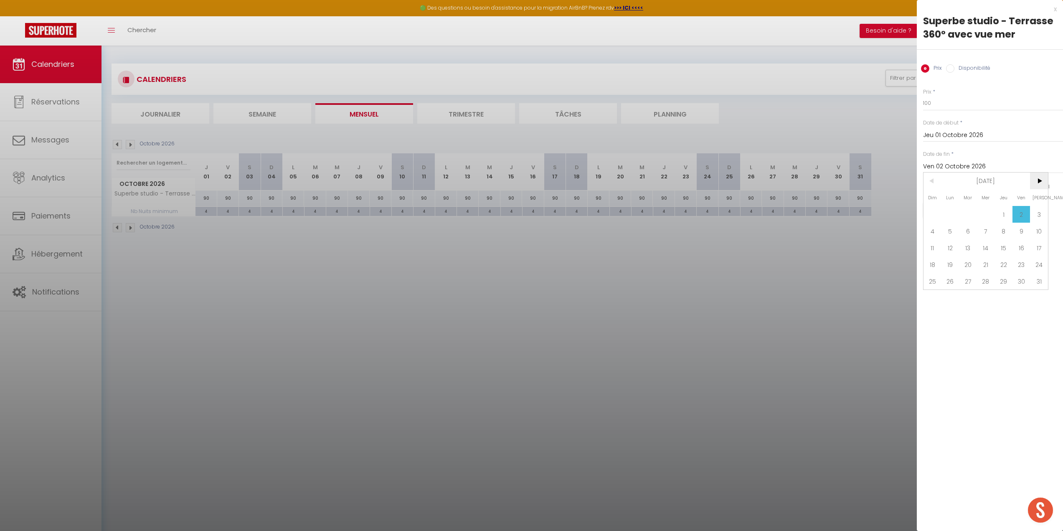
click at [1036, 180] on span ">" at bounding box center [1039, 181] width 18 height 17
click at [935, 214] on span "1" at bounding box center [933, 214] width 18 height 17
type input "Dim 01 Novembre 2026"
click at [934, 206] on button "Enregistrer" at bounding box center [954, 210] width 62 height 15
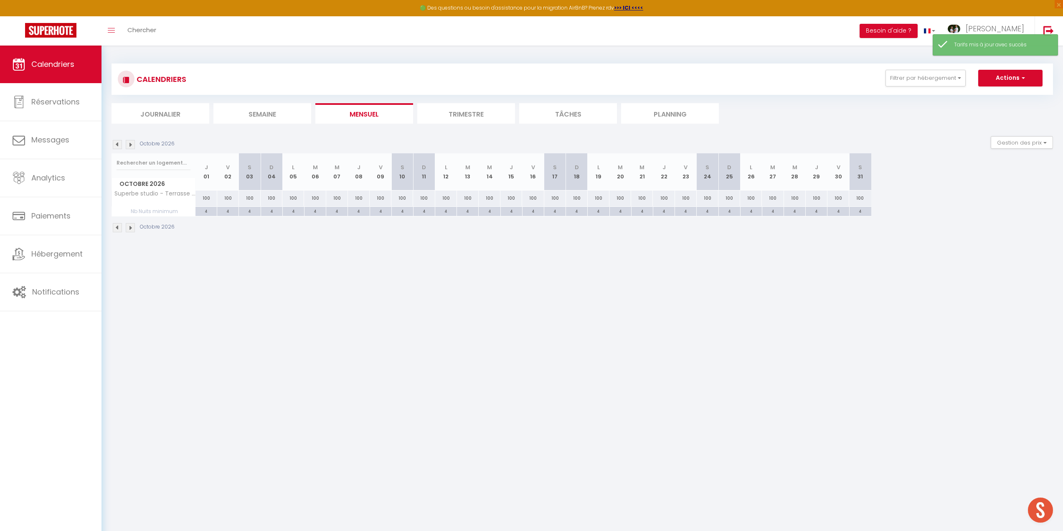
click at [117, 231] on img at bounding box center [117, 227] width 9 height 9
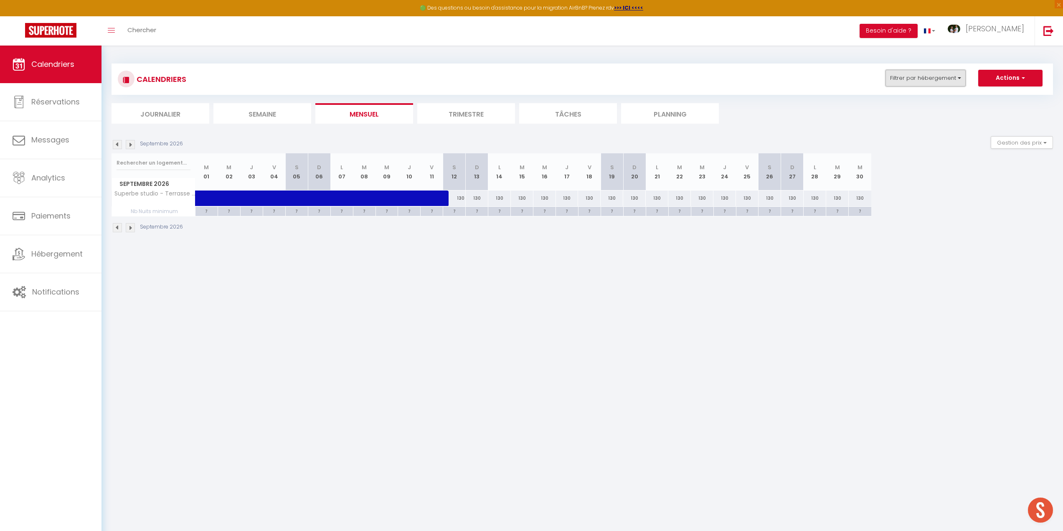
click at [938, 79] on button "Filtrer par hébergement" at bounding box center [926, 78] width 80 height 17
click at [904, 287] on input "[PERSON_NAME] – Séjour vue mer en centre-ville" at bounding box center [951, 291] width 104 height 8
checkbox input "true"
checkbox input "false"
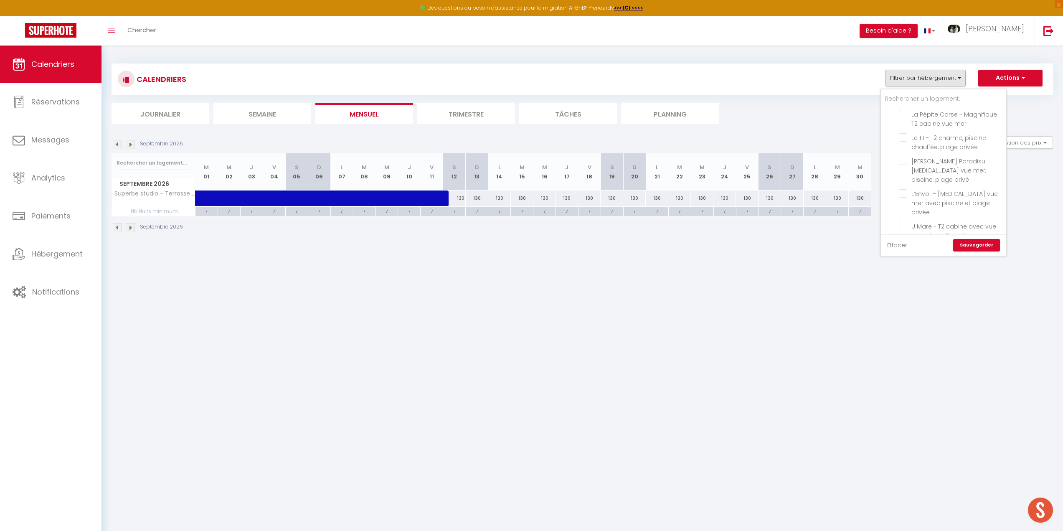
checkbox input "false"
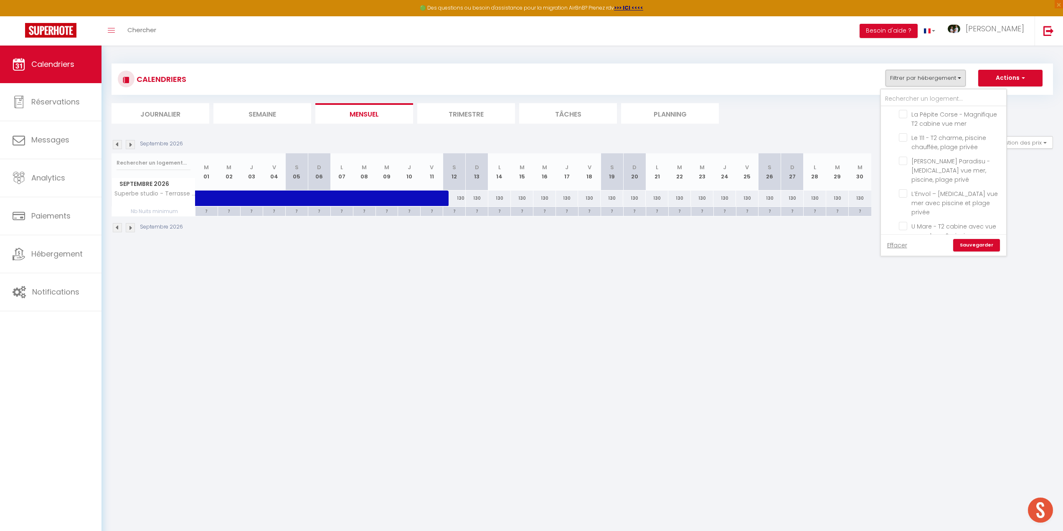
checkbox input "false"
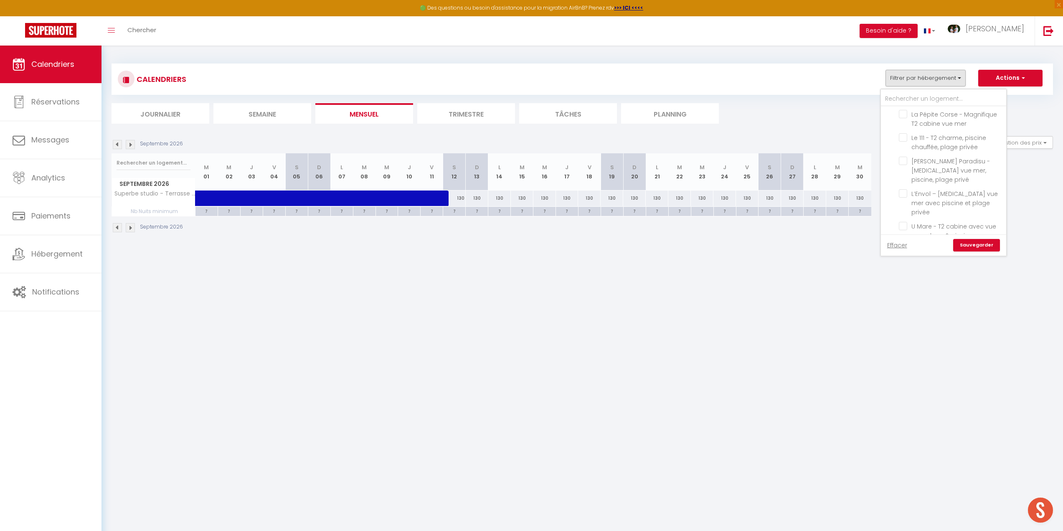
checkbox input "false"
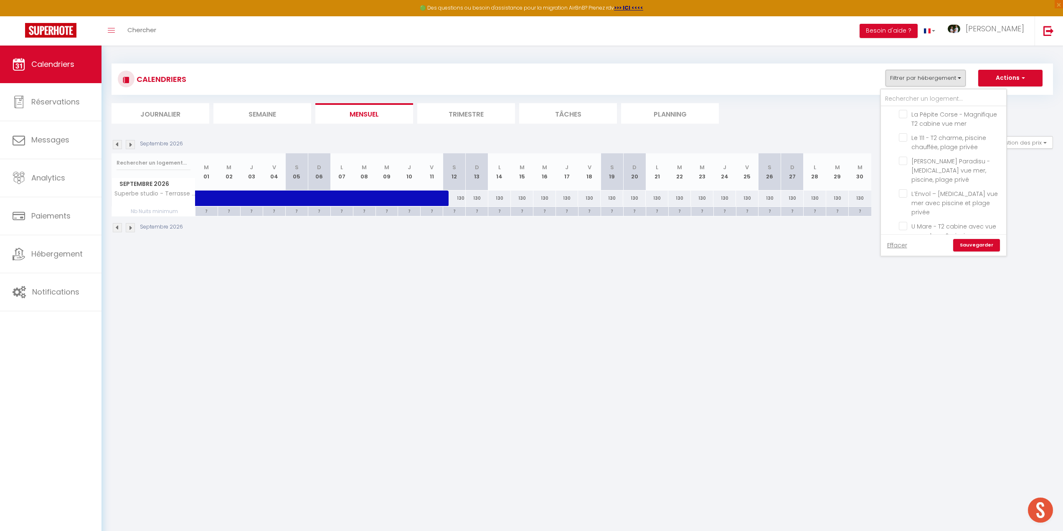
checkbox input "false"
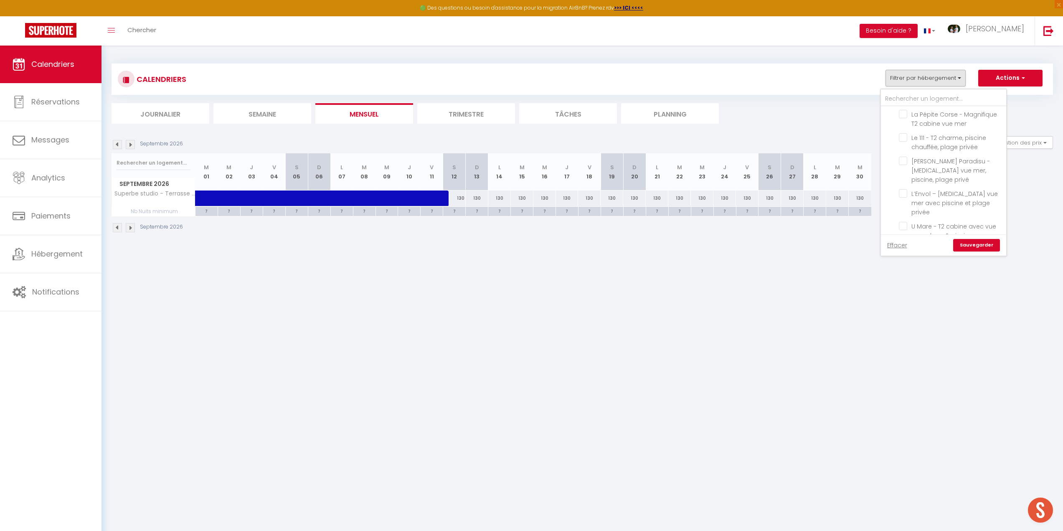
checkbox input "false"
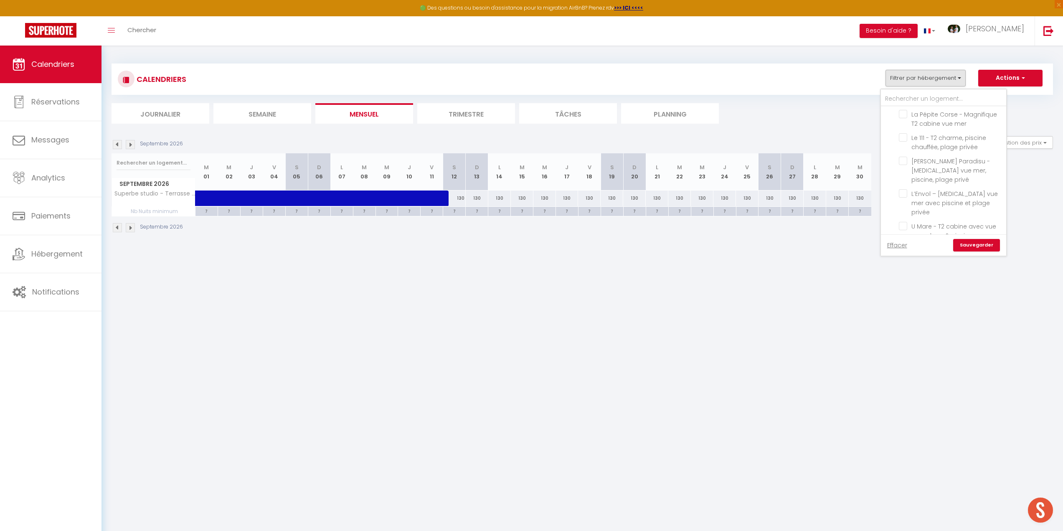
checkbox input "false"
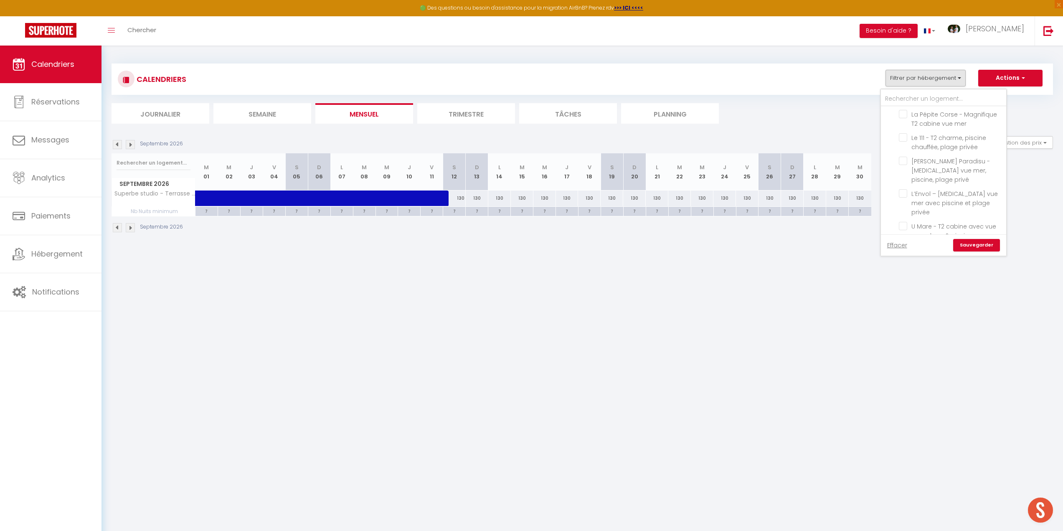
checkbox input "false"
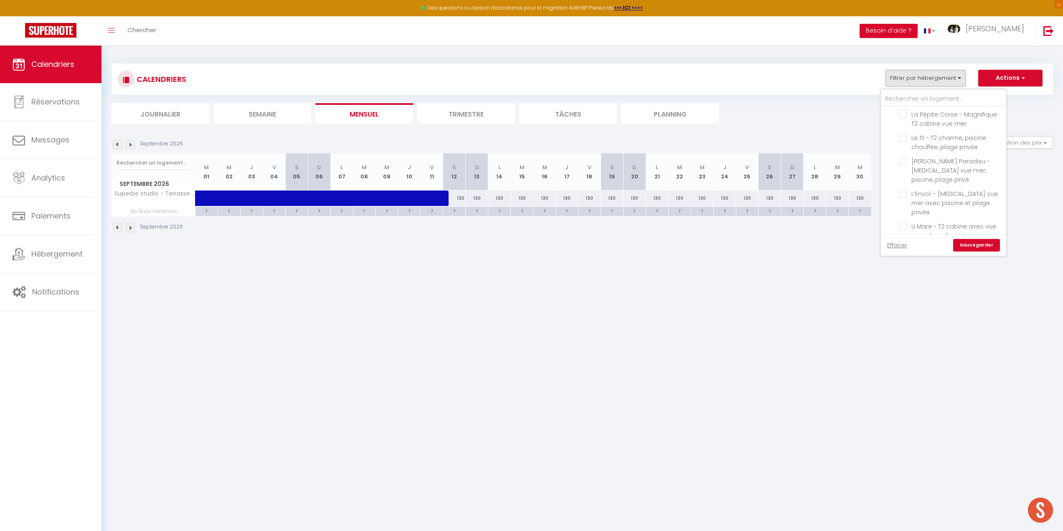
checkbox input "false"
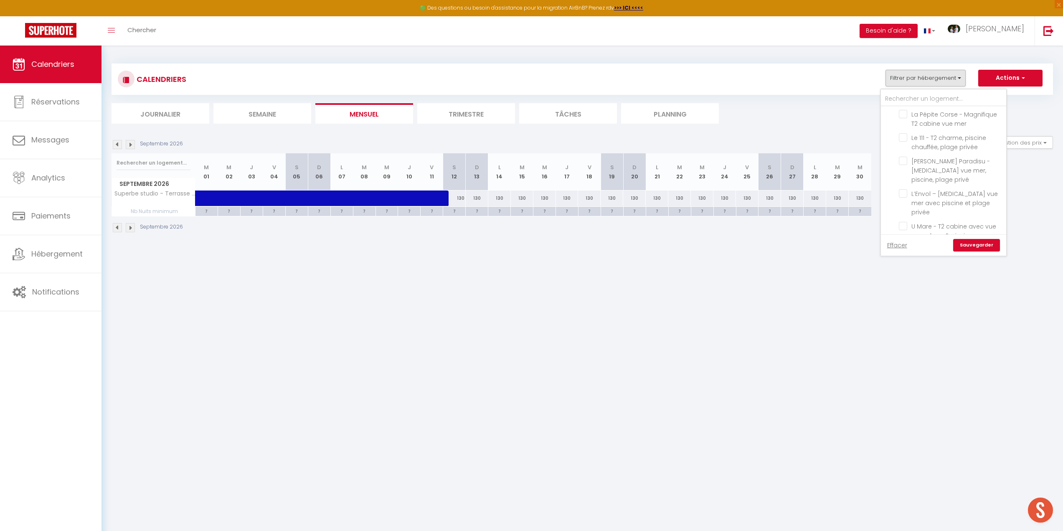
checkbox input "false"
click at [963, 243] on link "Sauvegarder" at bounding box center [976, 245] width 47 height 13
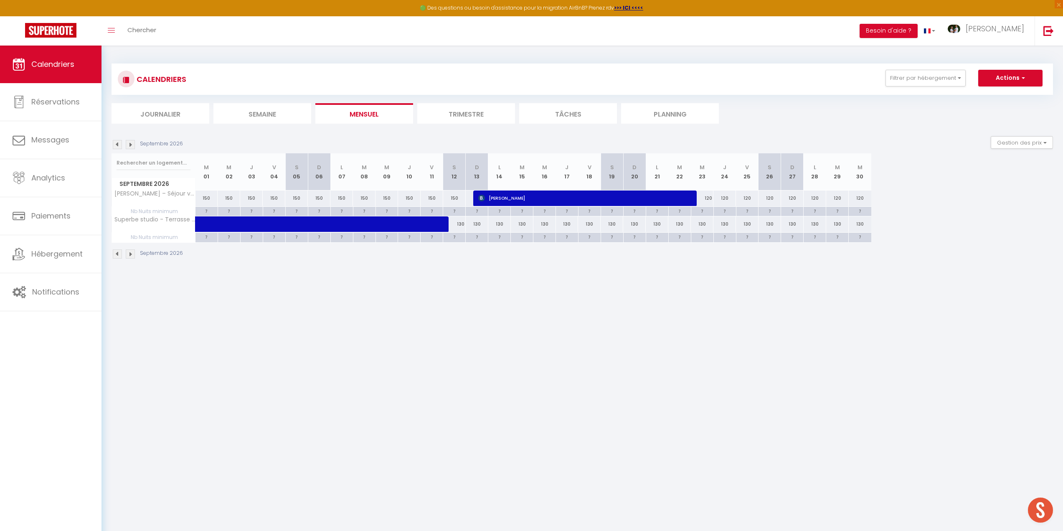
click at [117, 142] on img at bounding box center [117, 144] width 9 height 9
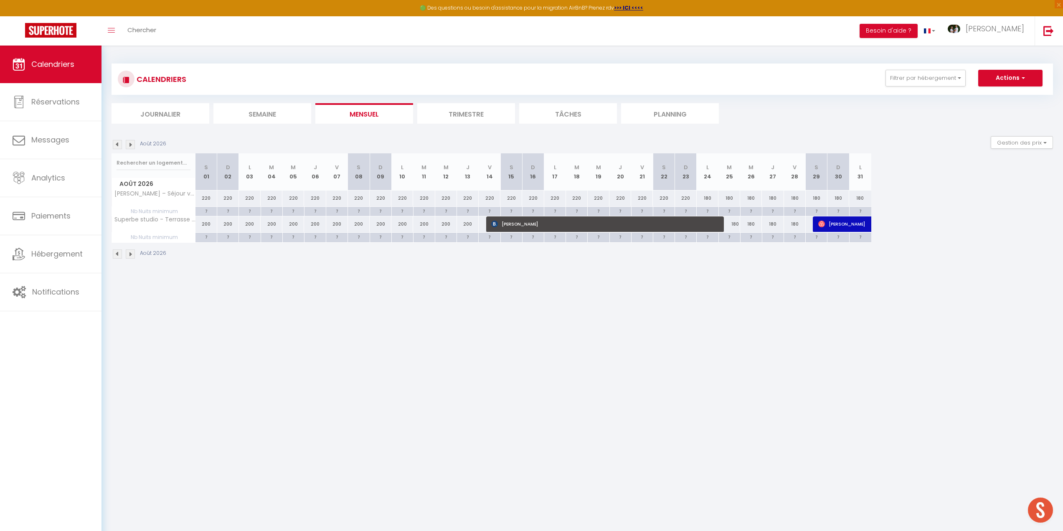
click at [117, 142] on img at bounding box center [117, 144] width 9 height 9
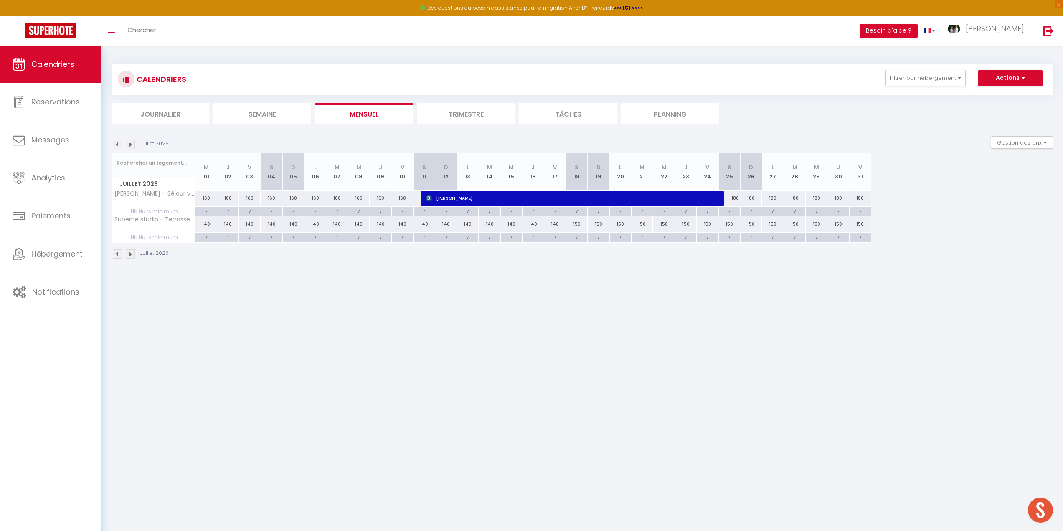
click at [117, 142] on img at bounding box center [117, 144] width 9 height 9
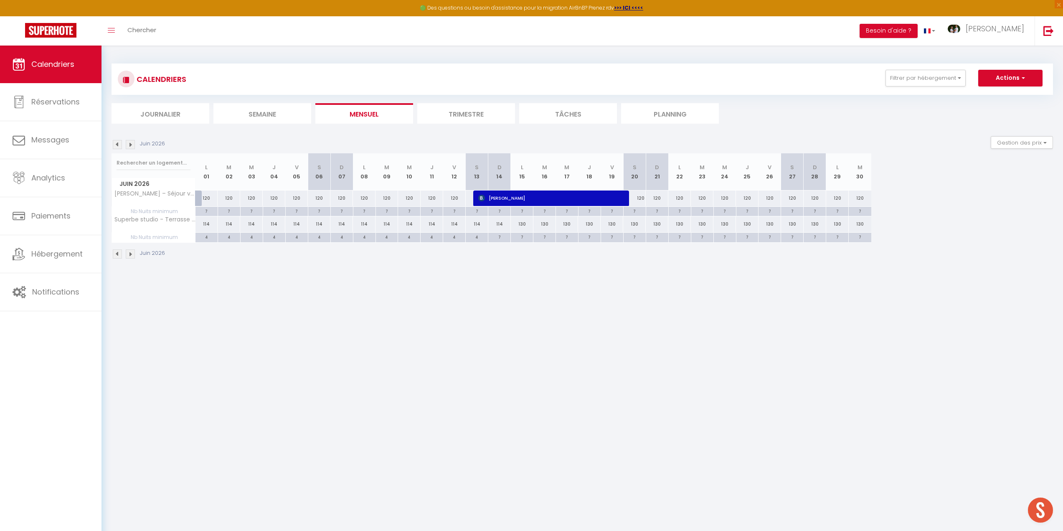
click at [117, 142] on img at bounding box center [117, 144] width 9 height 9
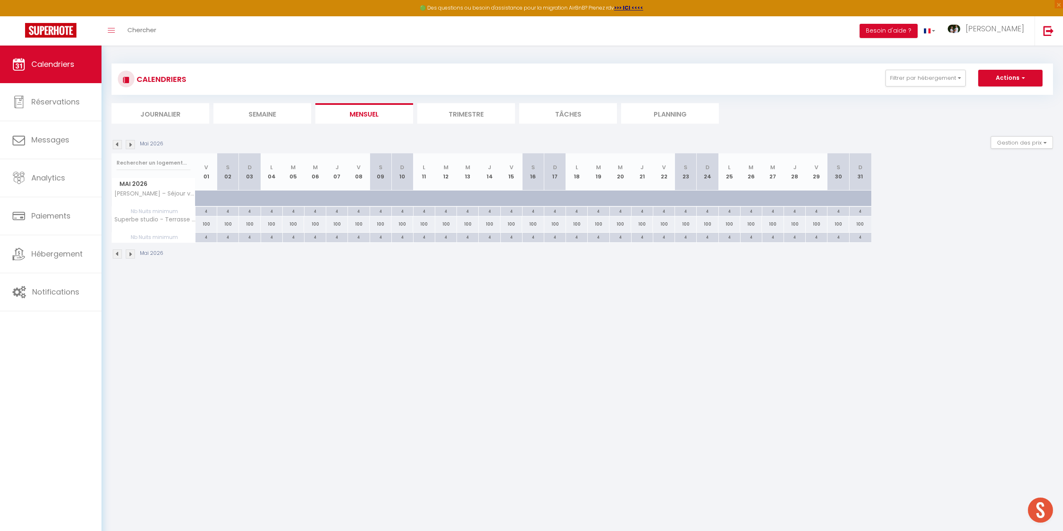
click at [117, 142] on img at bounding box center [117, 144] width 9 height 9
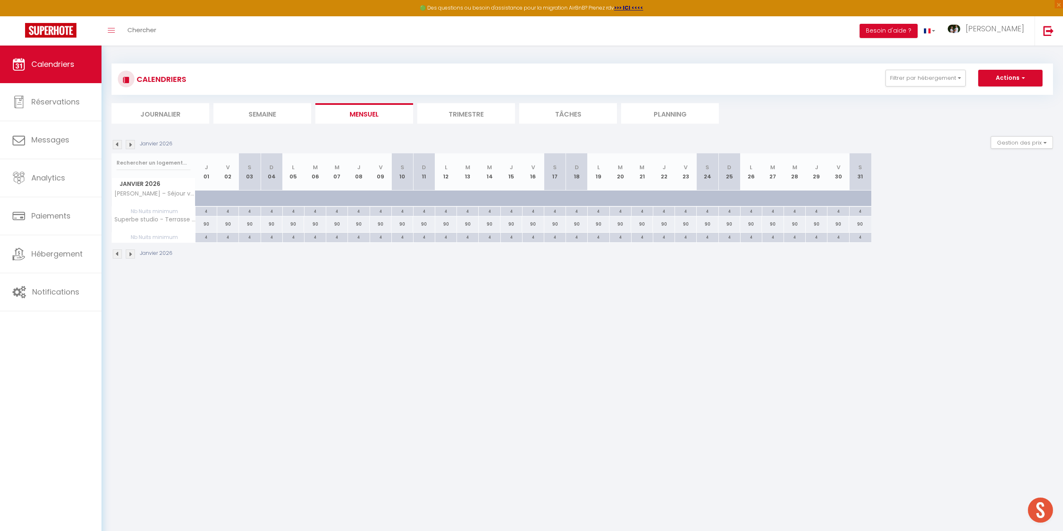
click at [117, 142] on img at bounding box center [117, 144] width 9 height 9
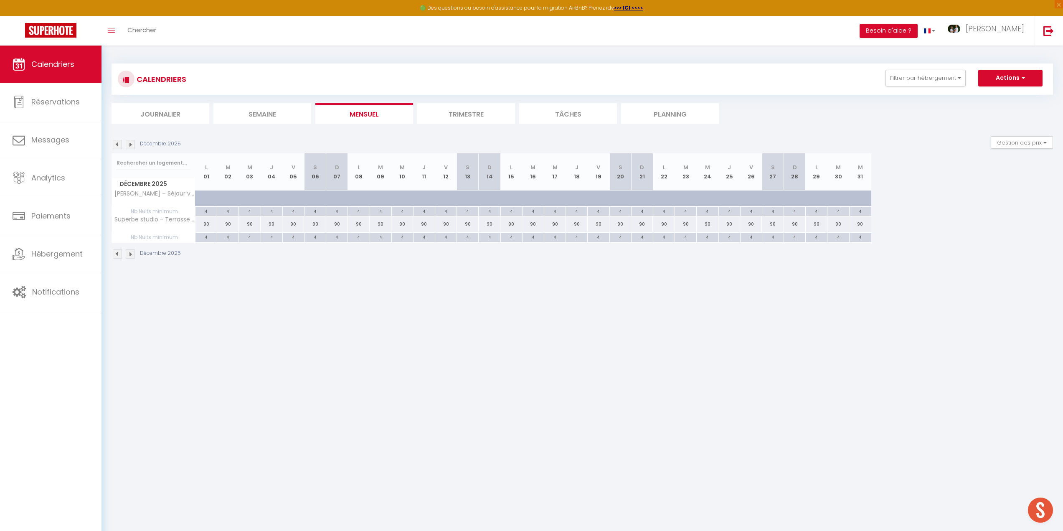
click at [117, 142] on img at bounding box center [117, 144] width 9 height 9
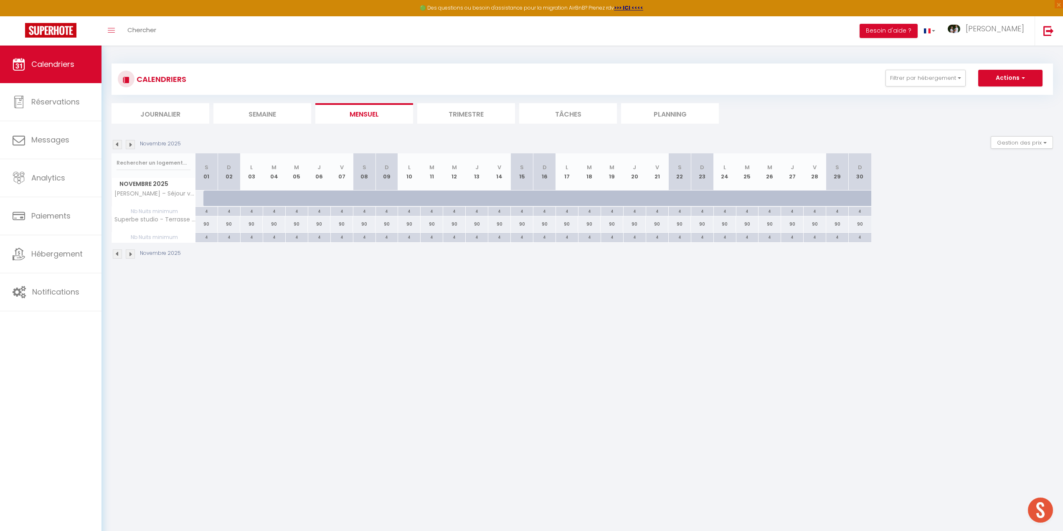
click at [117, 142] on img at bounding box center [117, 144] width 9 height 9
select select
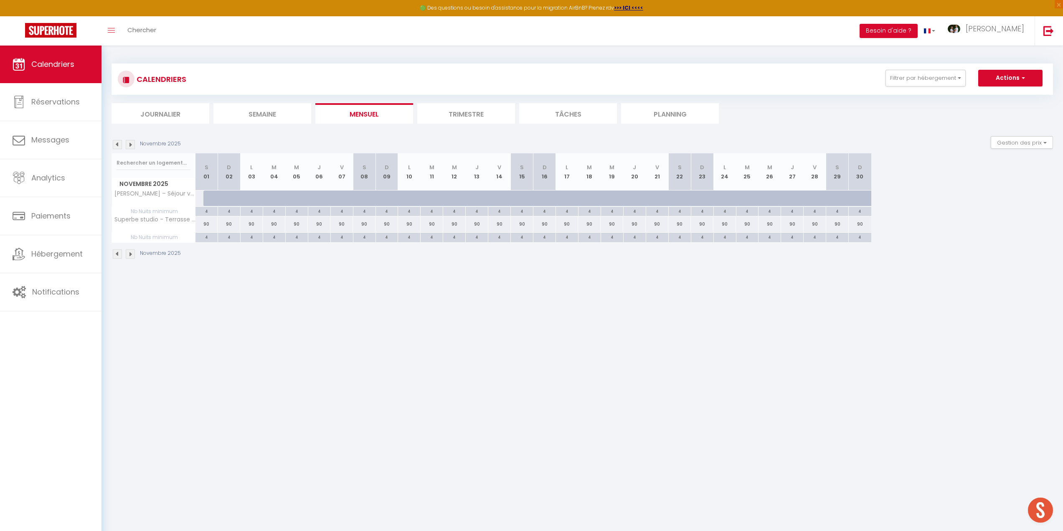
select select
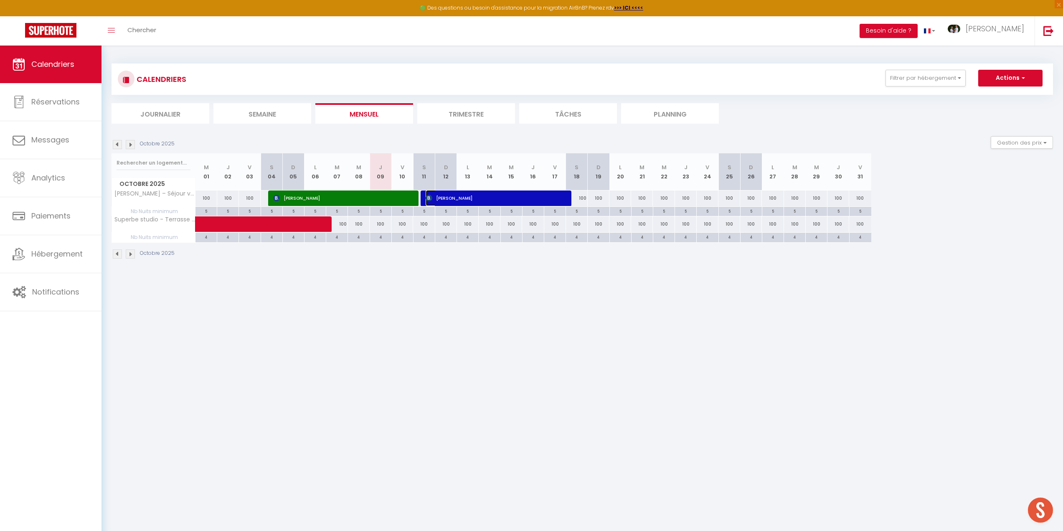
click at [479, 196] on span "[PERSON_NAME]" at bounding box center [494, 198] width 137 height 16
select select "OK"
select select "0"
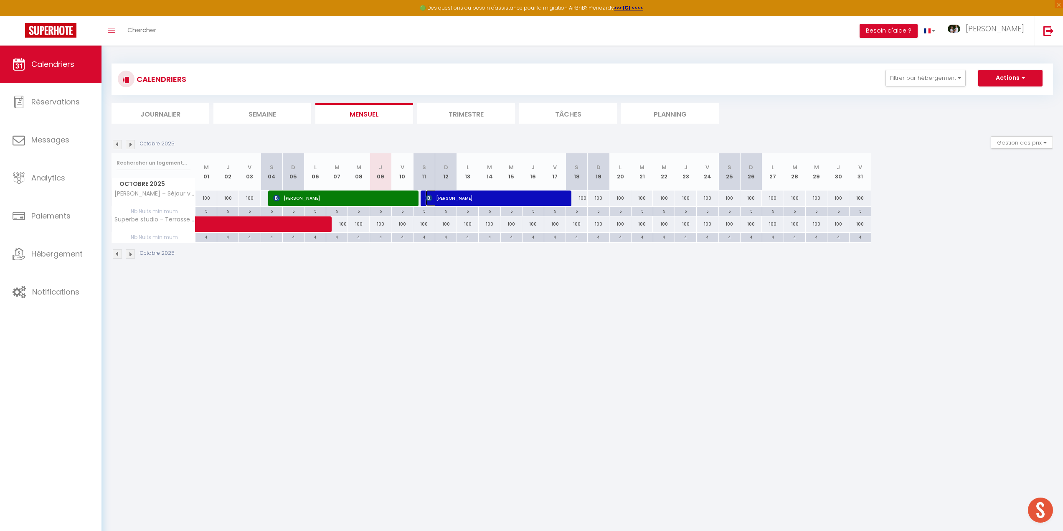
select select "1"
select select
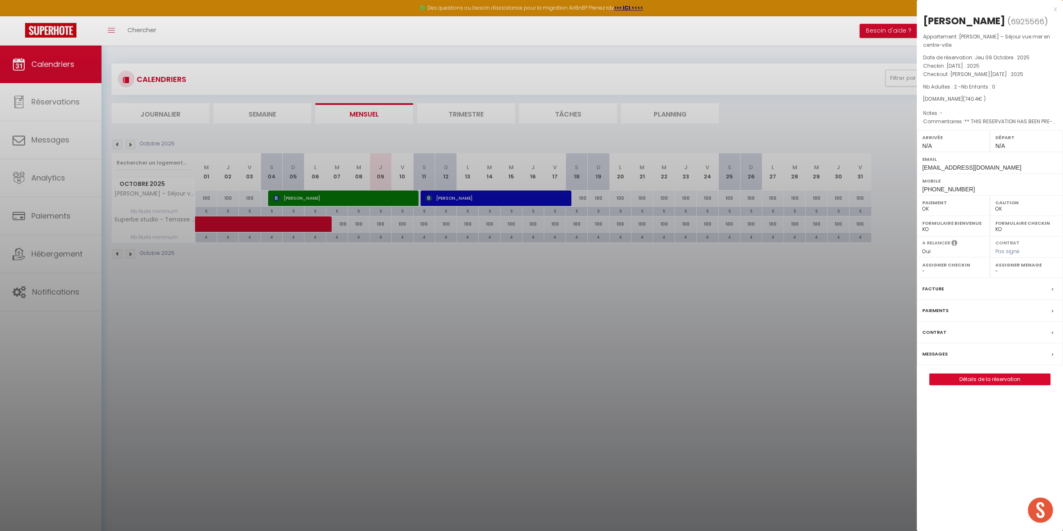
click at [479, 196] on div at bounding box center [531, 265] width 1063 height 531
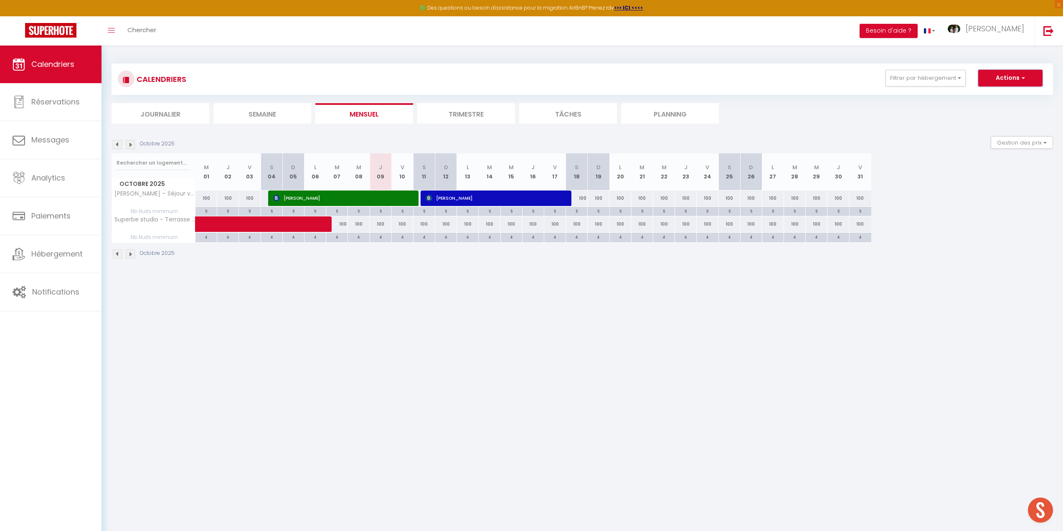
click at [997, 79] on button "Actions" at bounding box center [1010, 78] width 64 height 17
click at [998, 95] on link "Nouvelle réservation" at bounding box center [1001, 97] width 73 height 13
select select
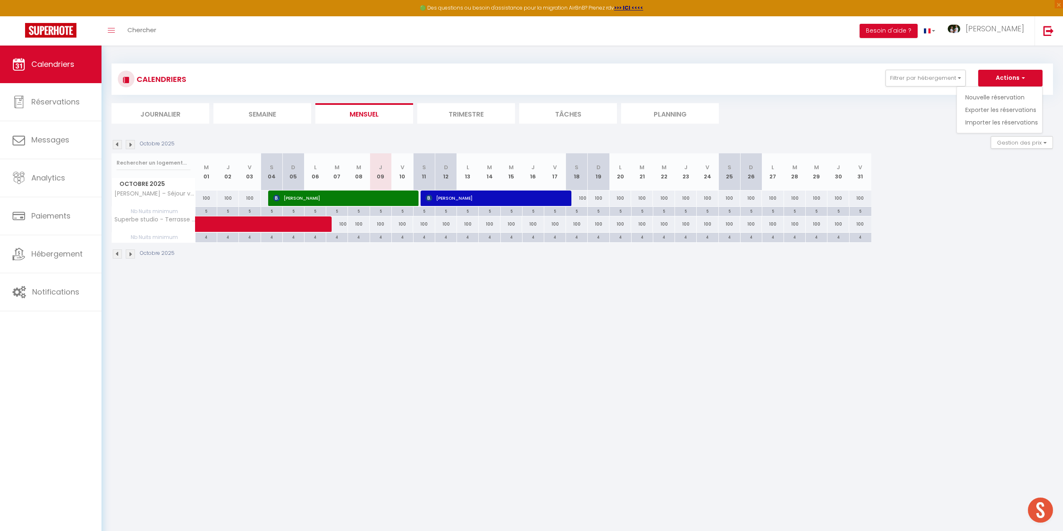
select select
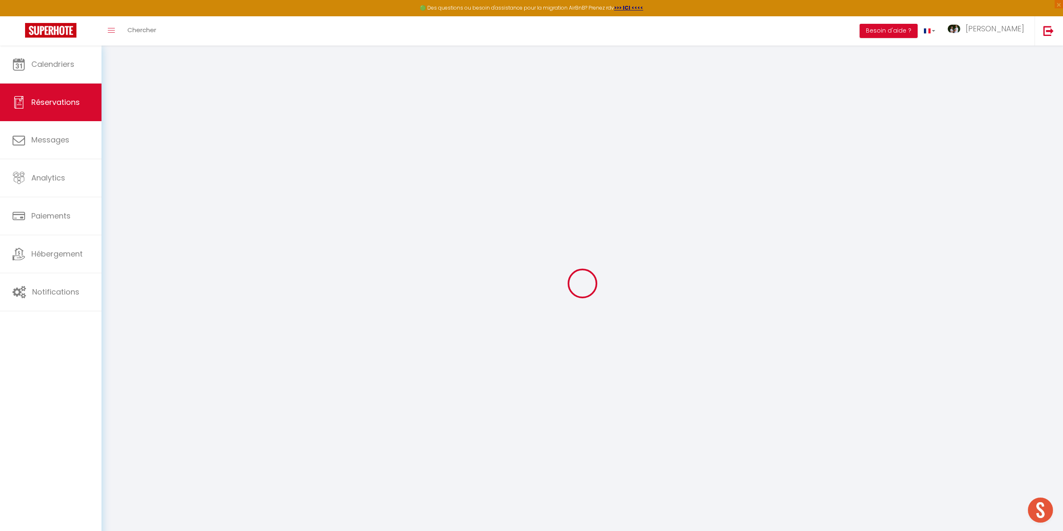
select select
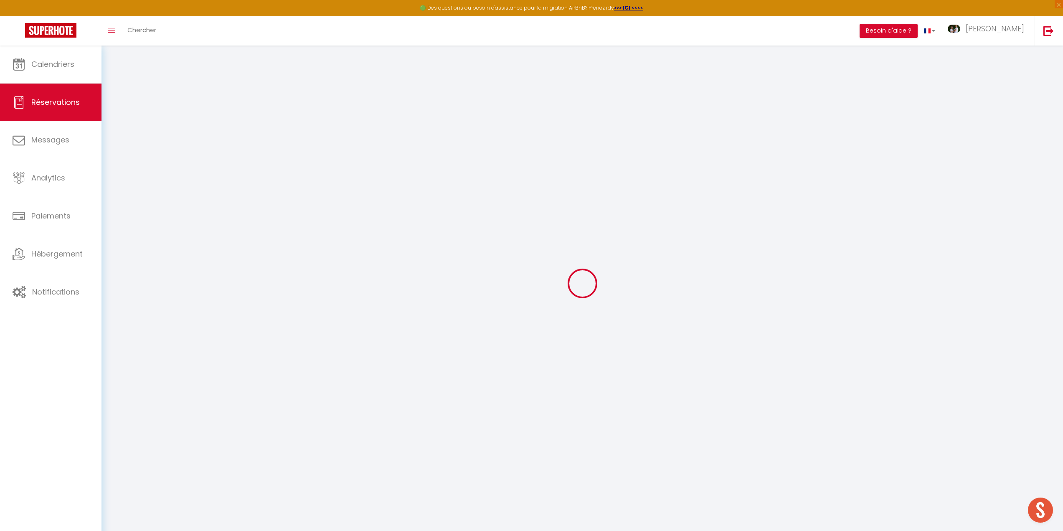
select select
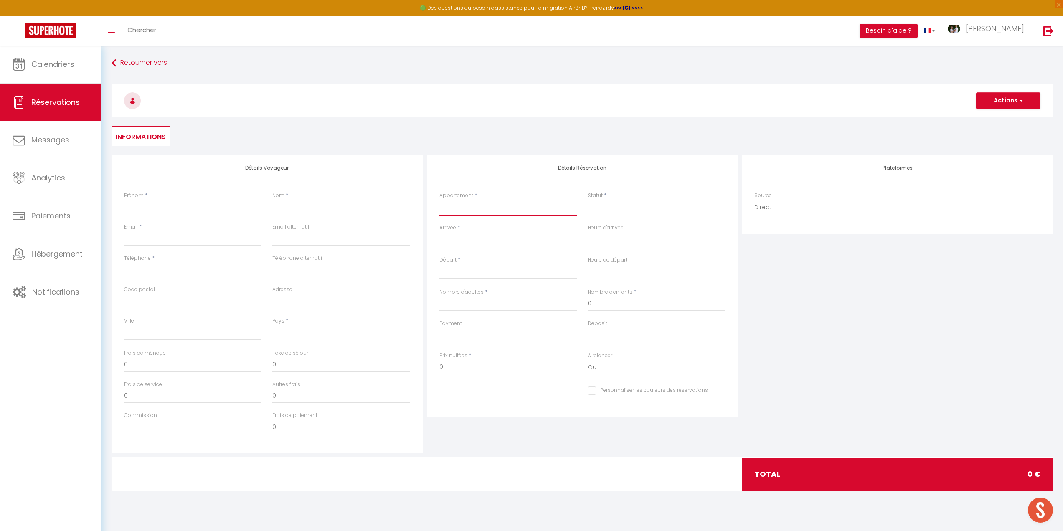
click at [447, 210] on select "Villa Elisa - Un paradis sans vis à vis L'alivi - Villa Prestige Avec Vue Panor…" at bounding box center [507, 208] width 137 height 16
click at [439, 200] on select "Villa Elisa - Un paradis sans vis à vis L'alivi - Villa Prestige Avec Vue Panor…" at bounding box center [507, 208] width 137 height 16
click at [484, 237] on input "Arrivée" at bounding box center [507, 240] width 137 height 11
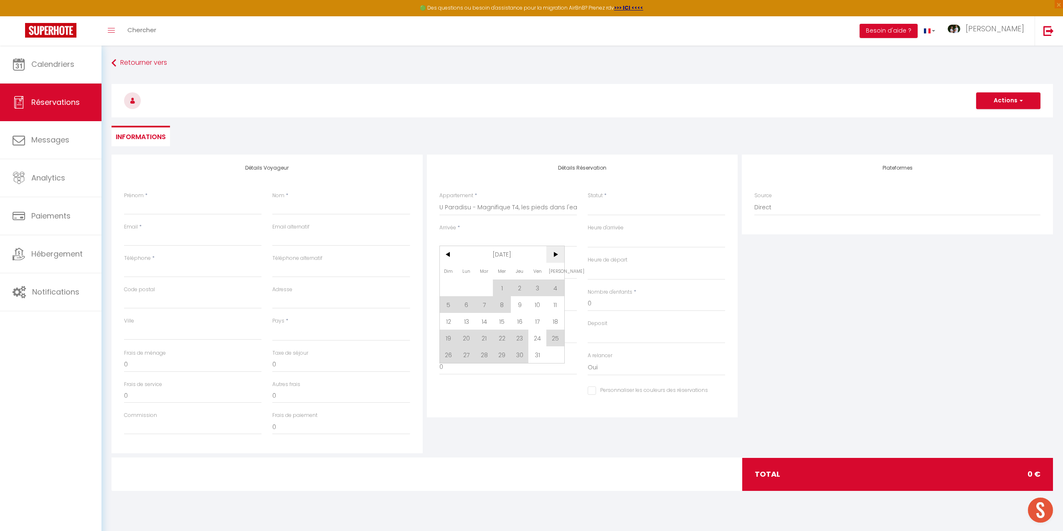
click at [553, 255] on span ">" at bounding box center [555, 254] width 18 height 17
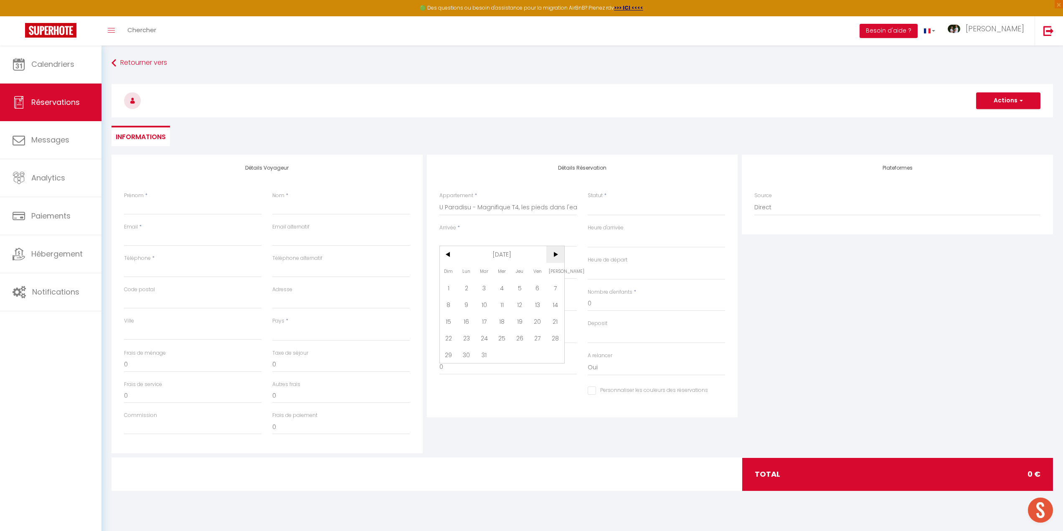
click at [553, 255] on span ">" at bounding box center [555, 254] width 18 height 17
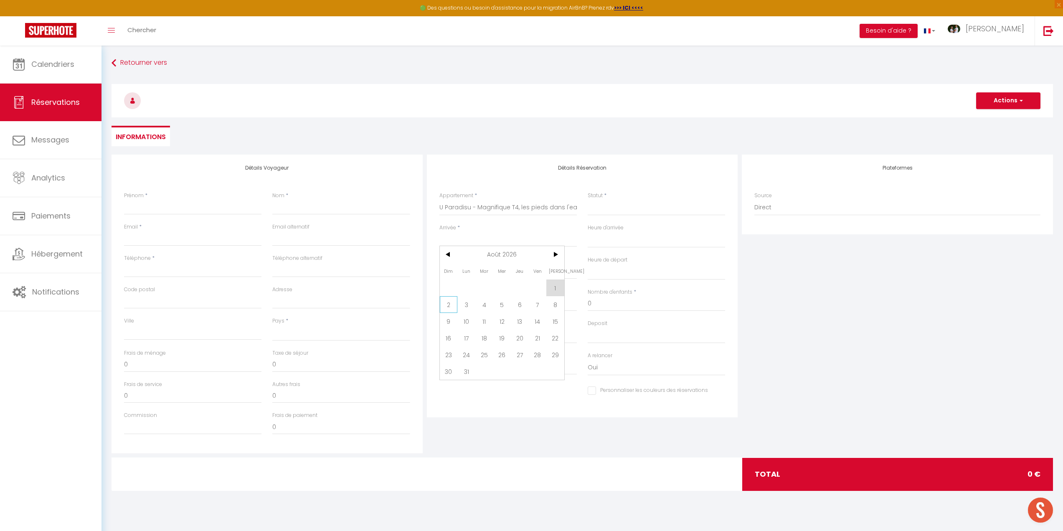
click at [449, 303] on span "2" at bounding box center [449, 304] width 18 height 17
click at [478, 271] on input "Lun 03 Août 2026" at bounding box center [507, 272] width 137 height 11
click at [447, 369] on span "16" at bounding box center [449, 369] width 18 height 17
click at [471, 303] on input "Nombre d'adultes" at bounding box center [507, 303] width 137 height 15
